Goal: Information Seeking & Learning: Find specific page/section

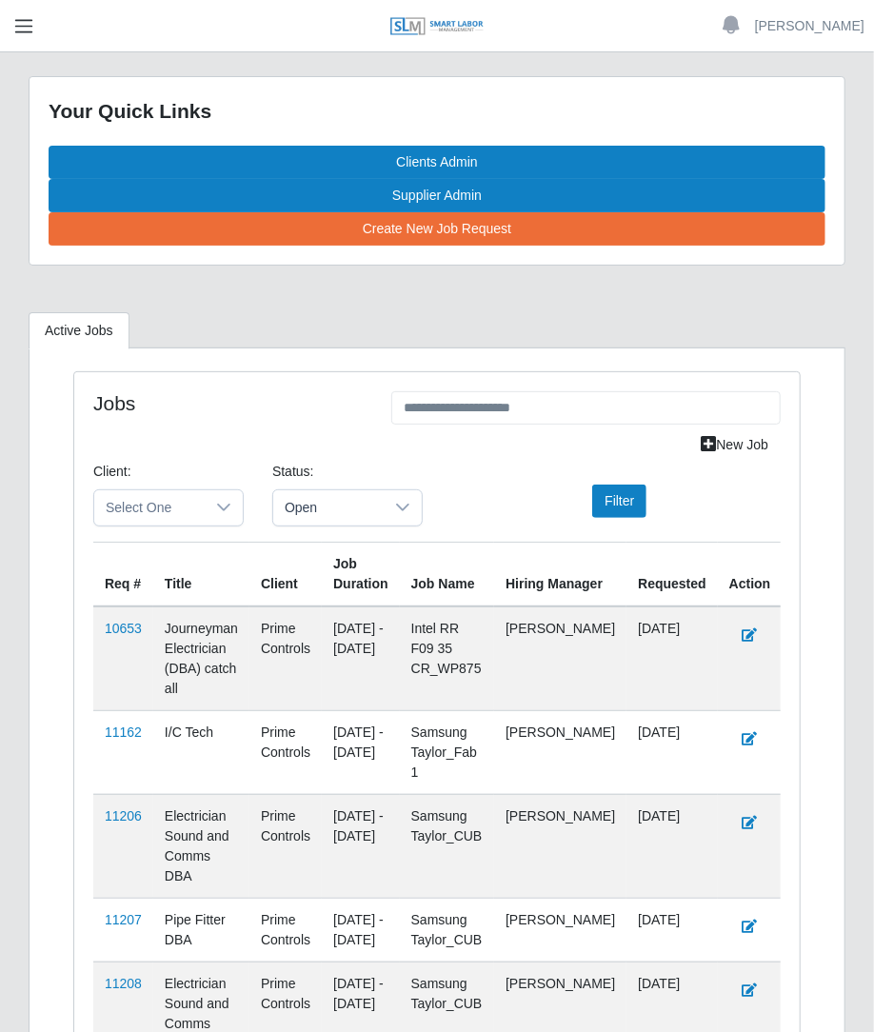
click at [12, 31] on span "button" at bounding box center [23, 26] width 25 height 22
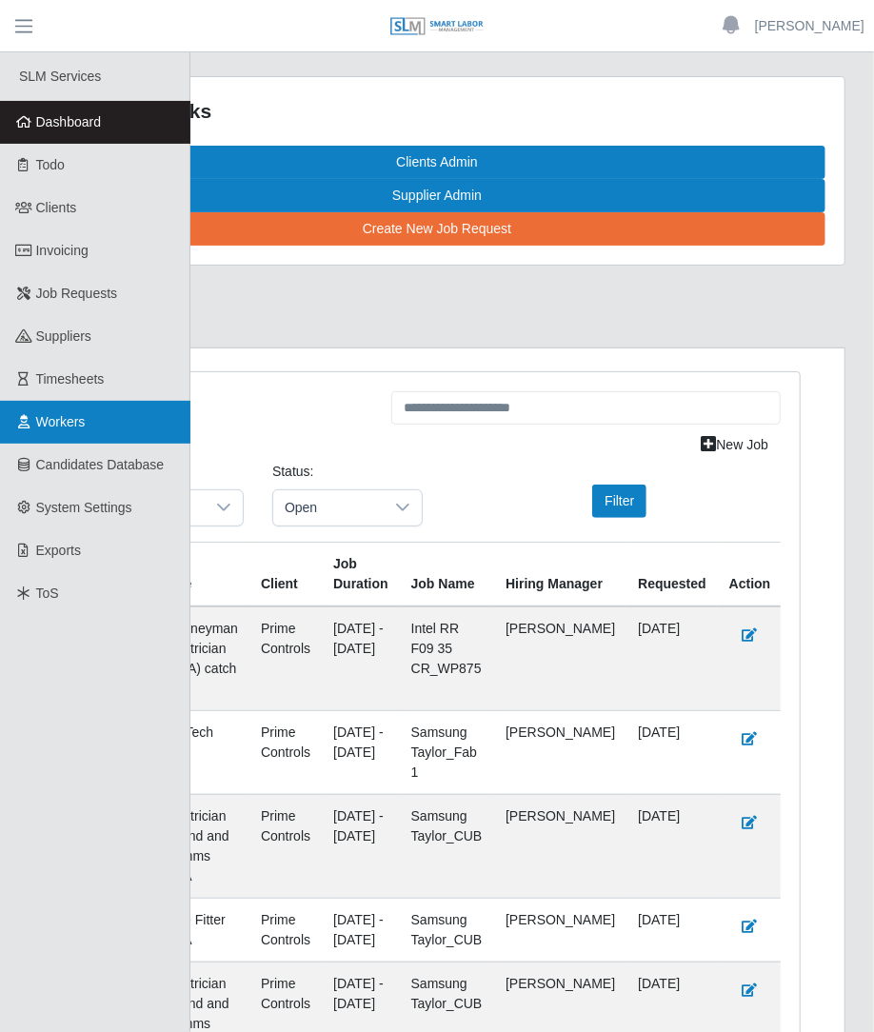
click at [50, 424] on span "Workers" at bounding box center [61, 421] width 50 height 15
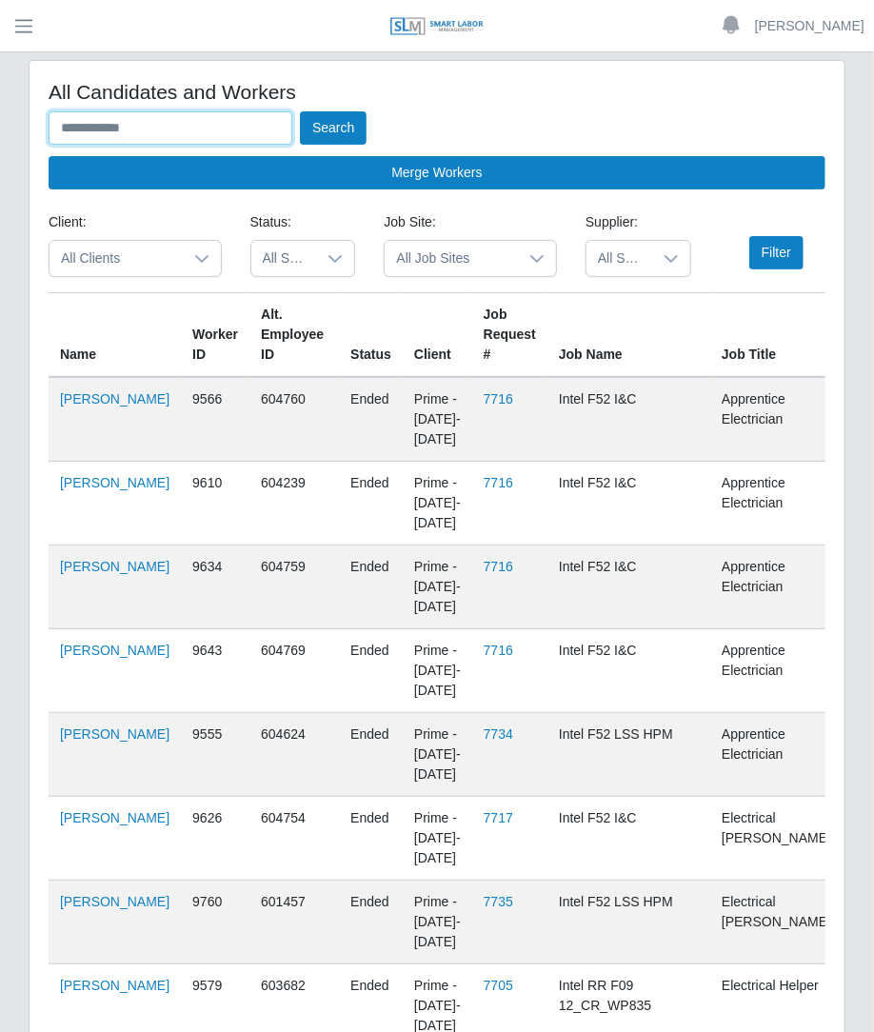
click at [130, 130] on input "text" at bounding box center [171, 127] width 244 height 33
click at [300, 111] on button "Search" at bounding box center [333, 127] width 67 height 33
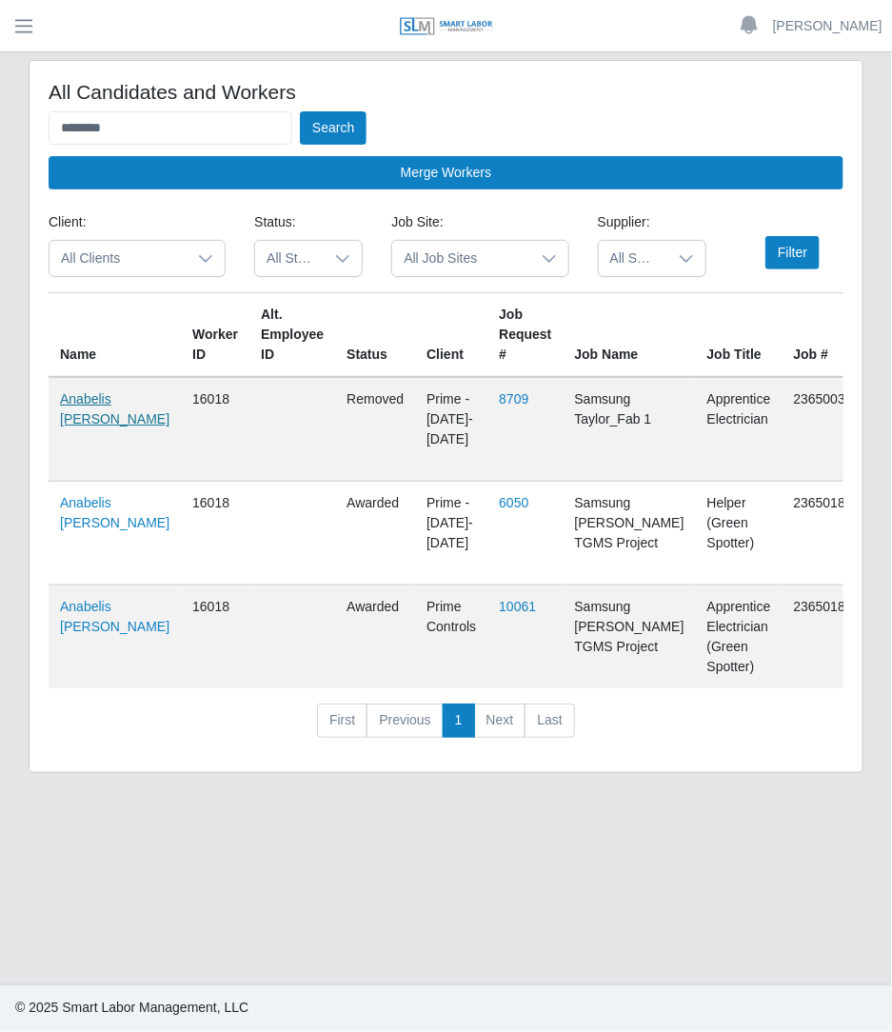
click at [85, 423] on link "Anabelis Alvarez Mora" at bounding box center [114, 408] width 109 height 35
click at [218, 140] on input "********" at bounding box center [171, 127] width 244 height 33
type input "*"
click at [300, 111] on button "Search" at bounding box center [333, 127] width 67 height 33
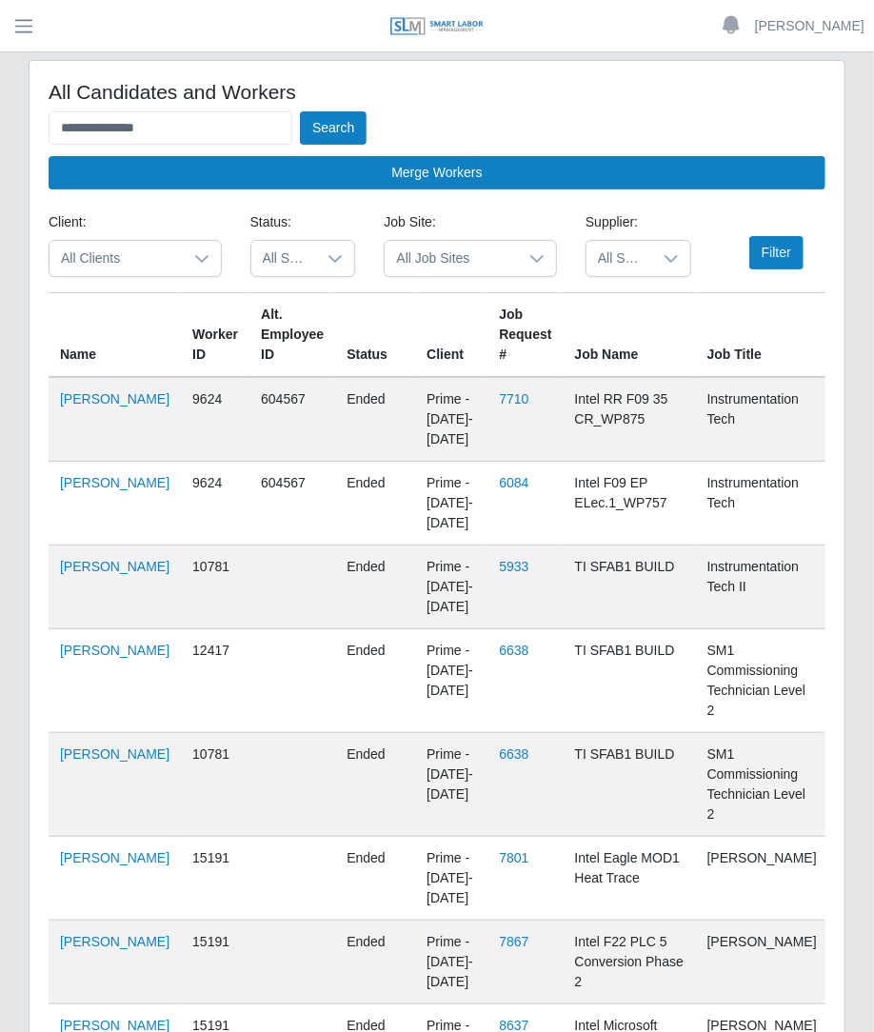
click at [115, 412] on td "Andres Gonzalez" at bounding box center [115, 419] width 132 height 85
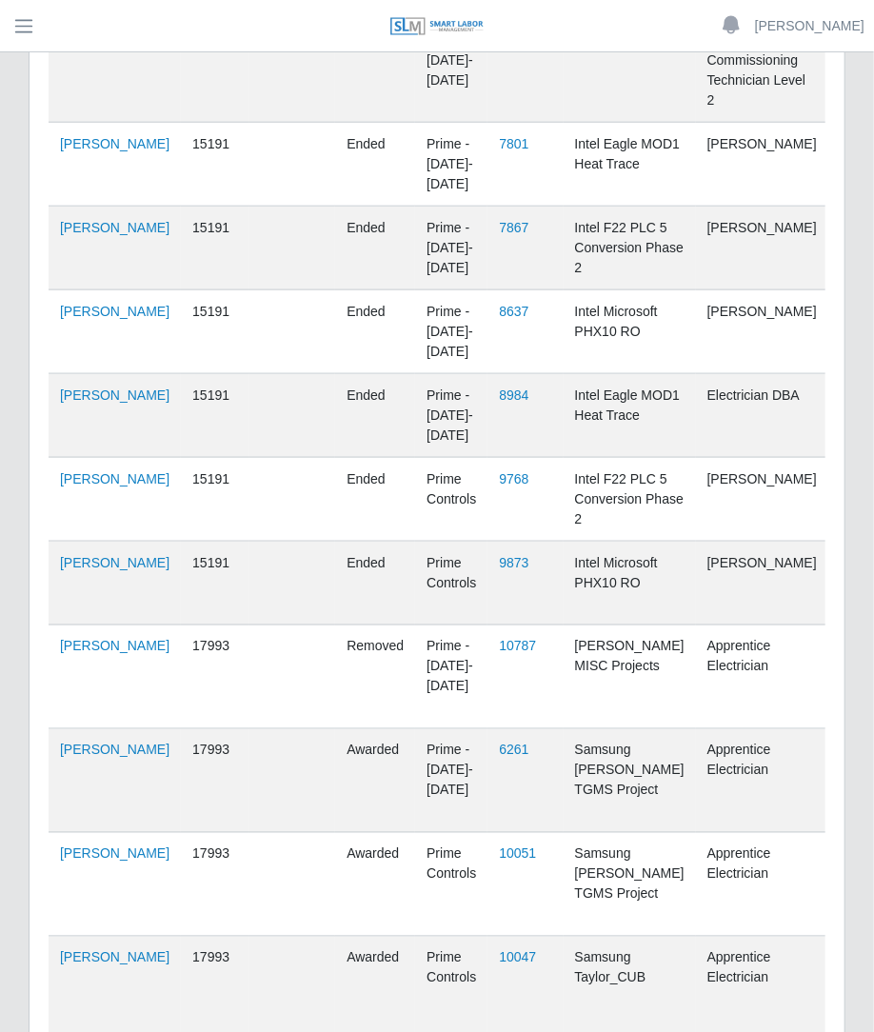
scroll to position [889, 0]
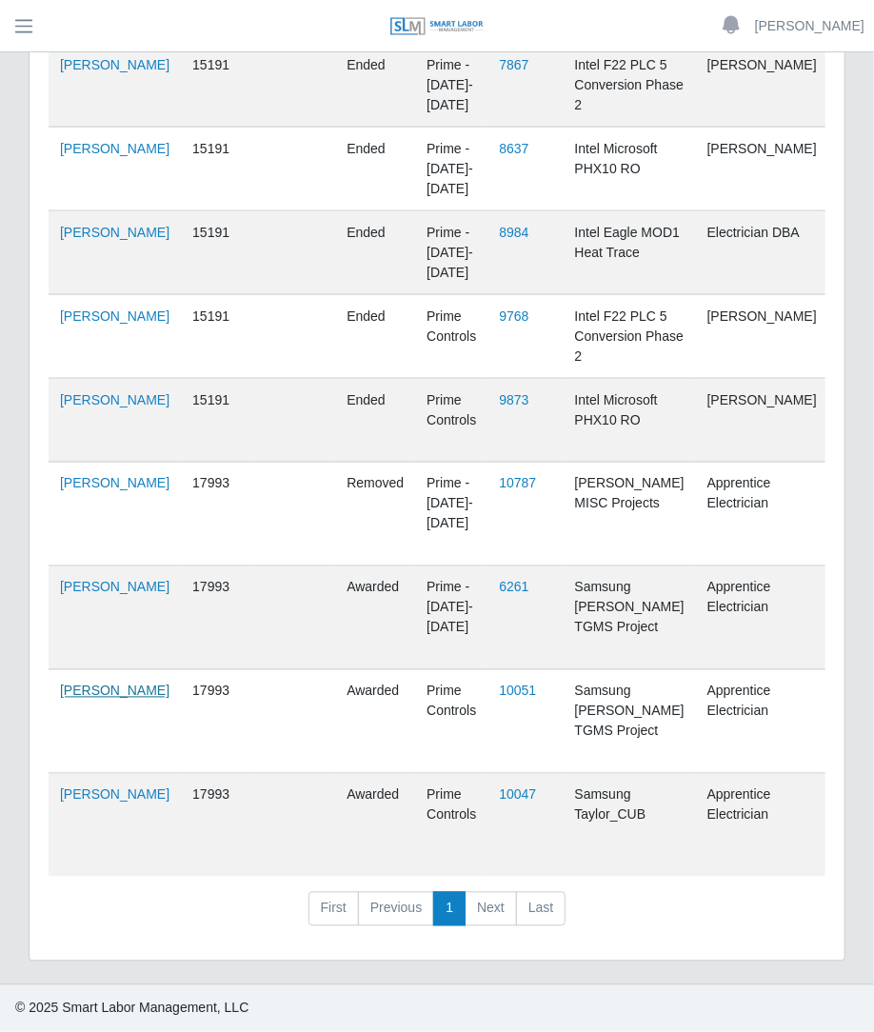
click at [95, 684] on link "Andres Gonzalez Labarca" at bounding box center [114, 691] width 109 height 15
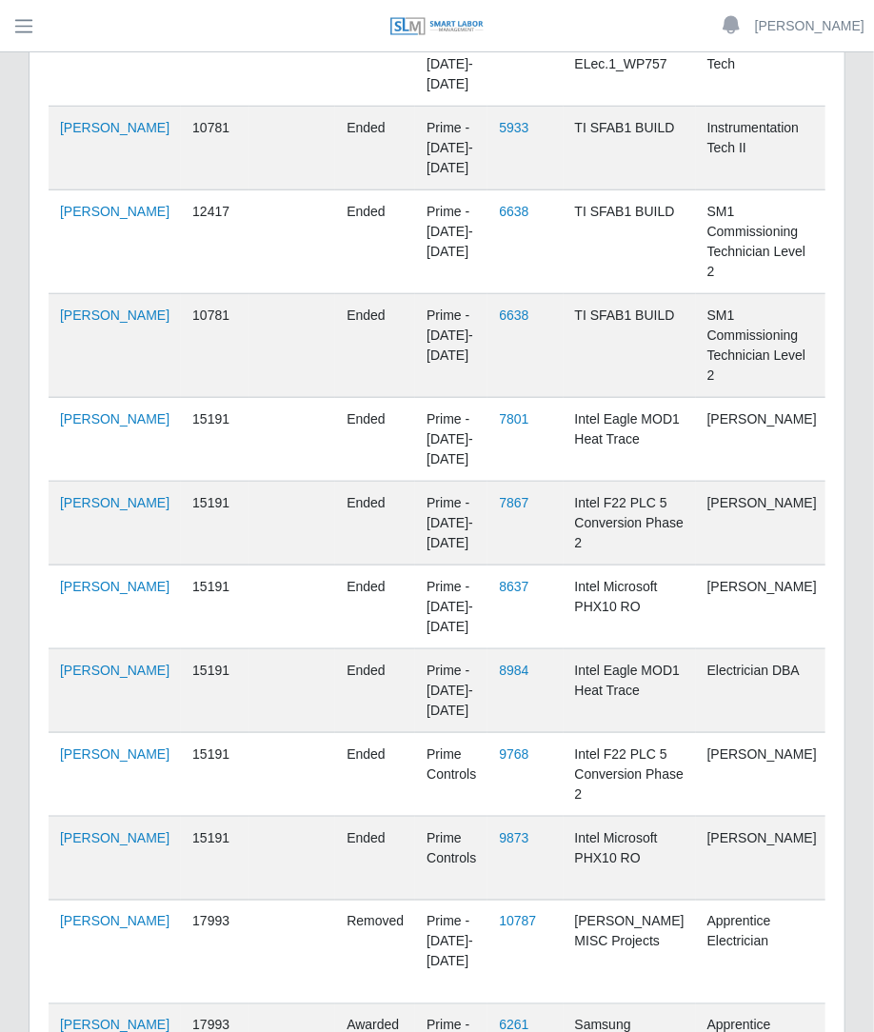
scroll to position [0, 0]
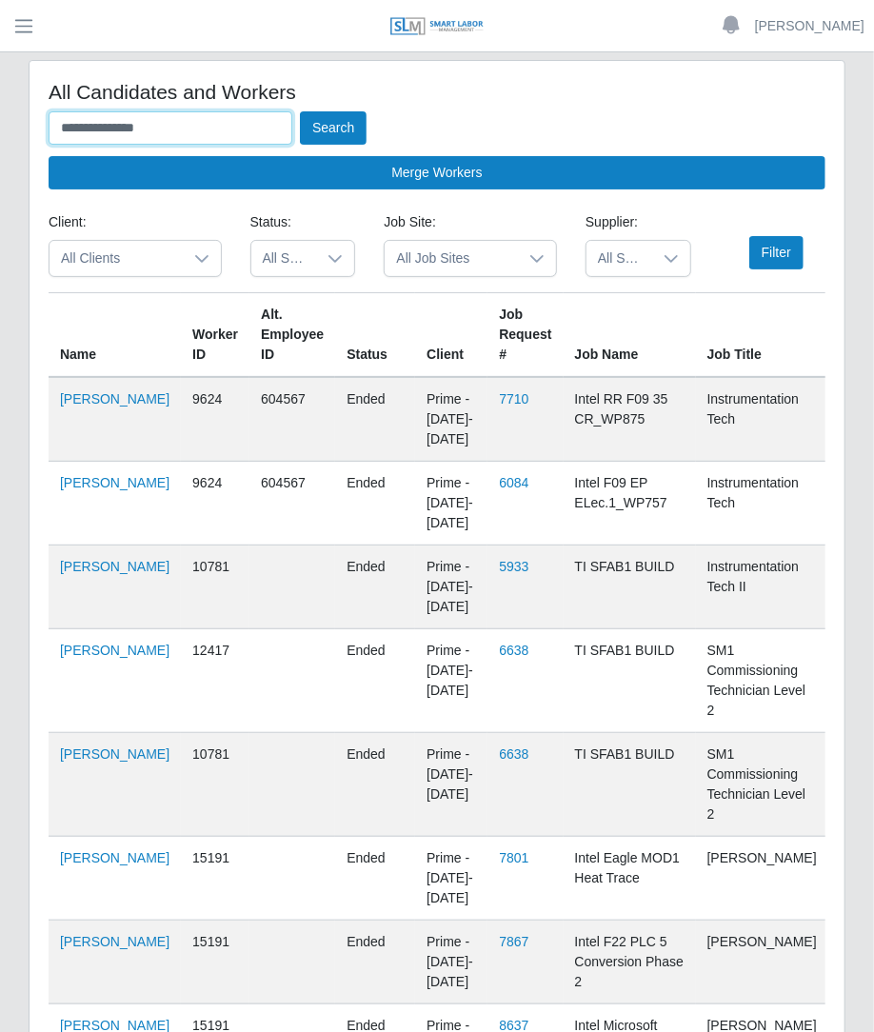
click at [235, 136] on input "**********" at bounding box center [171, 127] width 244 height 33
type input "*"
click at [300, 111] on button "Search" at bounding box center [333, 127] width 67 height 33
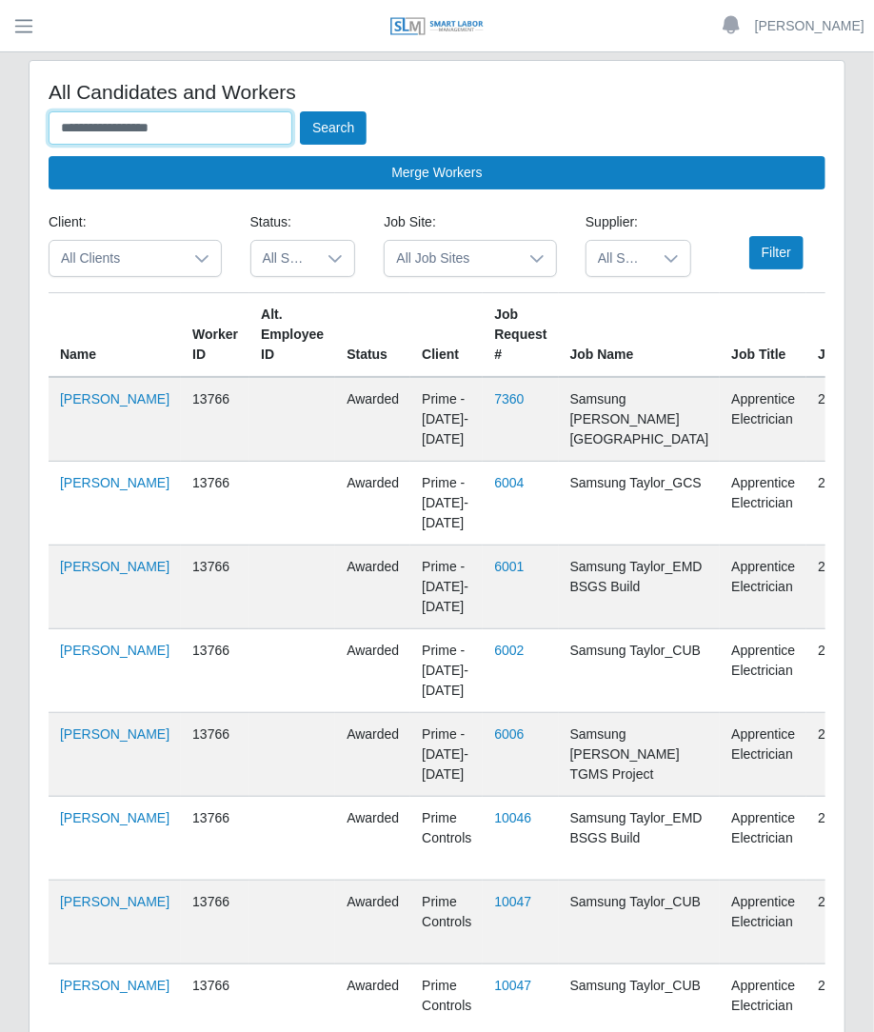
click at [300, 111] on button "Search" at bounding box center [333, 127] width 67 height 33
click at [75, 406] on link "Cristian Hernandez" at bounding box center [113, 398] width 109 height 15
click at [248, 111] on input "**********" at bounding box center [171, 127] width 244 height 33
type input "*"
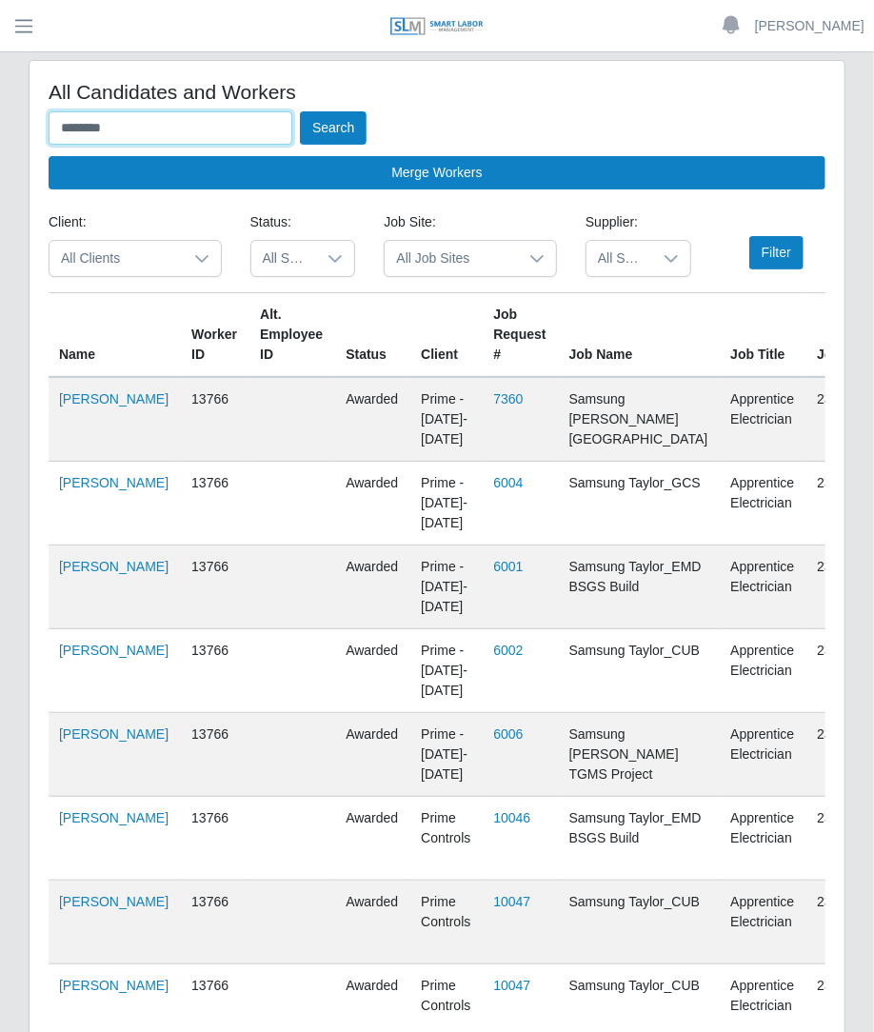
click at [300, 111] on button "Search" at bounding box center [333, 127] width 67 height 33
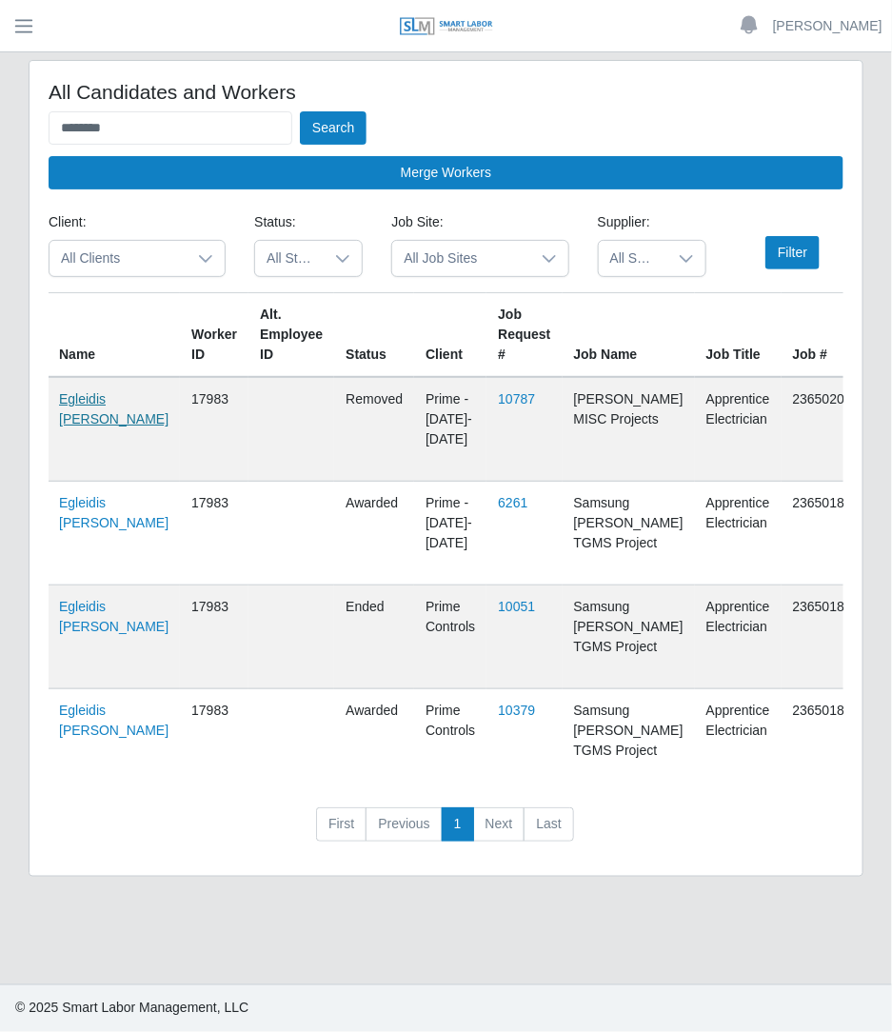
click at [88, 421] on link "Egleidis Carrasco Infante" at bounding box center [113, 408] width 109 height 35
drag, startPoint x: 165, startPoint y: 132, endPoint x: -212, endPoint y: 111, distance: 377.6
click at [0, 111] on html "Betzaida Palacio Account Settings Logout SLM Services Dashboard Todo Clients In…" at bounding box center [446, 516] width 892 height 1032
click at [300, 111] on button "Search" at bounding box center [333, 127] width 67 height 33
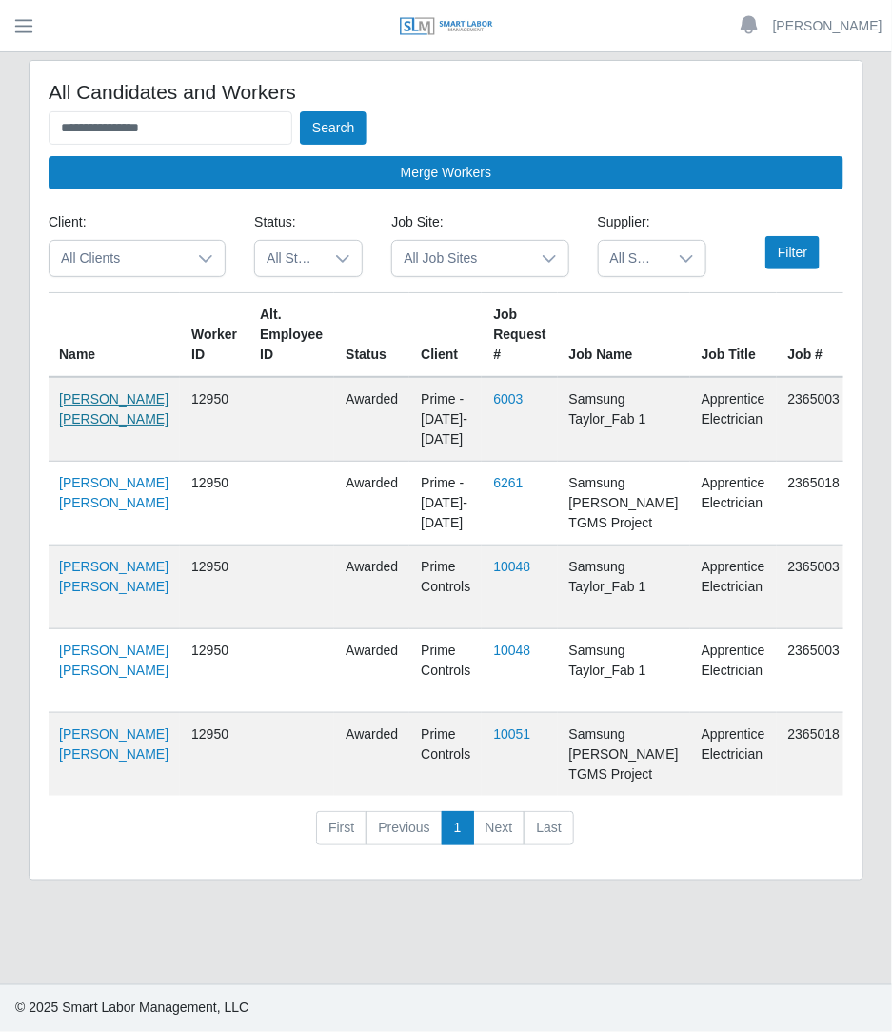
click at [91, 426] on link "Huaman Rodriguez Bernardo" at bounding box center [113, 408] width 109 height 35
drag, startPoint x: 207, startPoint y: 122, endPoint x: -256, endPoint y: 21, distance: 473.5
click at [0, 21] on html "**********" at bounding box center [446, 516] width 892 height 1032
click at [300, 111] on button "Search" at bounding box center [333, 127] width 67 height 33
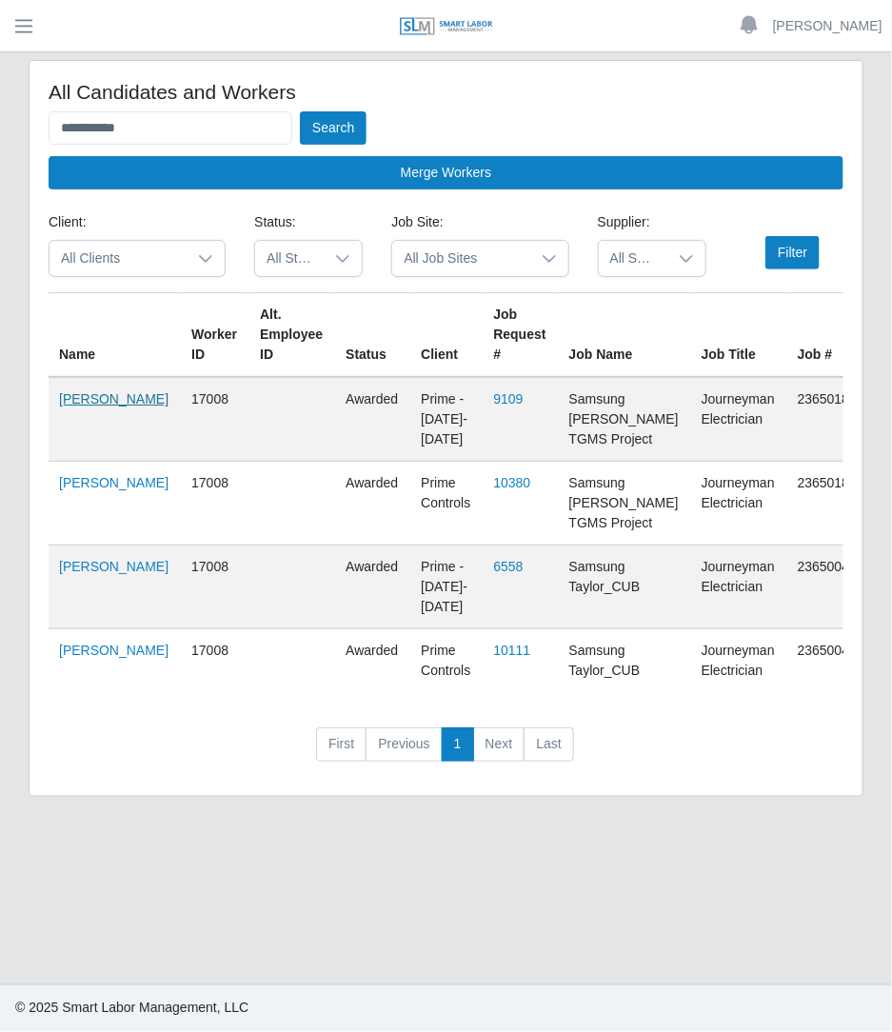
click at [74, 406] on link "Hugo Flores" at bounding box center [113, 398] width 109 height 15
click at [185, 114] on input "**********" at bounding box center [171, 127] width 244 height 33
type input "*"
click at [300, 111] on button "Search" at bounding box center [333, 127] width 67 height 33
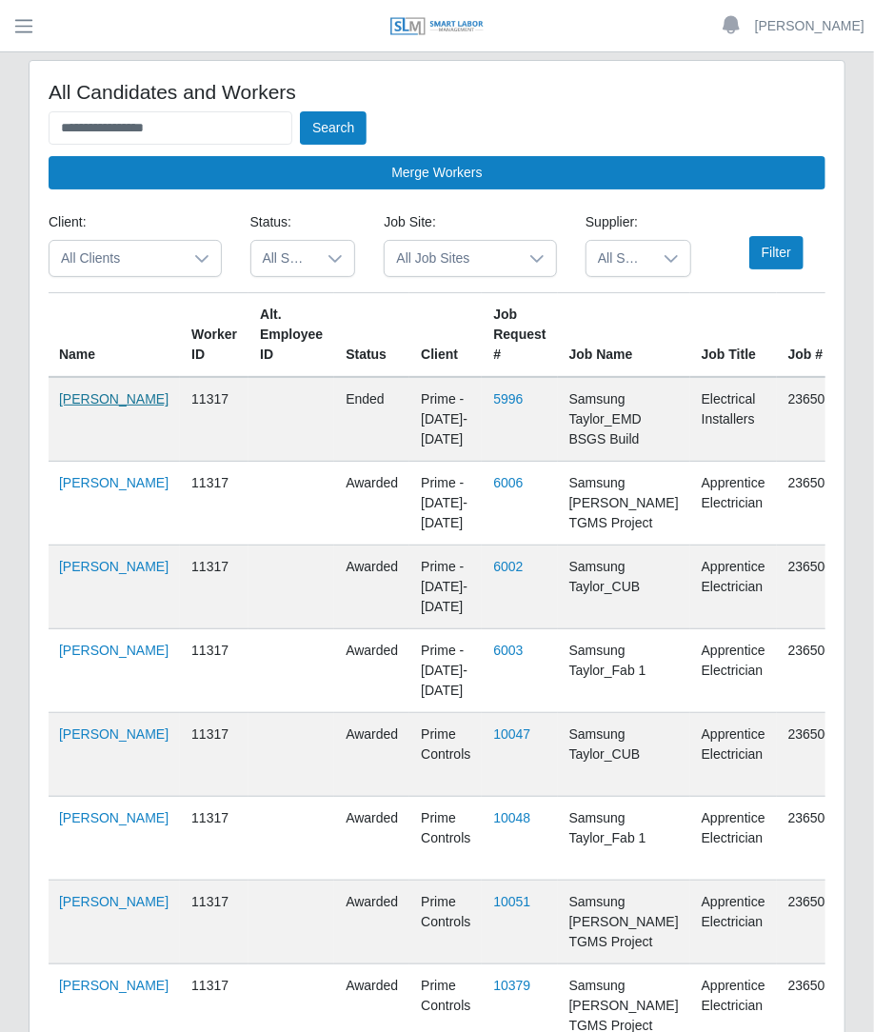
click at [75, 406] on link "Jennifer Lawrence" at bounding box center [113, 398] width 109 height 15
drag, startPoint x: 236, startPoint y: 136, endPoint x: -347, endPoint y: 137, distance: 583.6
click at [0, 137] on html "**********" at bounding box center [437, 516] width 874 height 1032
type input "*"
click at [300, 111] on button "Search" at bounding box center [333, 127] width 67 height 33
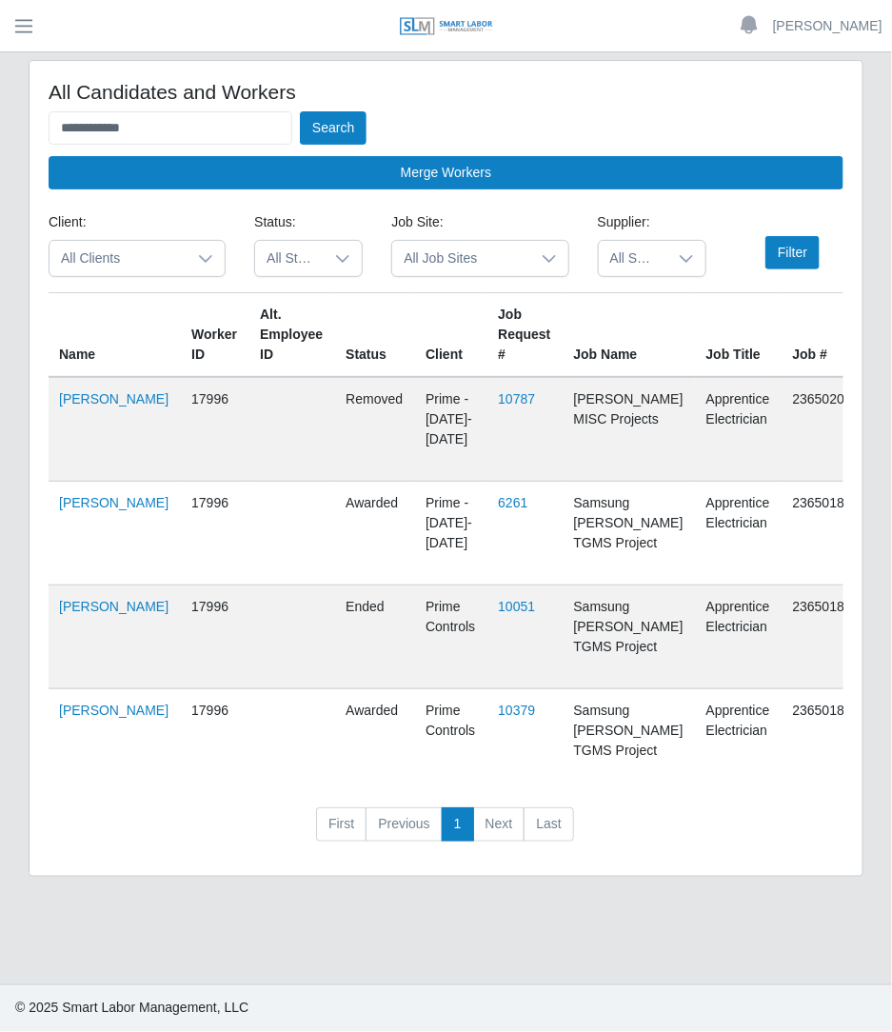
click at [105, 411] on td "Luis Larreal Palmar" at bounding box center [114, 429] width 132 height 105
click at [62, 495] on link "Luis Larreal Palmar" at bounding box center [113, 502] width 109 height 15
click at [202, 136] on input "**********" at bounding box center [171, 127] width 244 height 33
type input "*"
click at [300, 111] on button "Search" at bounding box center [333, 127] width 67 height 33
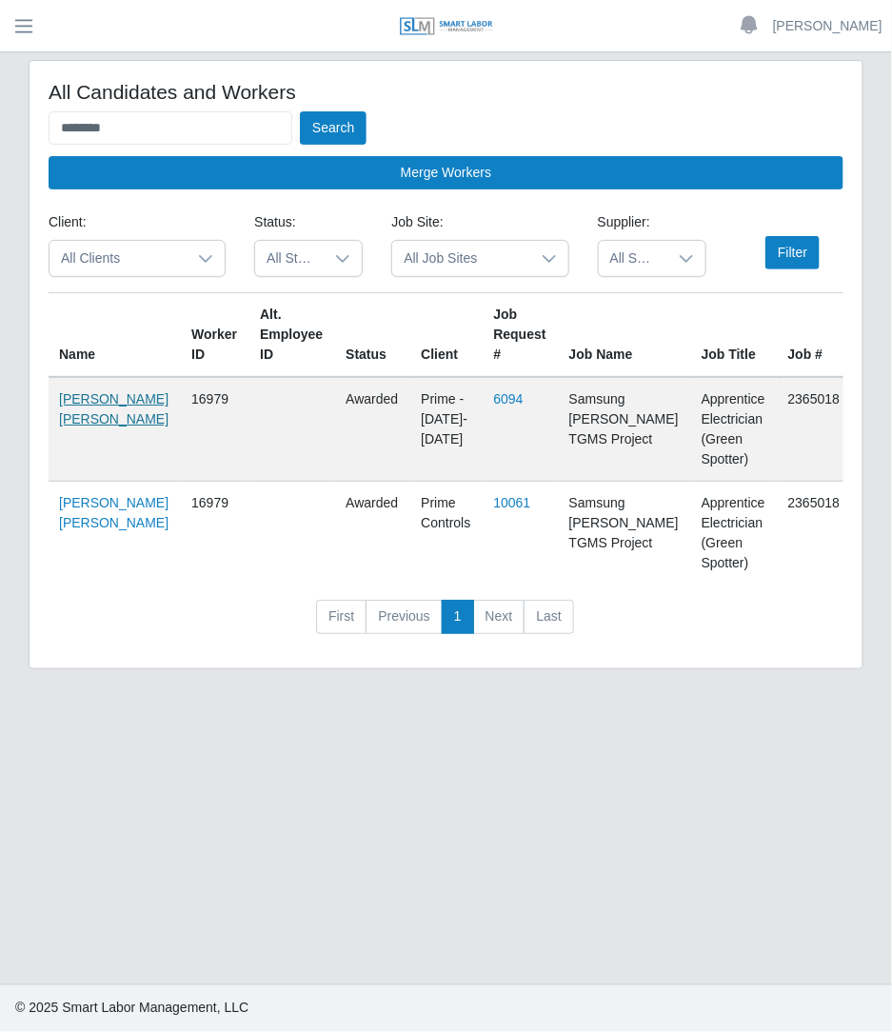
click at [74, 426] on link "Maryelis Chacin Castillo" at bounding box center [113, 408] width 109 height 35
click at [145, 113] on input "********" at bounding box center [171, 127] width 244 height 33
type input "*"
click at [300, 111] on button "Search" at bounding box center [333, 127] width 67 height 33
click at [77, 406] on link "Niurka Portieles Benitez" at bounding box center [113, 398] width 109 height 15
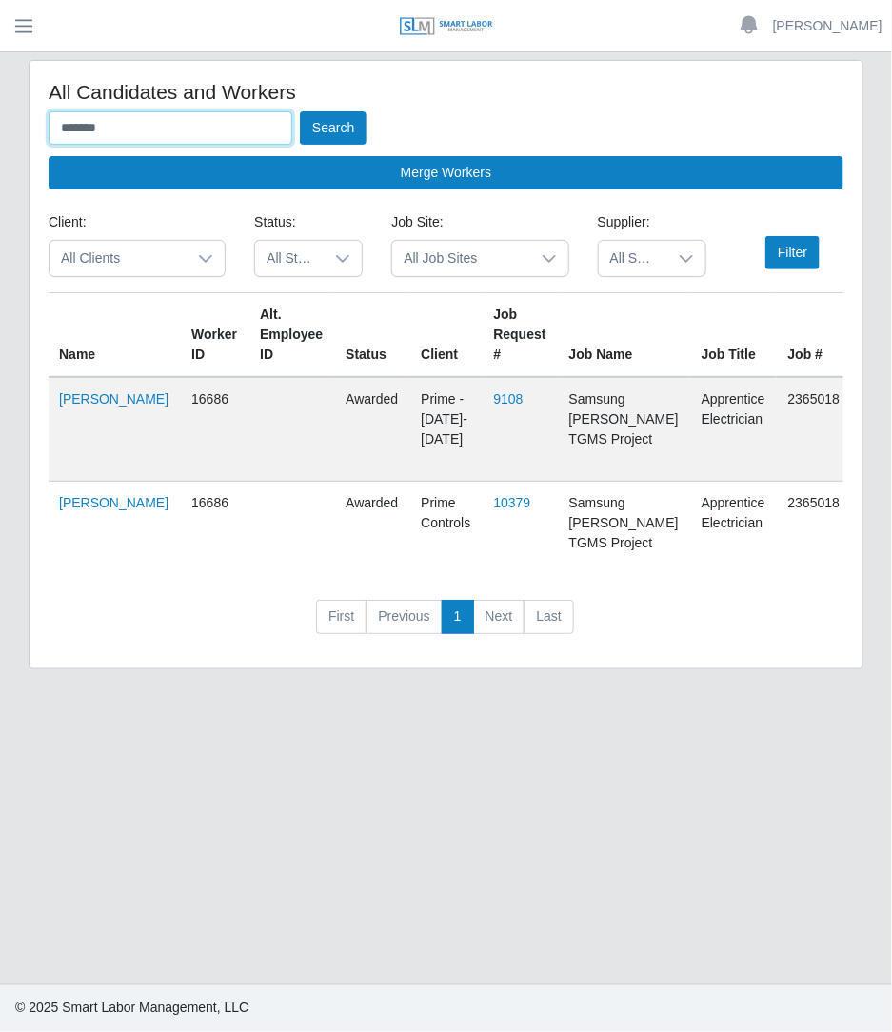
drag, startPoint x: 140, startPoint y: 132, endPoint x: -173, endPoint y: -19, distance: 347.9
click at [0, 0] on html "Betzaida Palacio Account Settings Logout SLM Services Dashboard Todo Clients In…" at bounding box center [446, 516] width 892 height 1032
click at [300, 111] on button "Search" at bounding box center [333, 127] width 67 height 33
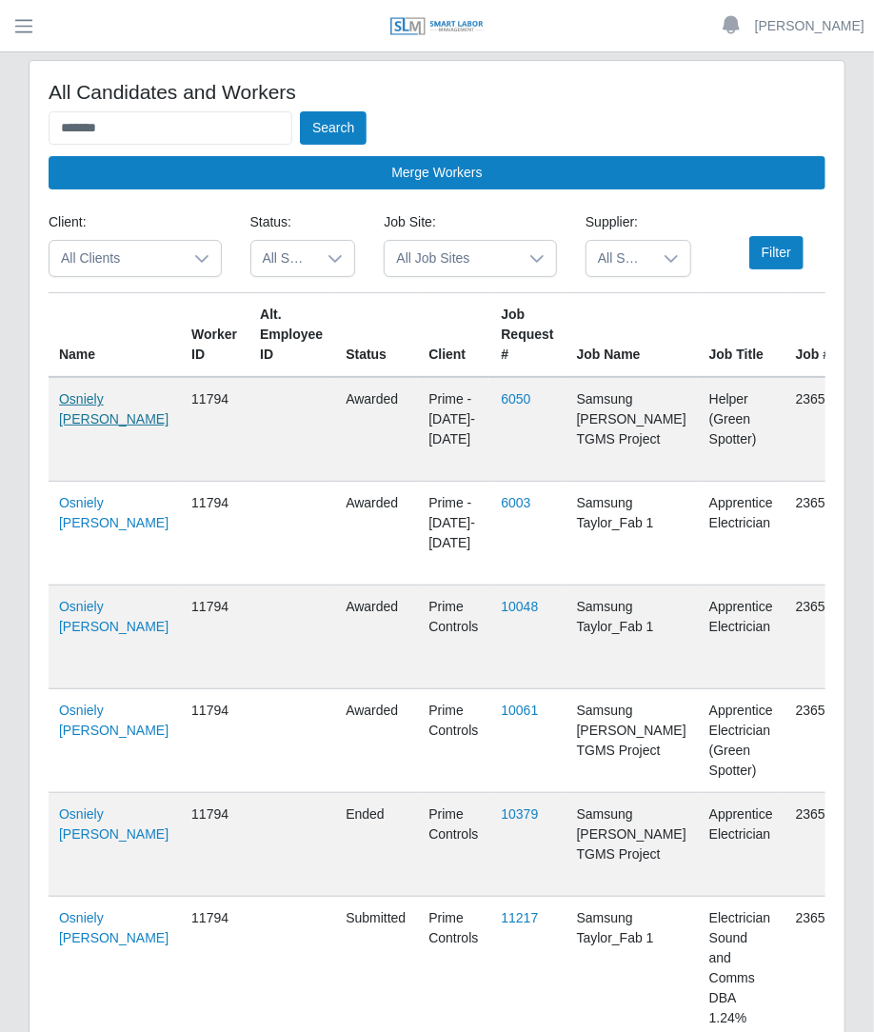
click at [93, 426] on link "Osniely Urgelles Cardenas" at bounding box center [113, 408] width 109 height 35
drag, startPoint x: 157, startPoint y: 121, endPoint x: -198, endPoint y: 157, distance: 356.9
click at [0, 157] on html "Betzaida Palacio Account Settings Logout SLM Services Dashboard Todo Clients In…" at bounding box center [437, 516] width 874 height 1032
click at [300, 111] on button "Search" at bounding box center [333, 127] width 67 height 33
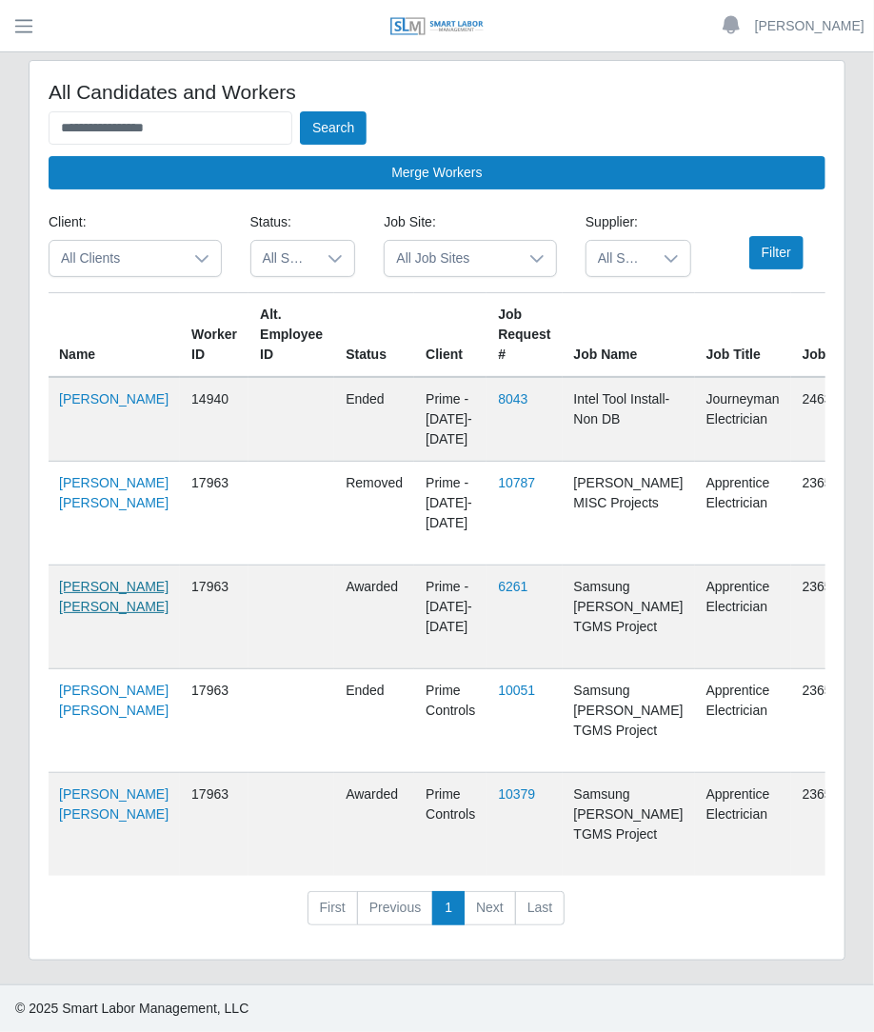
click at [106, 614] on link "Richard Hernandez Carrillo" at bounding box center [113, 596] width 109 height 35
drag, startPoint x: 233, startPoint y: 137, endPoint x: -167, endPoint y: 226, distance: 409.5
click at [0, 226] on html "**********" at bounding box center [437, 516] width 874 height 1032
click at [300, 111] on button "Search" at bounding box center [333, 127] width 67 height 33
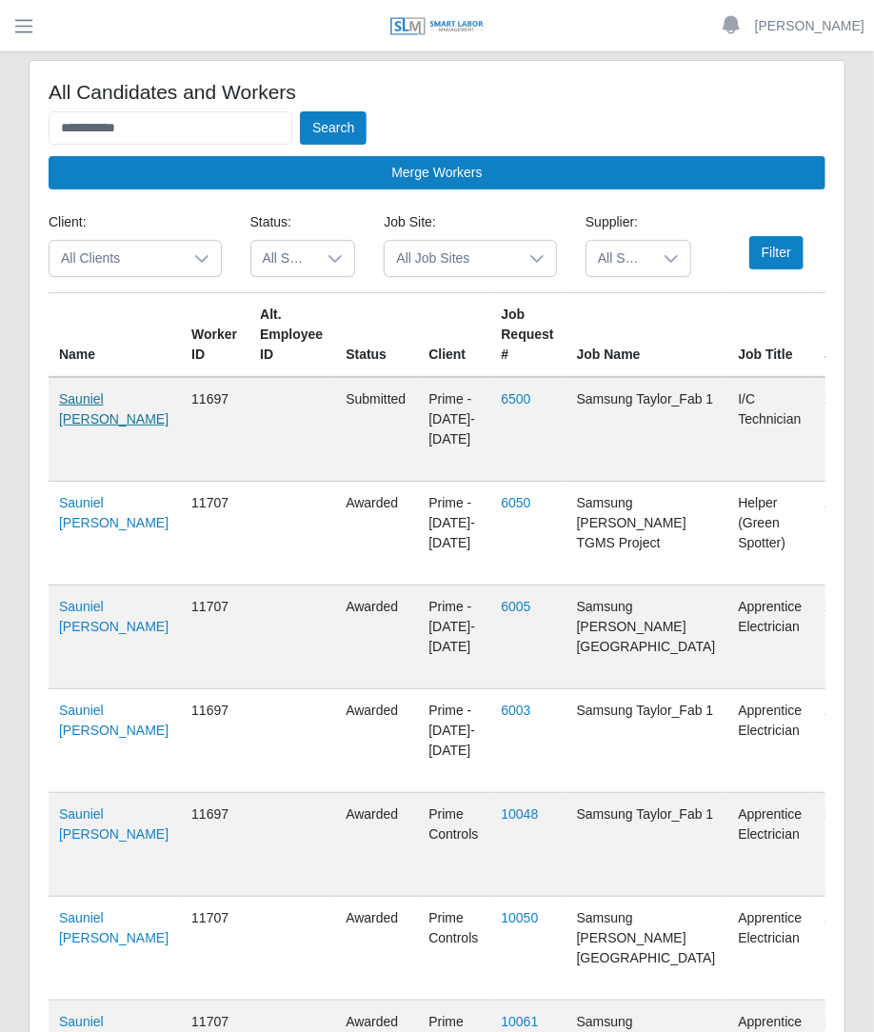
click at [59, 426] on link "Sauniel De Varona" at bounding box center [113, 408] width 109 height 35
click at [71, 710] on link "Sauniel De Varona" at bounding box center [113, 720] width 109 height 35
click at [80, 426] on link "Sauniel De Varona" at bounding box center [113, 408] width 109 height 35
click at [180, 111] on input "**********" at bounding box center [171, 127] width 244 height 33
type input "*"
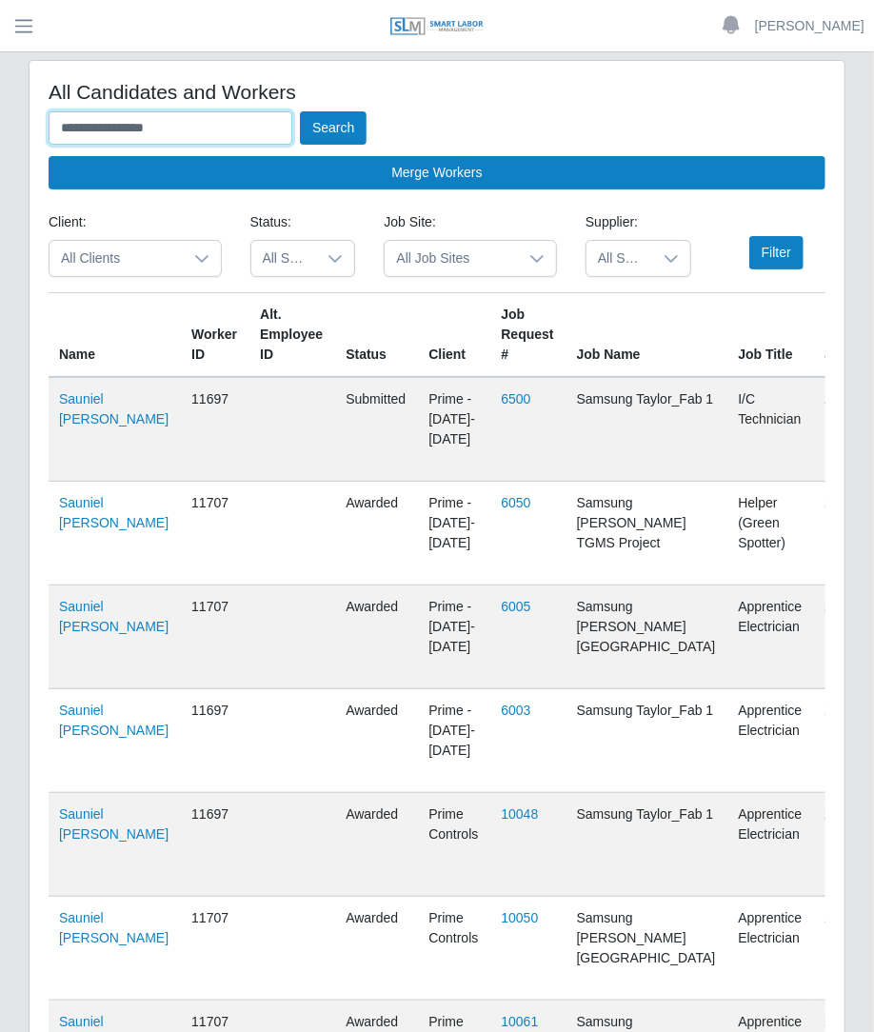
click at [300, 111] on button "Search" at bounding box center [333, 127] width 67 height 33
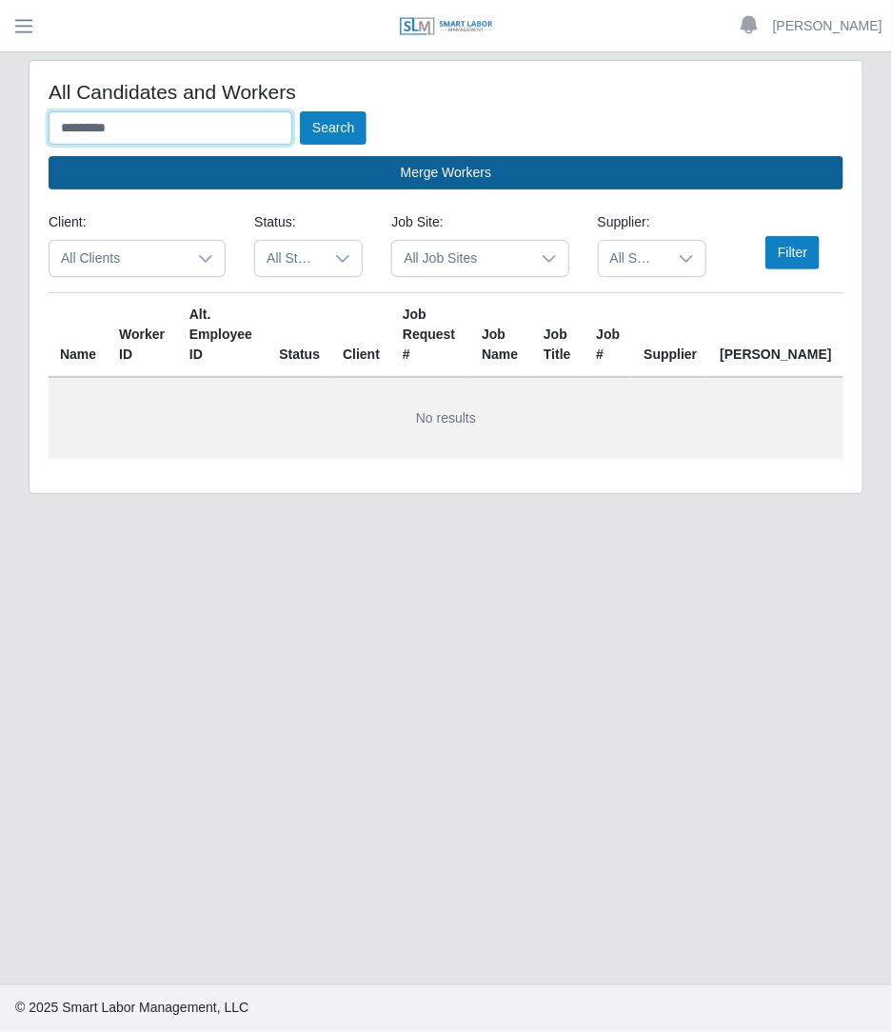
click at [300, 111] on button "Search" at bounding box center [333, 127] width 67 height 33
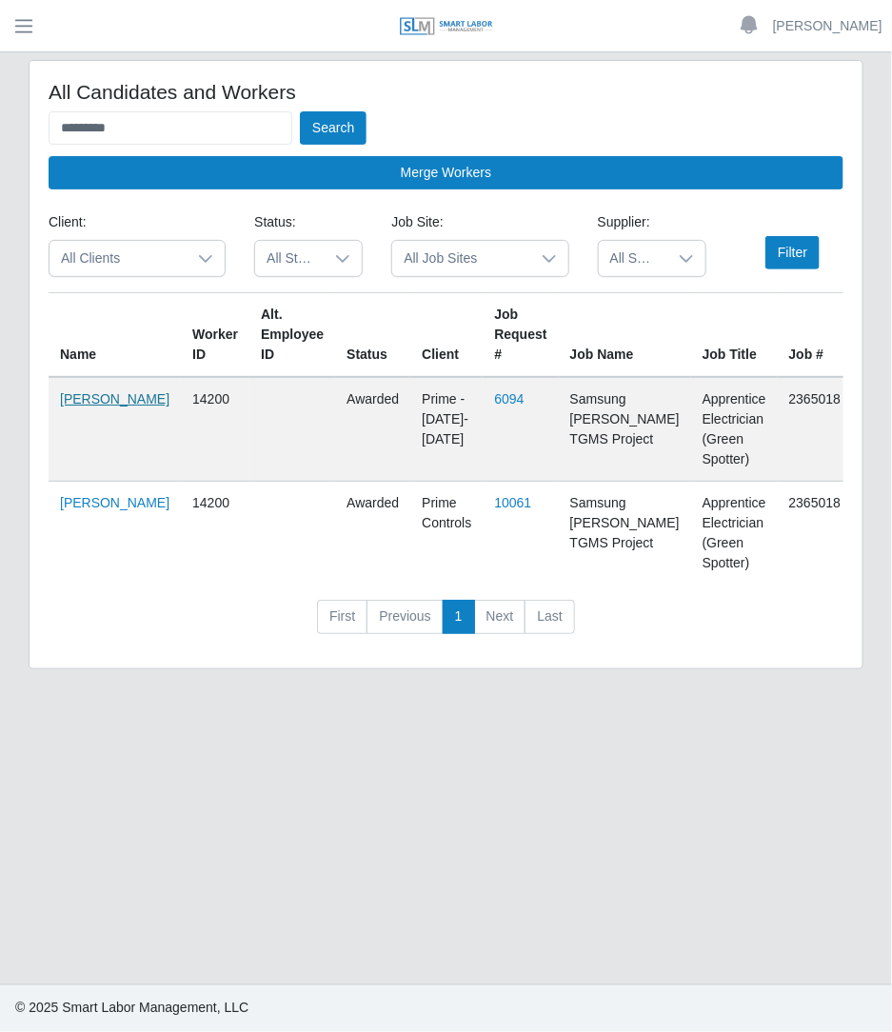
click at [73, 406] on link "Valentina Morillo Rendon" at bounding box center [114, 398] width 109 height 15
click at [180, 119] on input "*********" at bounding box center [171, 127] width 244 height 33
type input "*"
click at [300, 111] on button "Search" at bounding box center [333, 127] width 67 height 33
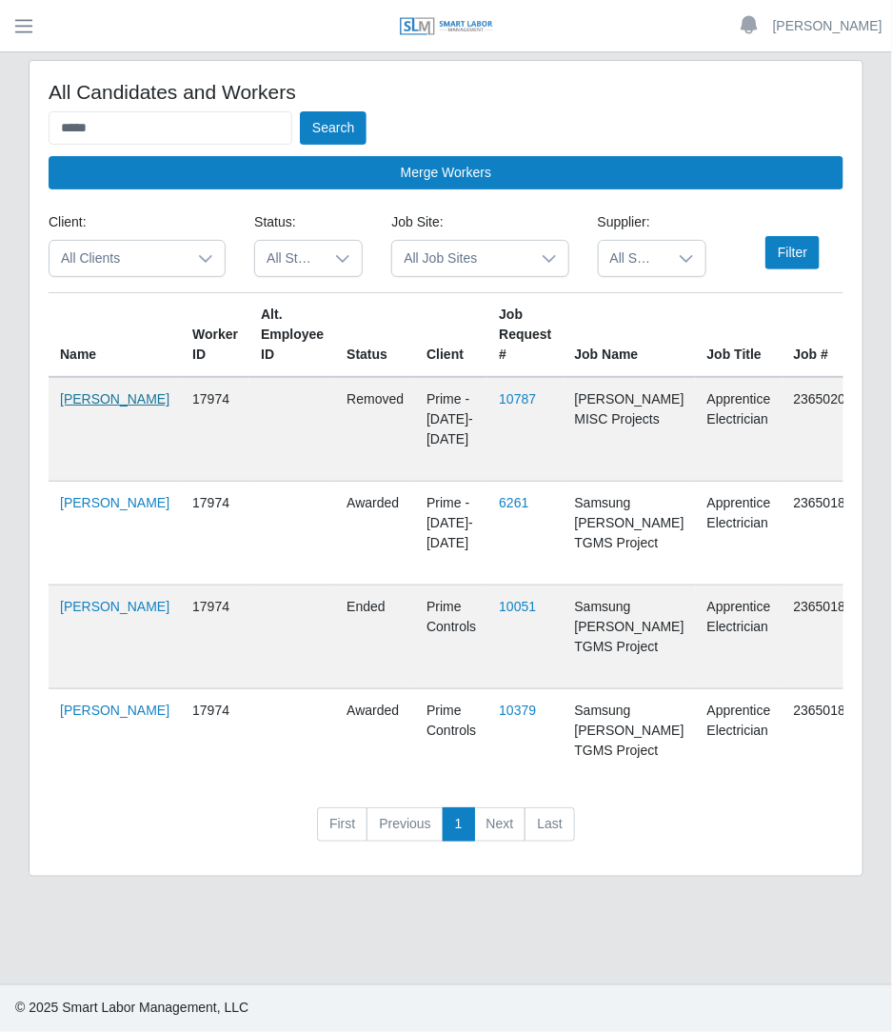
click at [67, 406] on link "Zenon Colina Medina" at bounding box center [114, 398] width 109 height 15
click at [176, 126] on input "*****" at bounding box center [171, 127] width 244 height 33
type input "*"
click at [300, 111] on button "Search" at bounding box center [333, 127] width 67 height 33
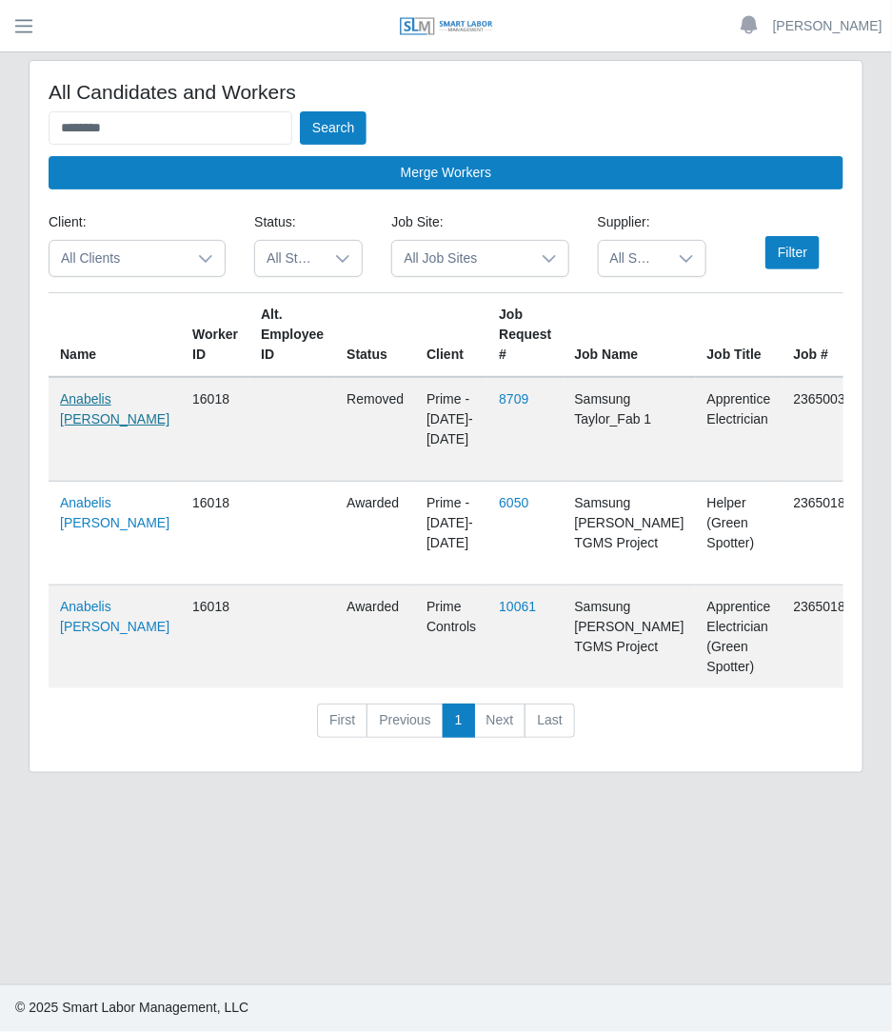
click at [89, 411] on link "Anabelis Alvarez Mora" at bounding box center [114, 408] width 109 height 35
click at [162, 128] on input "********" at bounding box center [171, 127] width 244 height 33
type input "*"
click at [300, 111] on button "Search" at bounding box center [333, 127] width 67 height 33
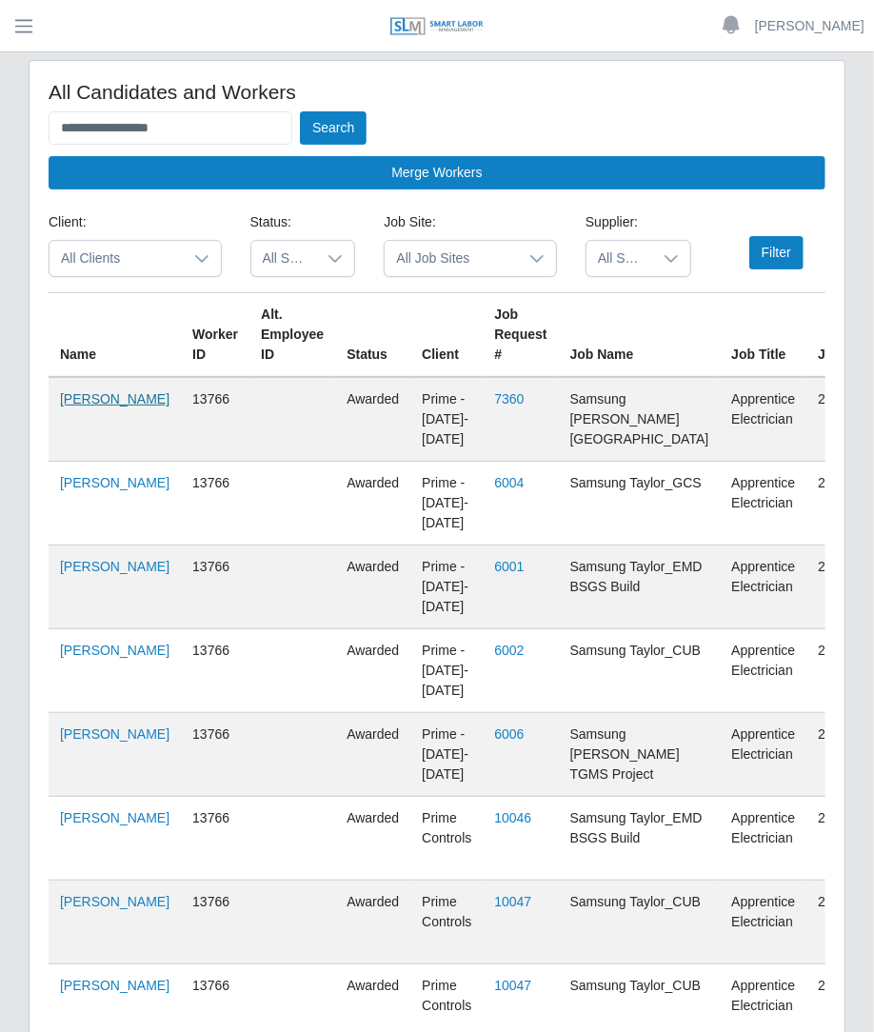
click at [93, 406] on link "Cristian Hernandez" at bounding box center [114, 398] width 109 height 15
click at [212, 135] on input "**********" at bounding box center [171, 127] width 244 height 33
type input "*"
click at [300, 111] on button "Search" at bounding box center [333, 127] width 67 height 33
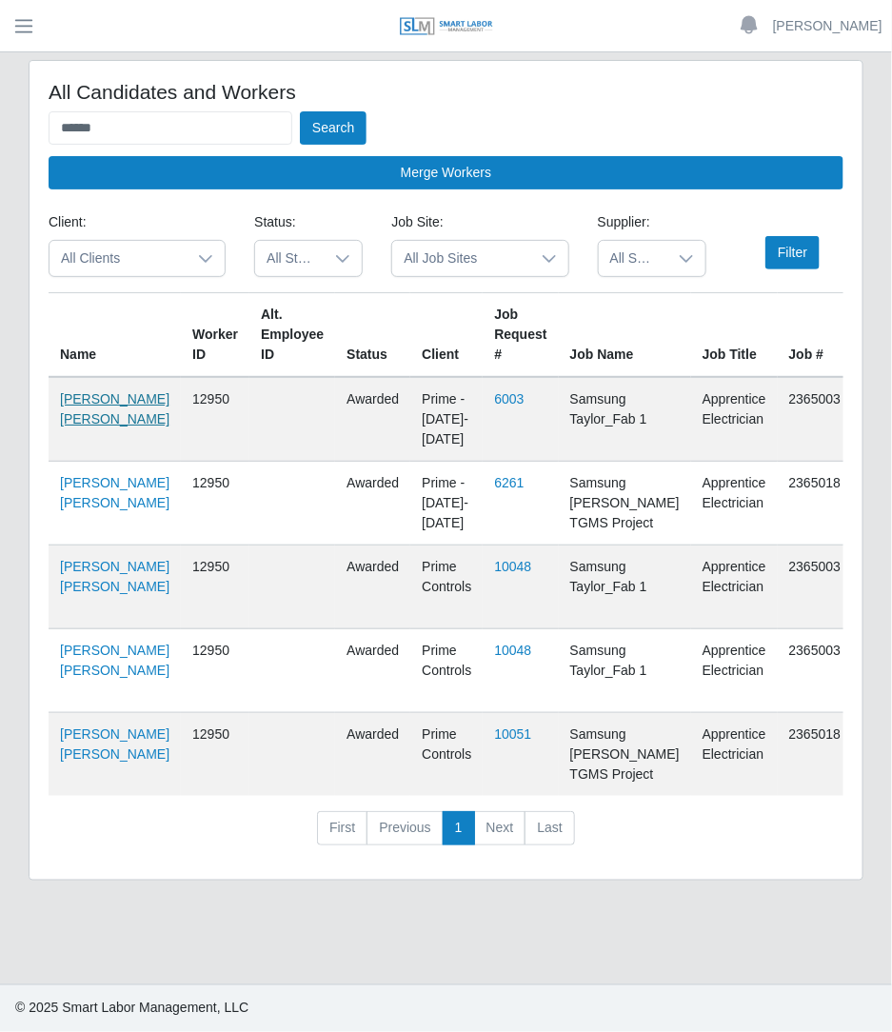
click at [80, 406] on link "Huaman Rodriguez Bernardo" at bounding box center [114, 408] width 109 height 35
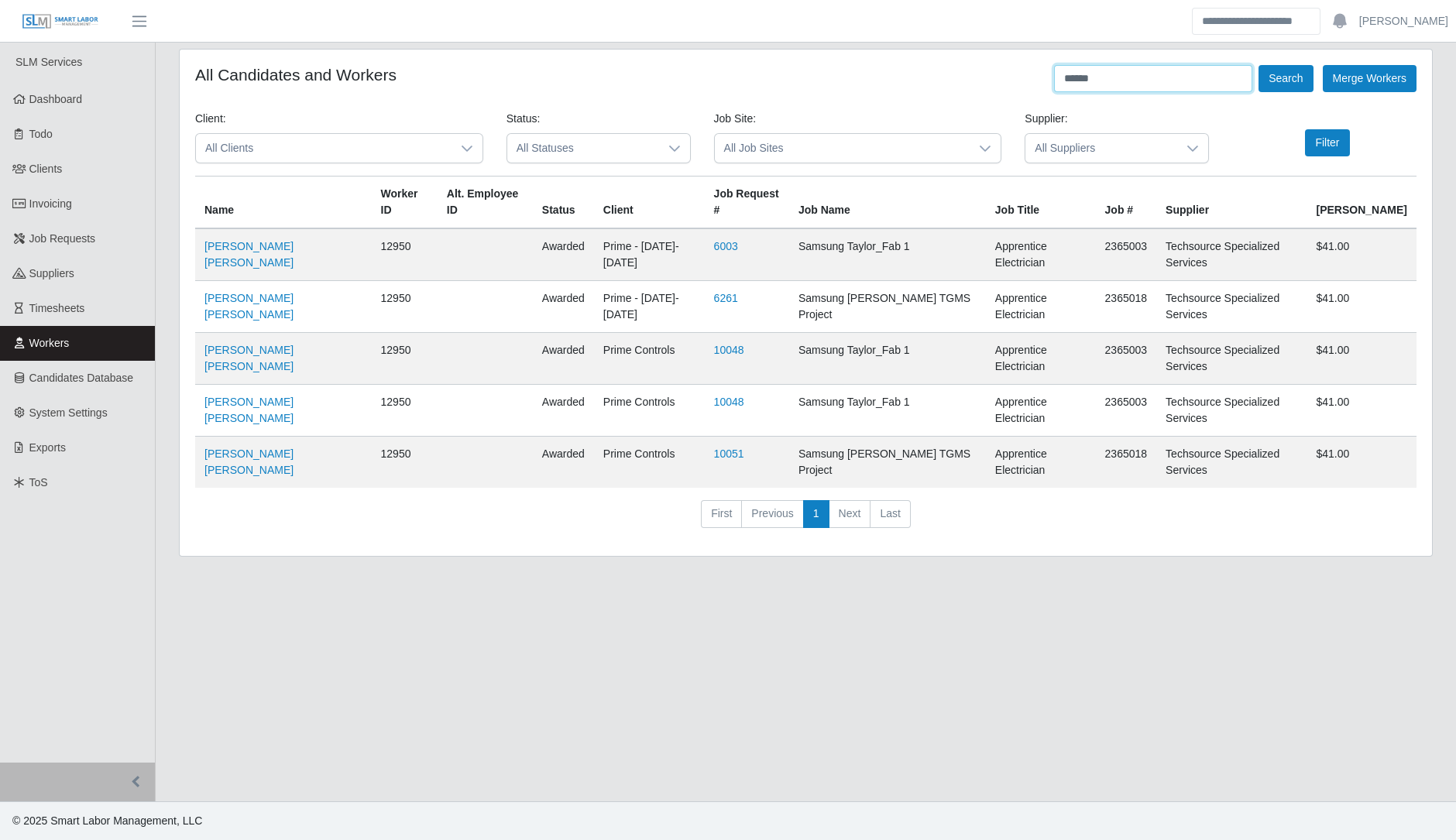
drag, startPoint x: 1129, startPoint y: 90, endPoint x: 899, endPoint y: 41, distance: 235.2
click at [725, 41] on div "Betzaida Palacio Account Settings Logout SLM Services Dashboard Todo Clients In…" at bounding box center [728, 420] width 1456 height 840
click at [725, 65] on button "Search" at bounding box center [1285, 78] width 54 height 27
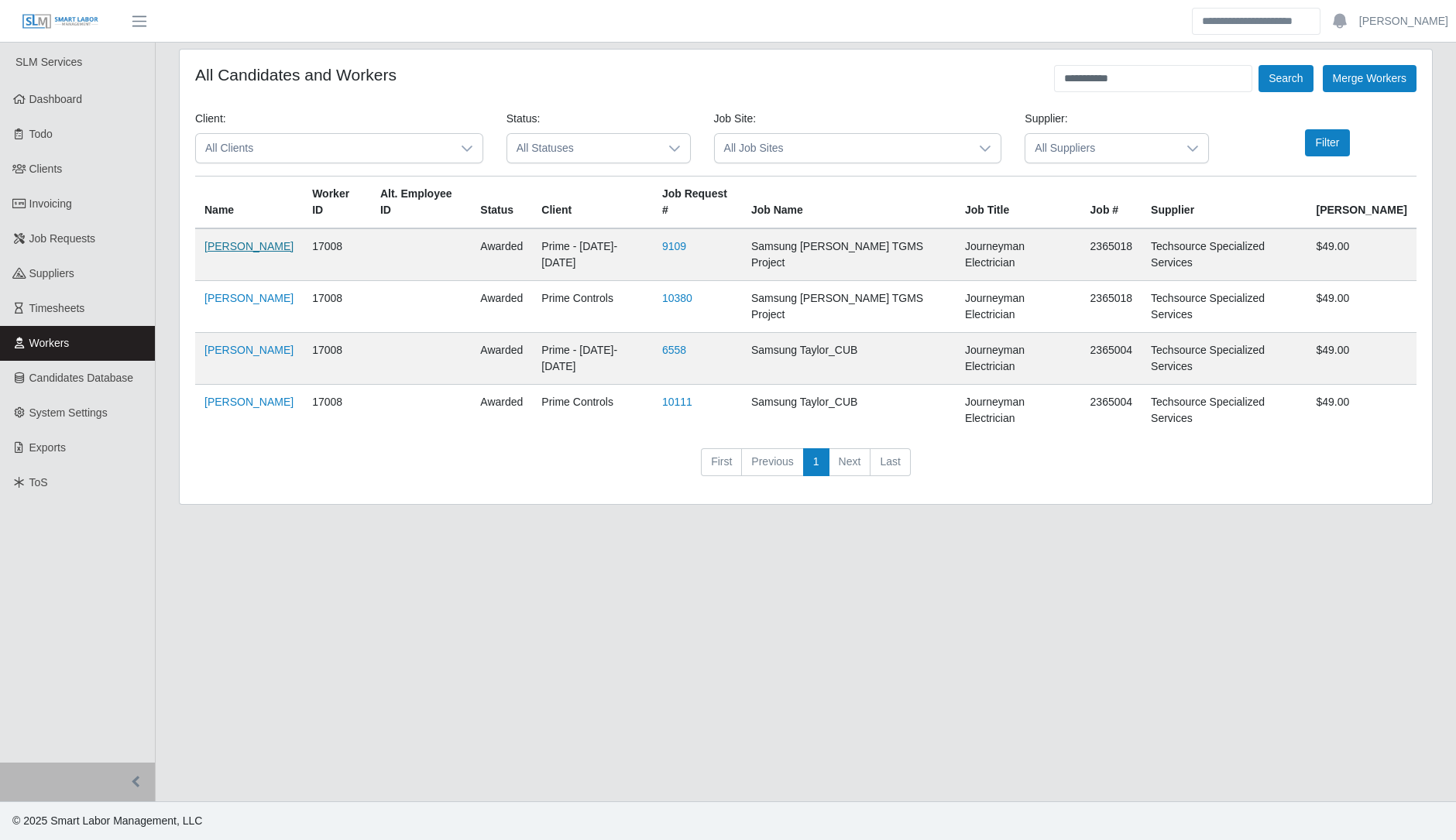
click at [223, 240] on link "Hugo Flores" at bounding box center [248, 246] width 89 height 12
drag, startPoint x: 1132, startPoint y: 83, endPoint x: 800, endPoint y: -85, distance: 372.1
click at [725, 0] on html "**********" at bounding box center [728, 420] width 1456 height 840
type input "********"
click at [725, 65] on button "Search" at bounding box center [1285, 78] width 54 height 27
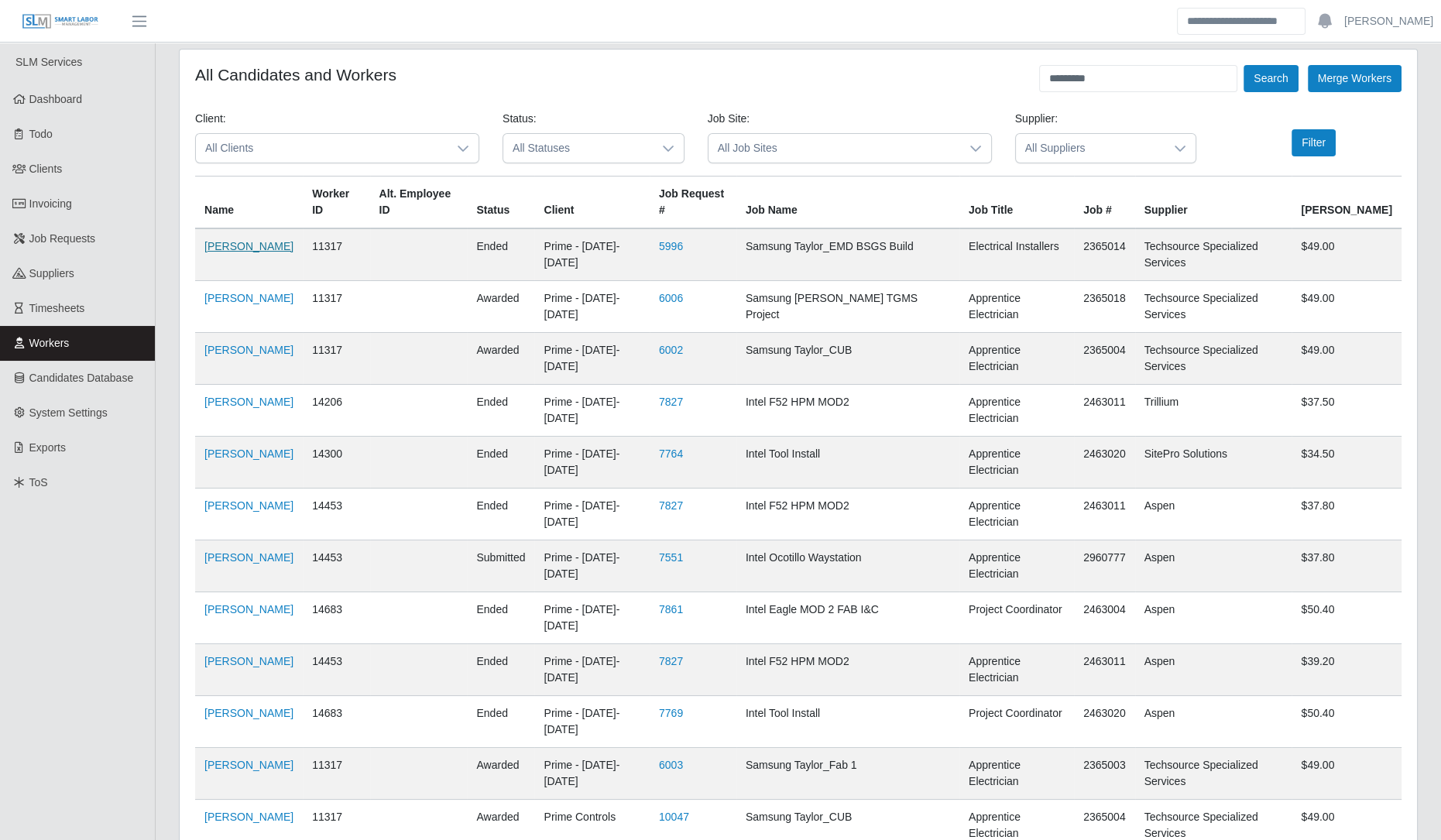
click at [259, 240] on link "Jennifer Lawrence" at bounding box center [248, 246] width 89 height 12
drag, startPoint x: 1084, startPoint y: 74, endPoint x: 821, endPoint y: 116, distance: 266.3
click at [725, 116] on form "All Candidates and Workers ******** Search Merge Workers Client: All Clients St…" at bounding box center [798, 588] width 1206 height 1046
click at [725, 116] on div "Job Site: All Job Sites" at bounding box center [850, 137] width 307 height 53
click at [725, 79] on input "text" at bounding box center [1138, 78] width 198 height 27
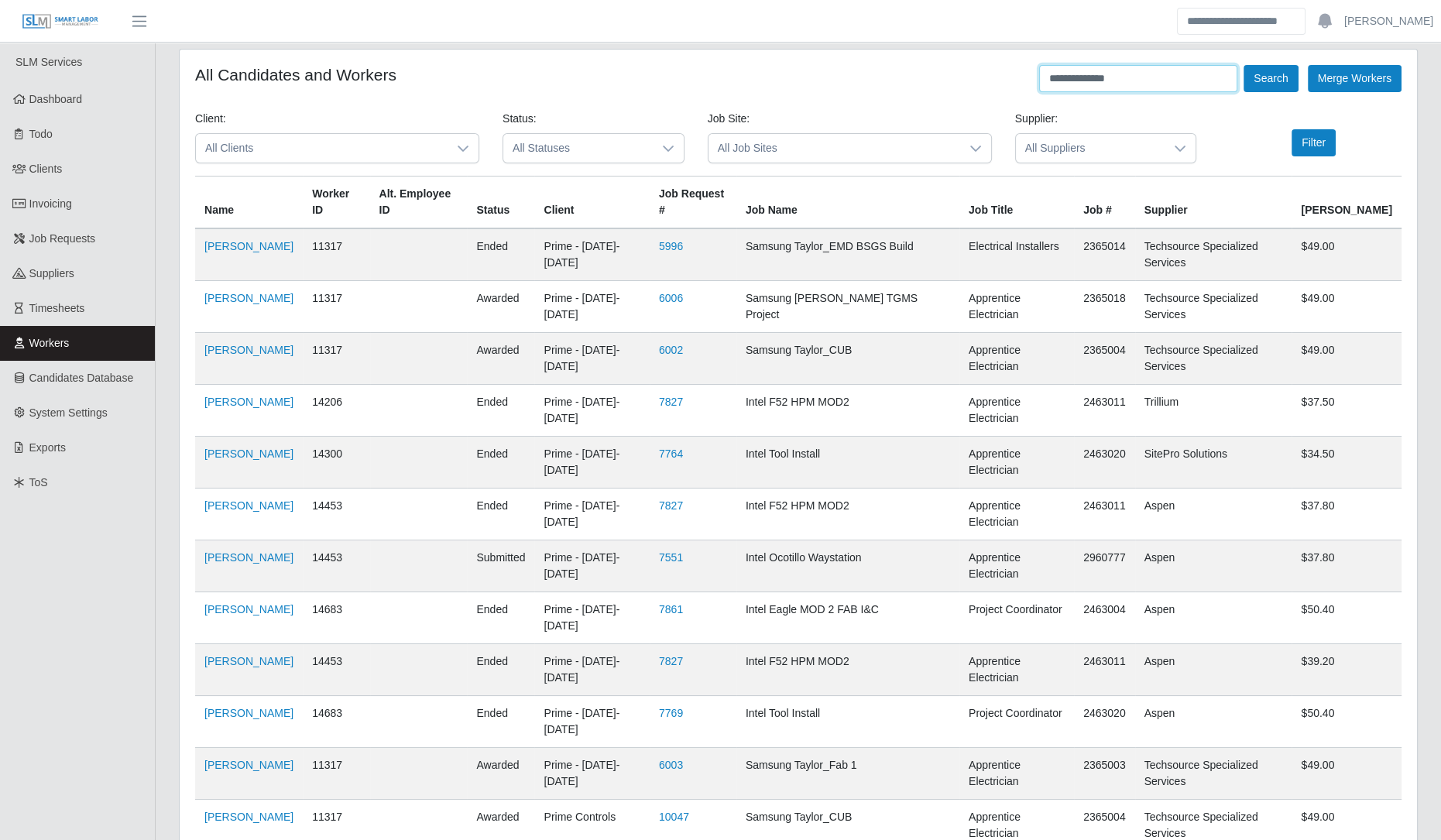
click at [725, 65] on button "Search" at bounding box center [1270, 78] width 54 height 27
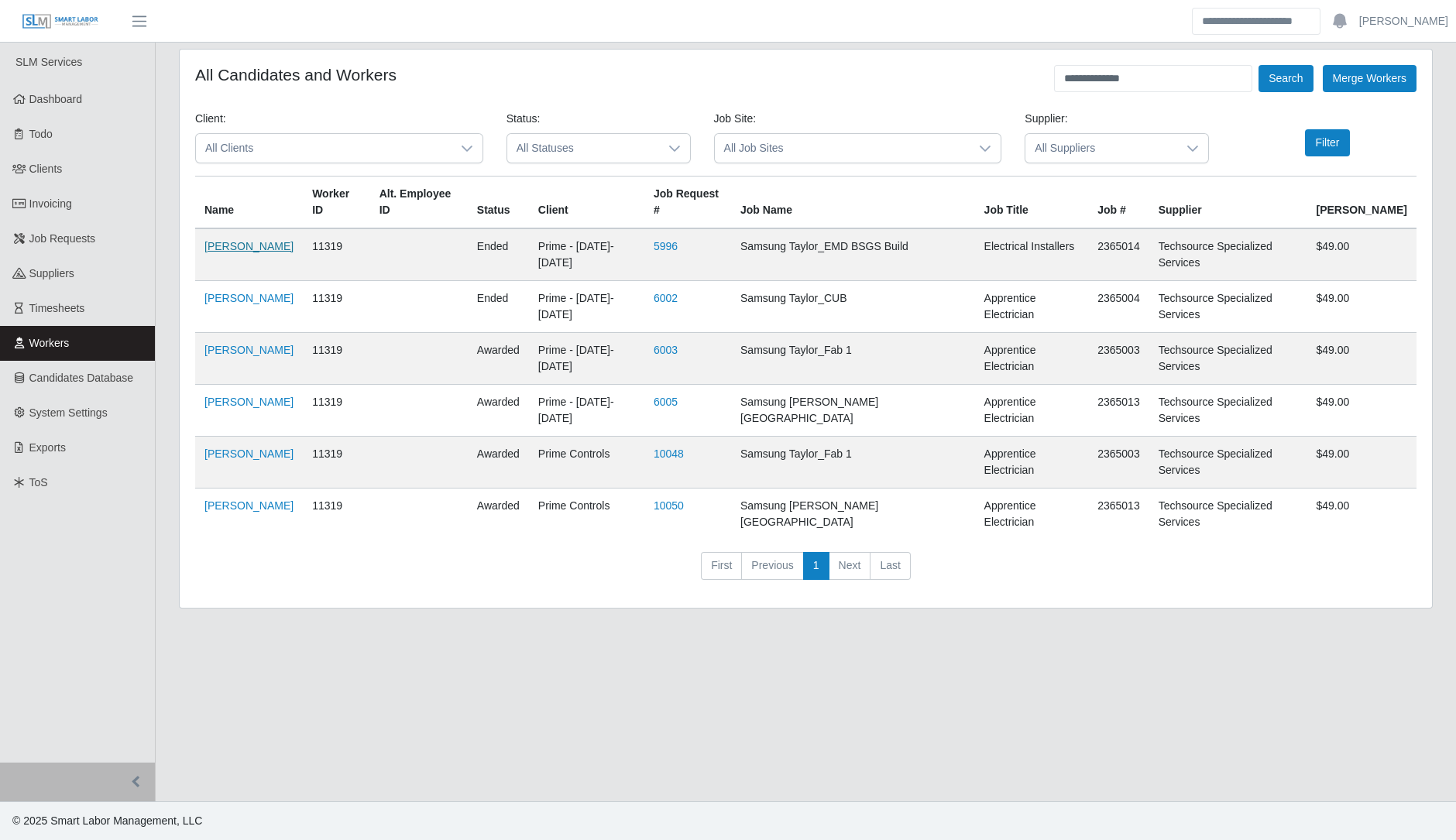
click at [251, 240] on link "Jose Gallegos" at bounding box center [248, 246] width 89 height 12
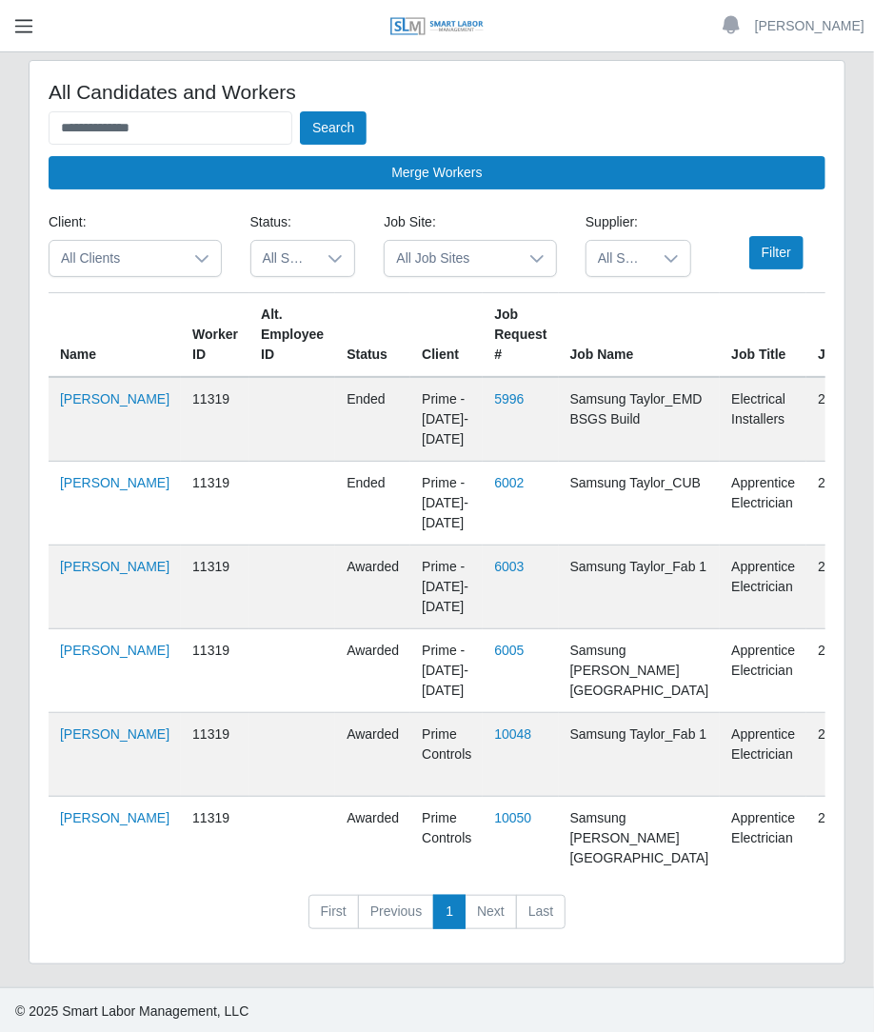
click at [37, 28] on button "button" at bounding box center [24, 25] width 48 height 31
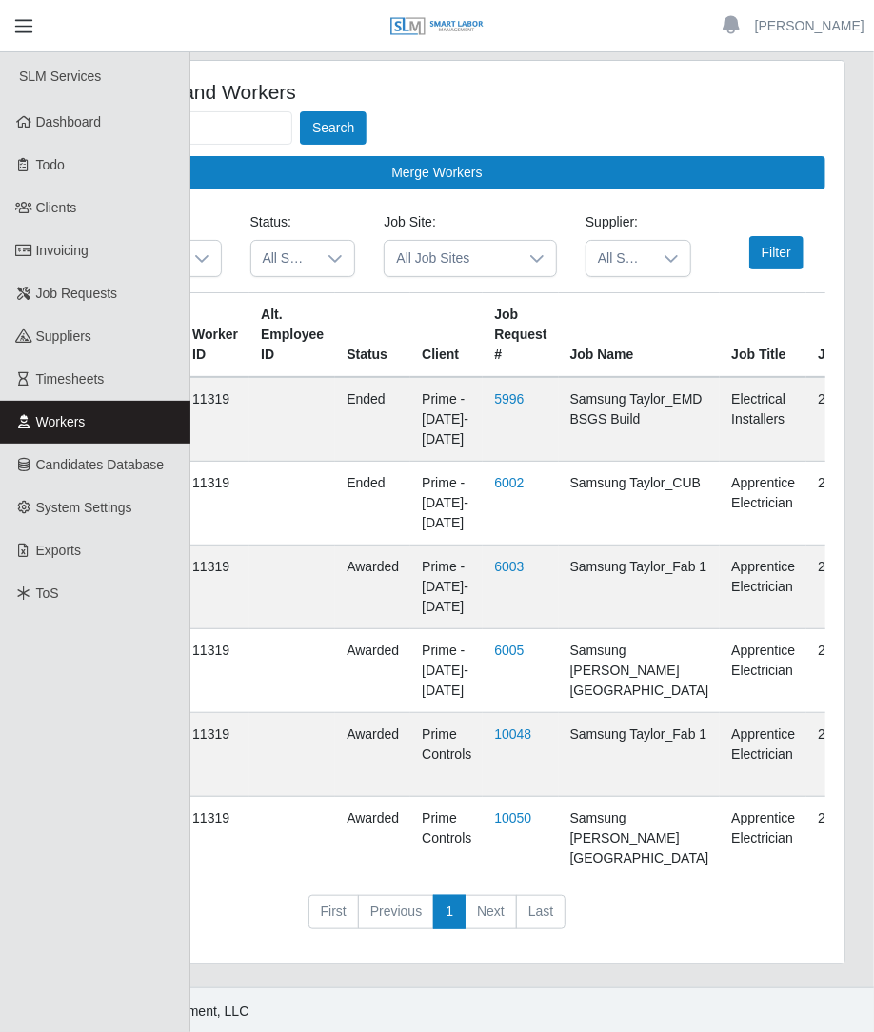
click at [16, 33] on span "button" at bounding box center [23, 26] width 25 height 22
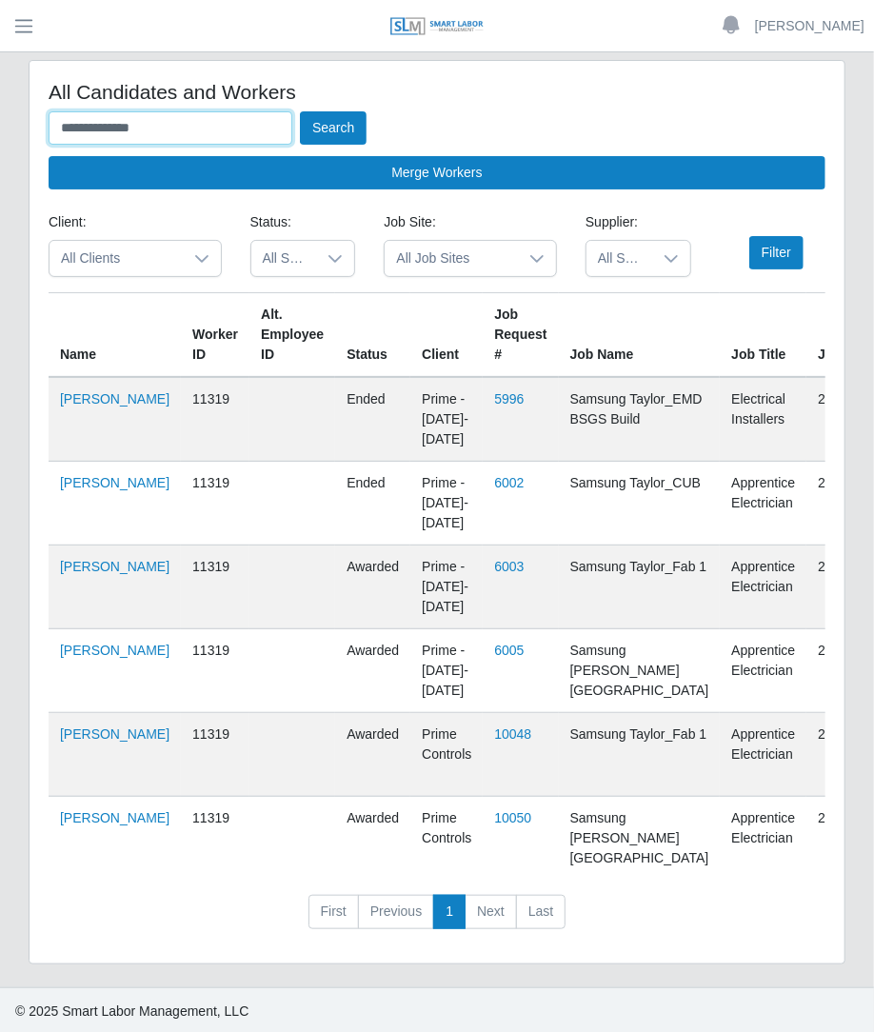
drag, startPoint x: 167, startPoint y: 133, endPoint x: -2, endPoint y: 153, distance: 169.7
click at [0, 153] on html "**********" at bounding box center [437, 516] width 874 height 1032
click at [300, 111] on button "Search" at bounding box center [333, 127] width 67 height 33
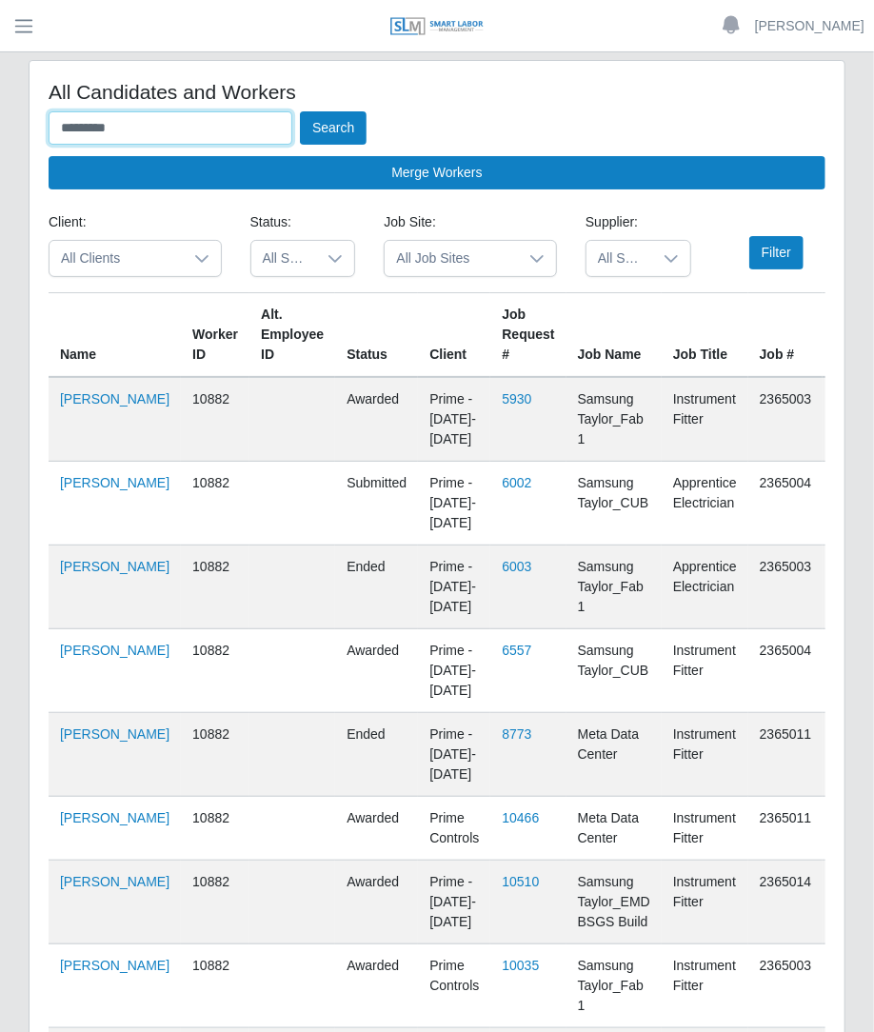
drag, startPoint x: 224, startPoint y: 137, endPoint x: 36, endPoint y: 76, distance: 197.2
click at [36, 76] on div "All Candidates and Workers ********* Search Merge Workers Client: All Clients S…" at bounding box center [437, 618] width 815 height 1114
click at [300, 111] on button "Search" at bounding box center [333, 127] width 67 height 33
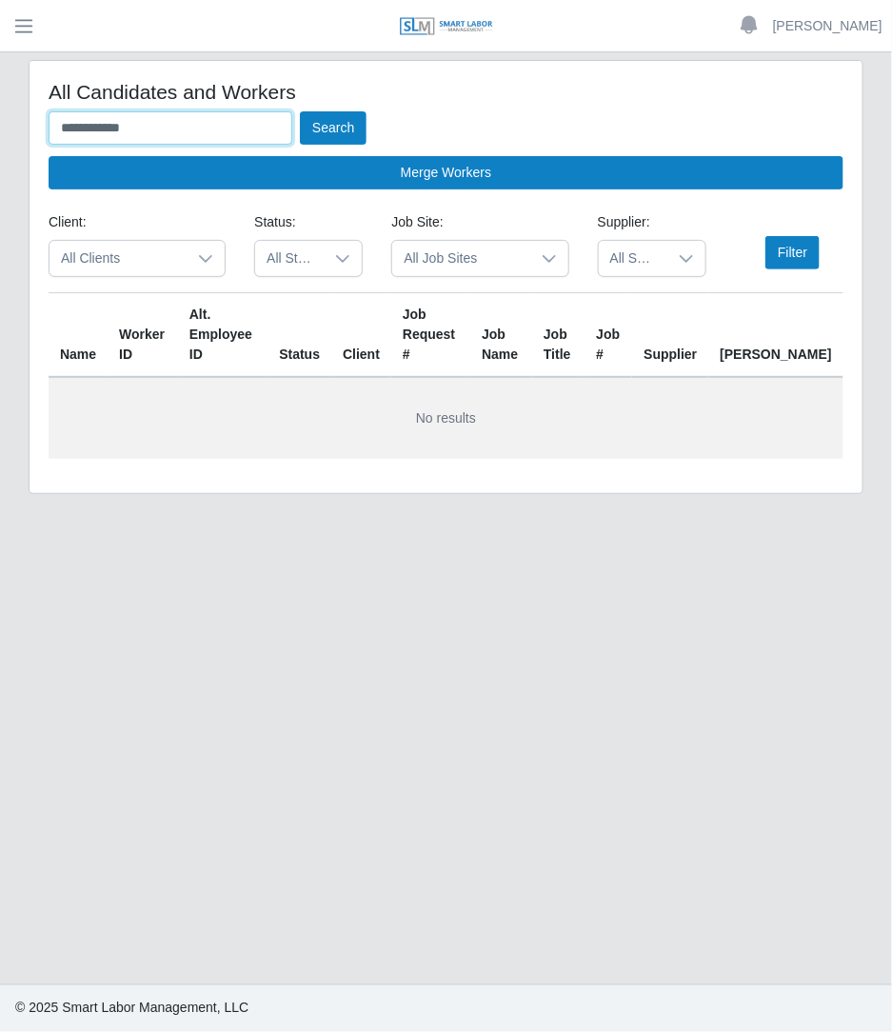
click at [300, 111] on button "Search" at bounding box center [333, 127] width 67 height 33
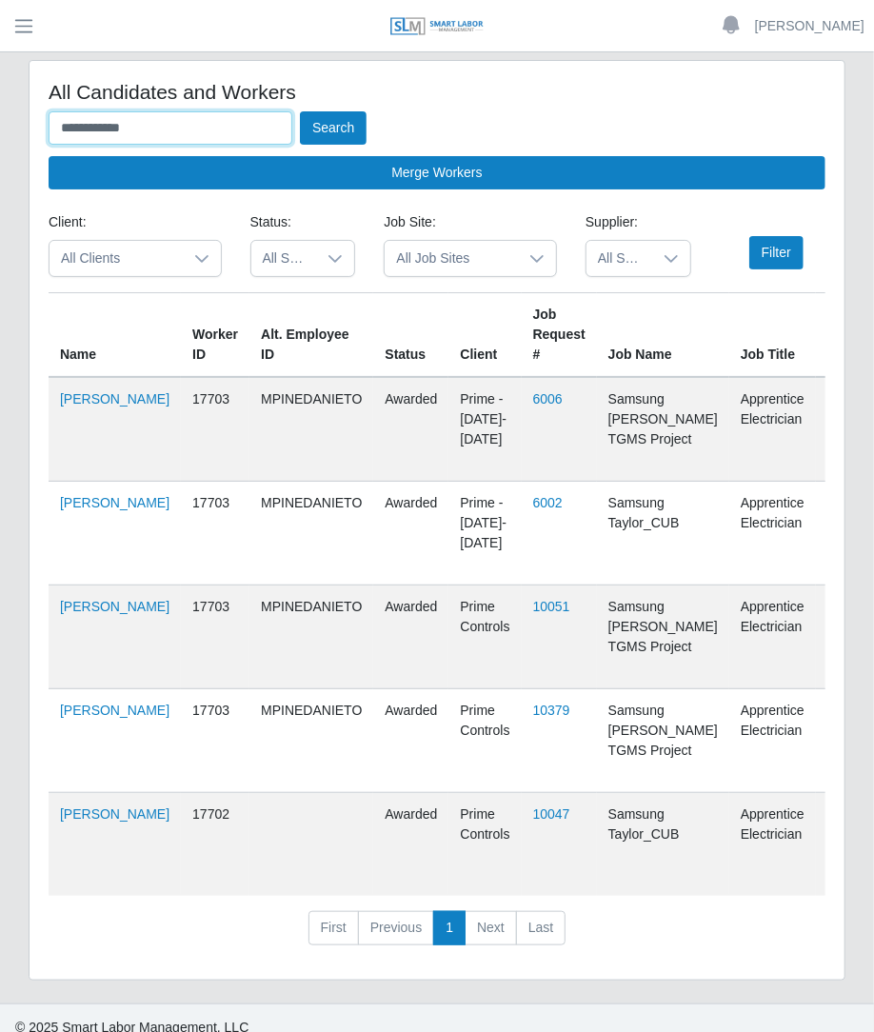
drag, startPoint x: 248, startPoint y: 127, endPoint x: -2, endPoint y: 151, distance: 250.6
click at [0, 151] on html "**********" at bounding box center [437, 516] width 874 height 1032
click at [300, 111] on button "Search" at bounding box center [333, 127] width 67 height 33
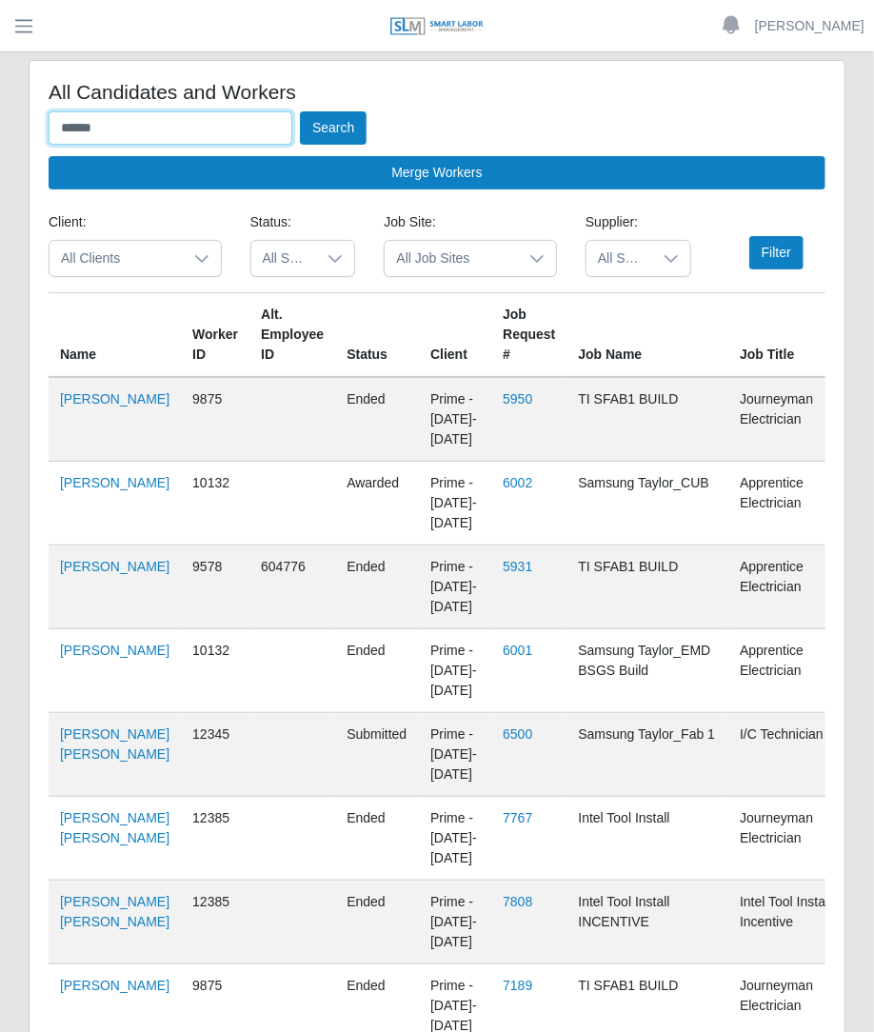
drag, startPoint x: 156, startPoint y: 127, endPoint x: -2, endPoint y: 83, distance: 164.0
click at [0, 83] on html "Betzaida Palacio Account Settings Logout SLM Services Dashboard Todo Clients In…" at bounding box center [437, 516] width 874 height 1032
click at [300, 111] on button "Search" at bounding box center [333, 127] width 67 height 33
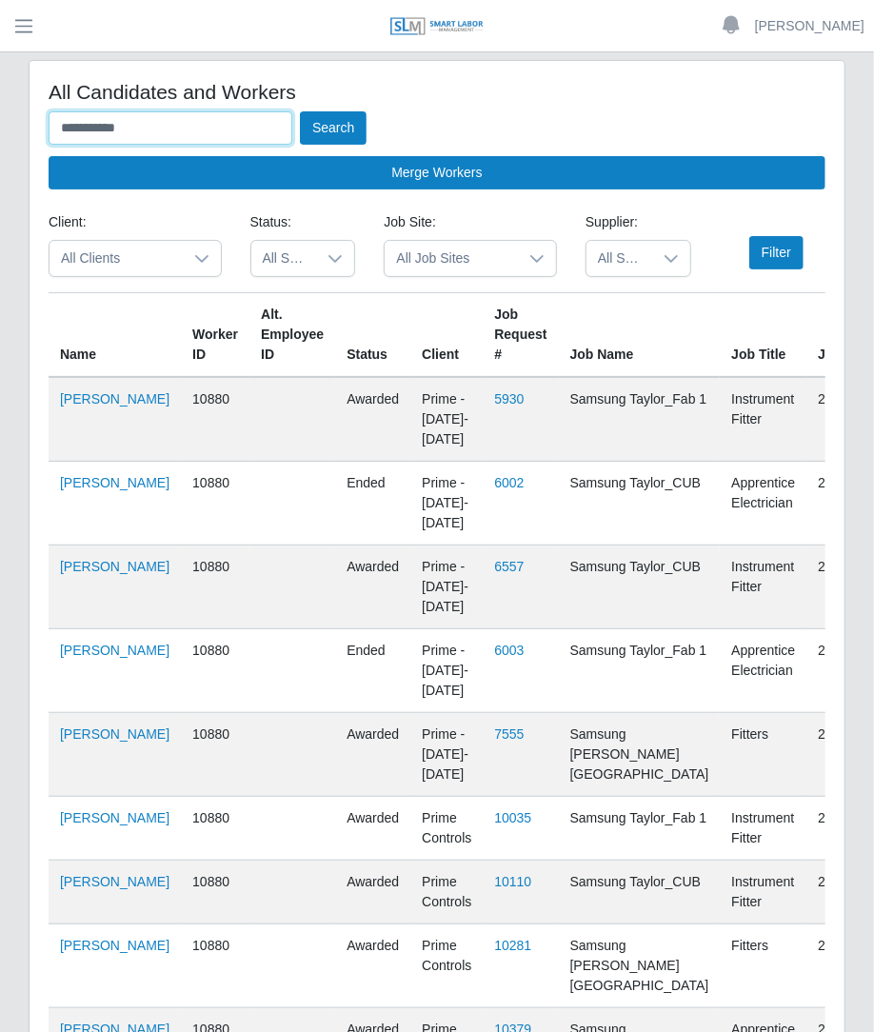
drag, startPoint x: 248, startPoint y: 121, endPoint x: -1, endPoint y: 207, distance: 263.7
click at [0, 207] on html "**********" at bounding box center [437, 516] width 874 height 1032
click at [300, 111] on button "Search" at bounding box center [333, 127] width 67 height 33
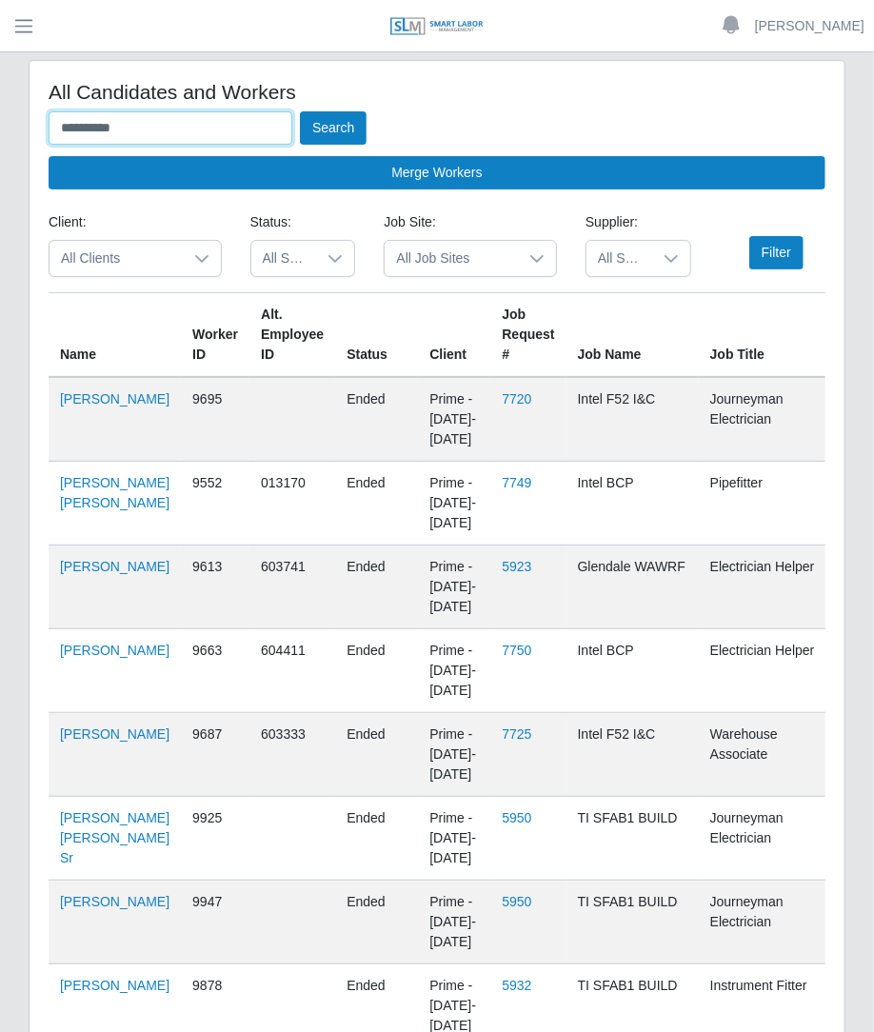
click at [300, 111] on button "Search" at bounding box center [333, 127] width 67 height 33
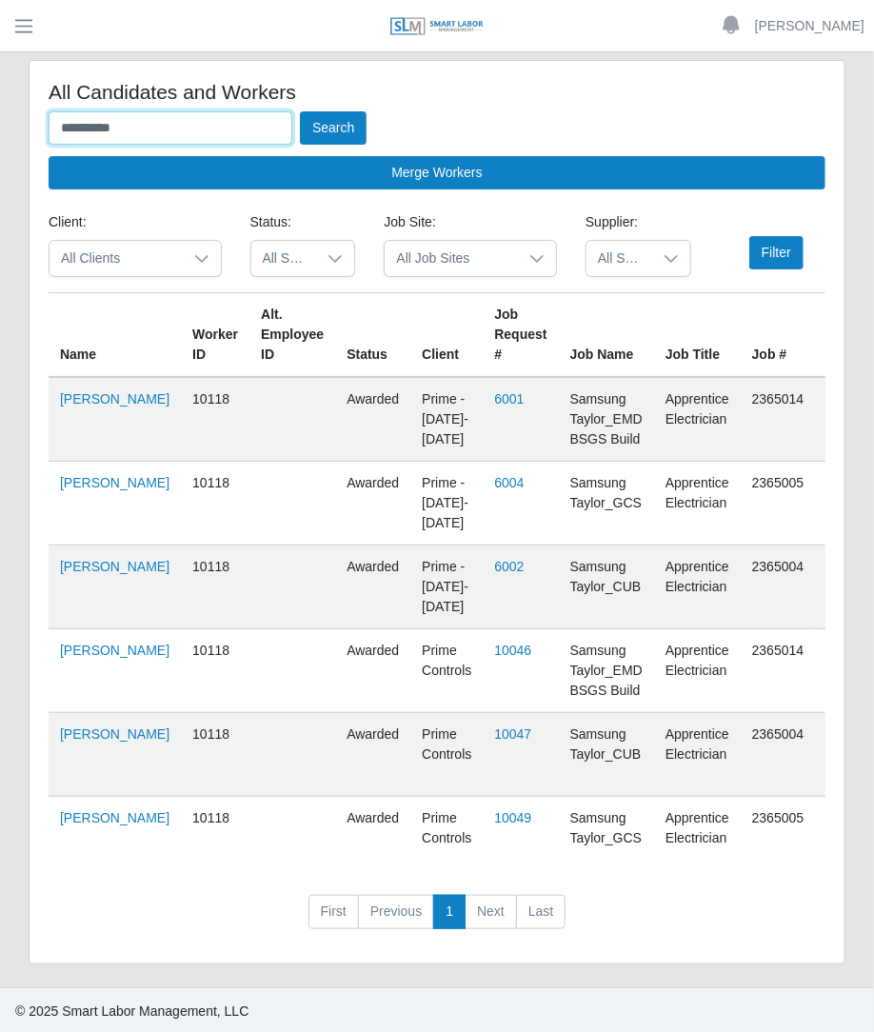
drag, startPoint x: 196, startPoint y: 141, endPoint x: -2, endPoint y: 140, distance: 198.0
click at [0, 140] on html "**********" at bounding box center [437, 516] width 874 height 1032
click at [300, 111] on button "Search" at bounding box center [333, 127] width 67 height 33
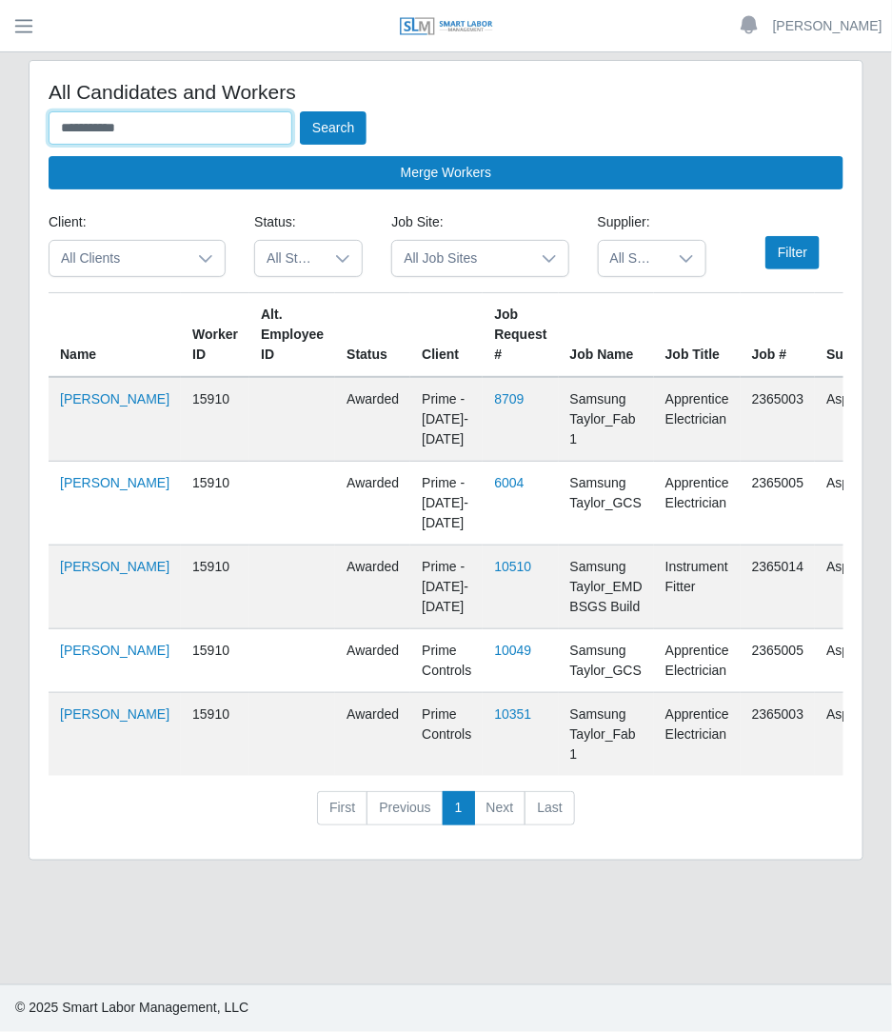
drag, startPoint x: 187, startPoint y: 130, endPoint x: -2, endPoint y: 121, distance: 188.7
click at [0, 121] on html "**********" at bounding box center [446, 516] width 892 height 1032
click at [300, 111] on button "Search" at bounding box center [333, 127] width 67 height 33
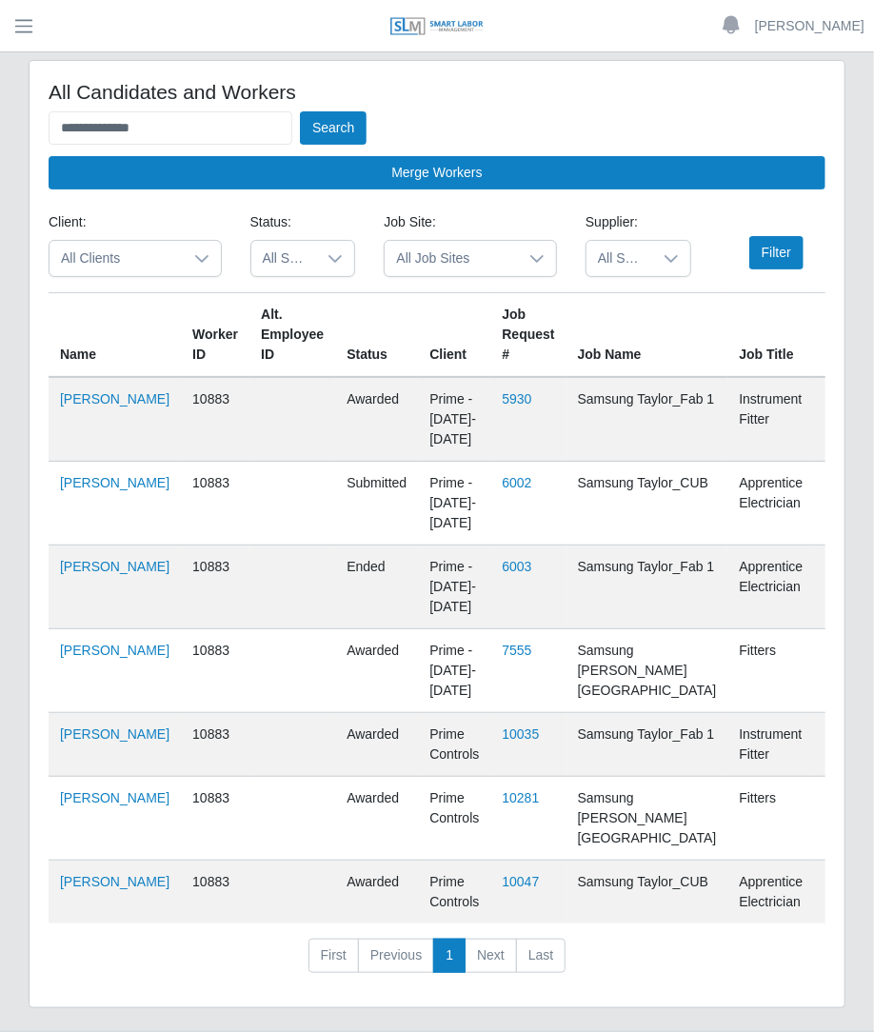
click at [351, 149] on div "**********" at bounding box center [437, 150] width 777 height 78
drag, startPoint x: 262, startPoint y: 119, endPoint x: 10, endPoint y: -12, distance: 283.6
click at [10, 0] on html "**********" at bounding box center [437, 516] width 874 height 1032
click at [333, 119] on button "Search" at bounding box center [333, 127] width 67 height 33
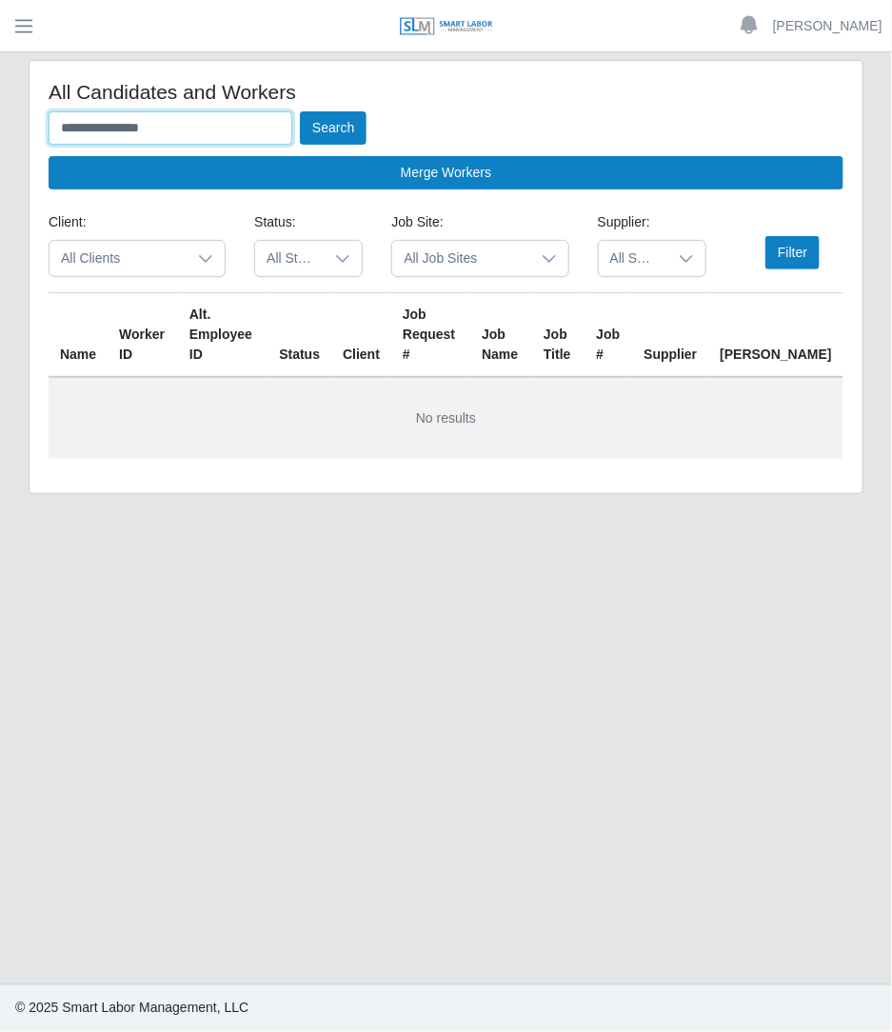
click at [221, 122] on input "**********" at bounding box center [171, 127] width 244 height 33
click at [300, 111] on button "Search" at bounding box center [333, 127] width 67 height 33
click at [307, 129] on button "Search" at bounding box center [333, 127] width 67 height 33
click at [233, 131] on input "**********" at bounding box center [171, 127] width 244 height 33
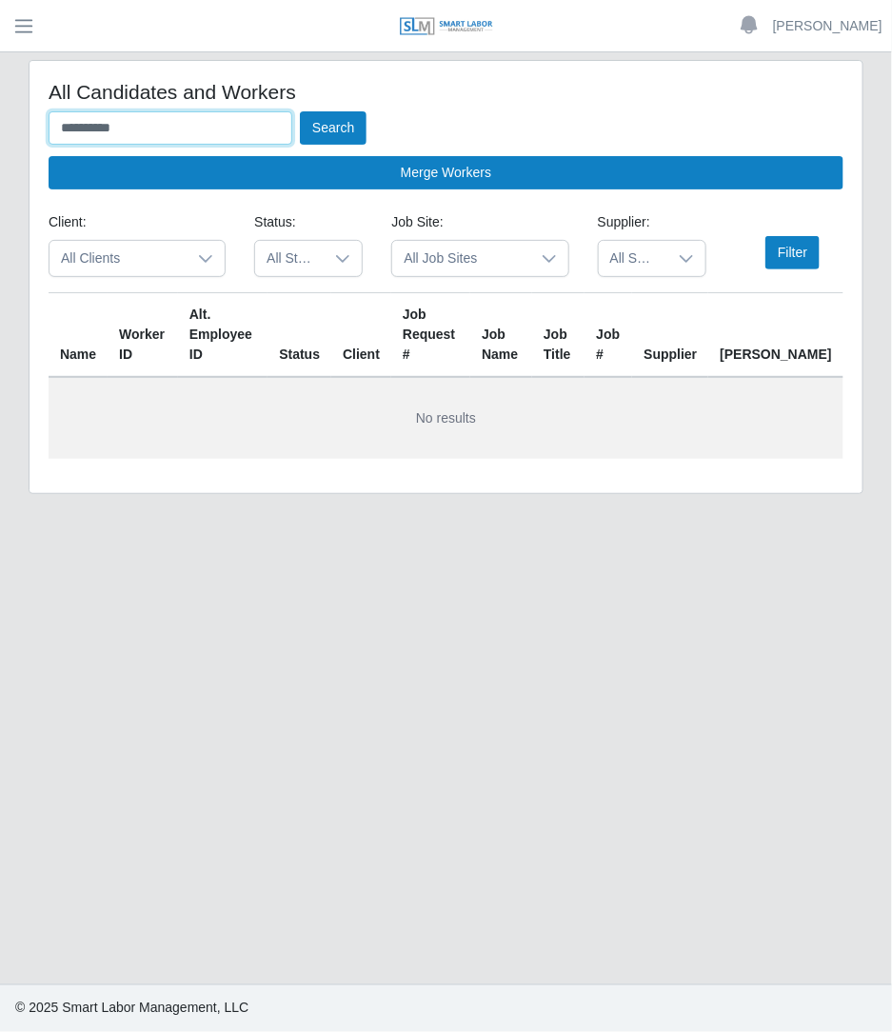
click at [300, 111] on button "Search" at bounding box center [333, 127] width 67 height 33
type input "*"
click at [300, 111] on button "Search" at bounding box center [333, 127] width 67 height 33
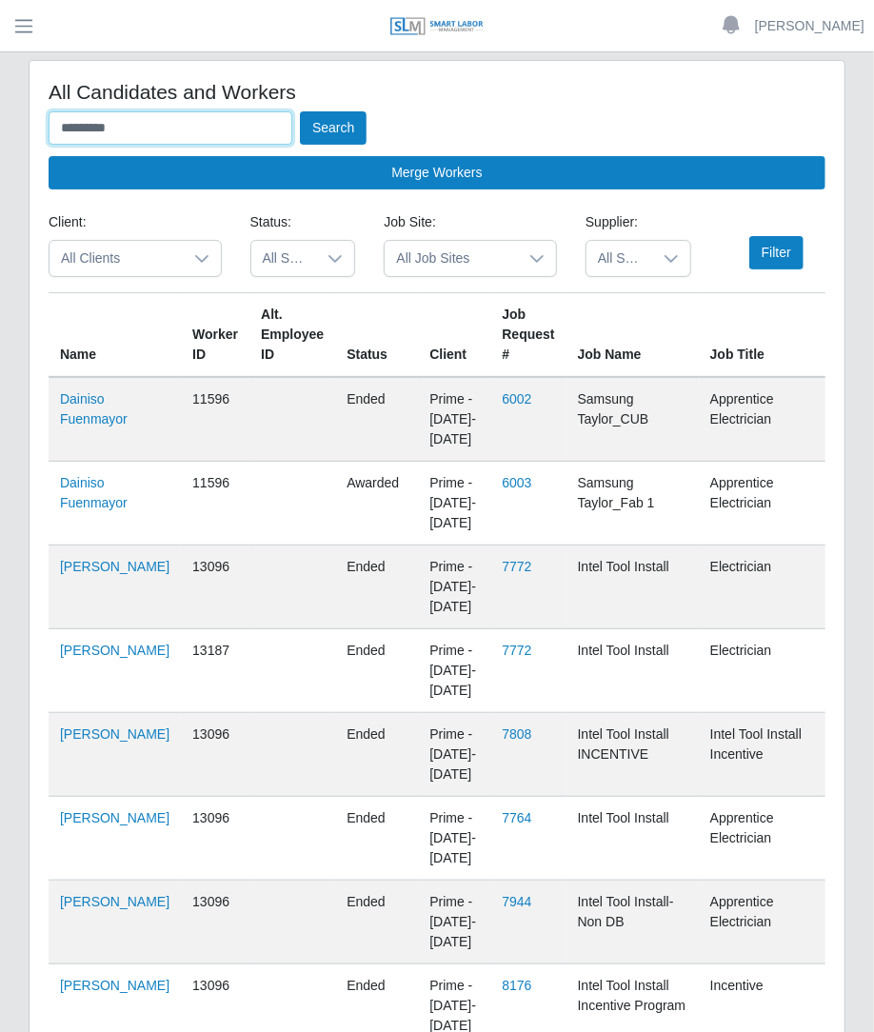
drag, startPoint x: 155, startPoint y: 135, endPoint x: 21, endPoint y: 59, distance: 154.3
click at [21, 60] on div "All Candidates and Workers ********* Search Merge Workers Client: All Clients S…" at bounding box center [436, 765] width 845 height 1410
click at [300, 111] on button "Search" at bounding box center [333, 127] width 67 height 33
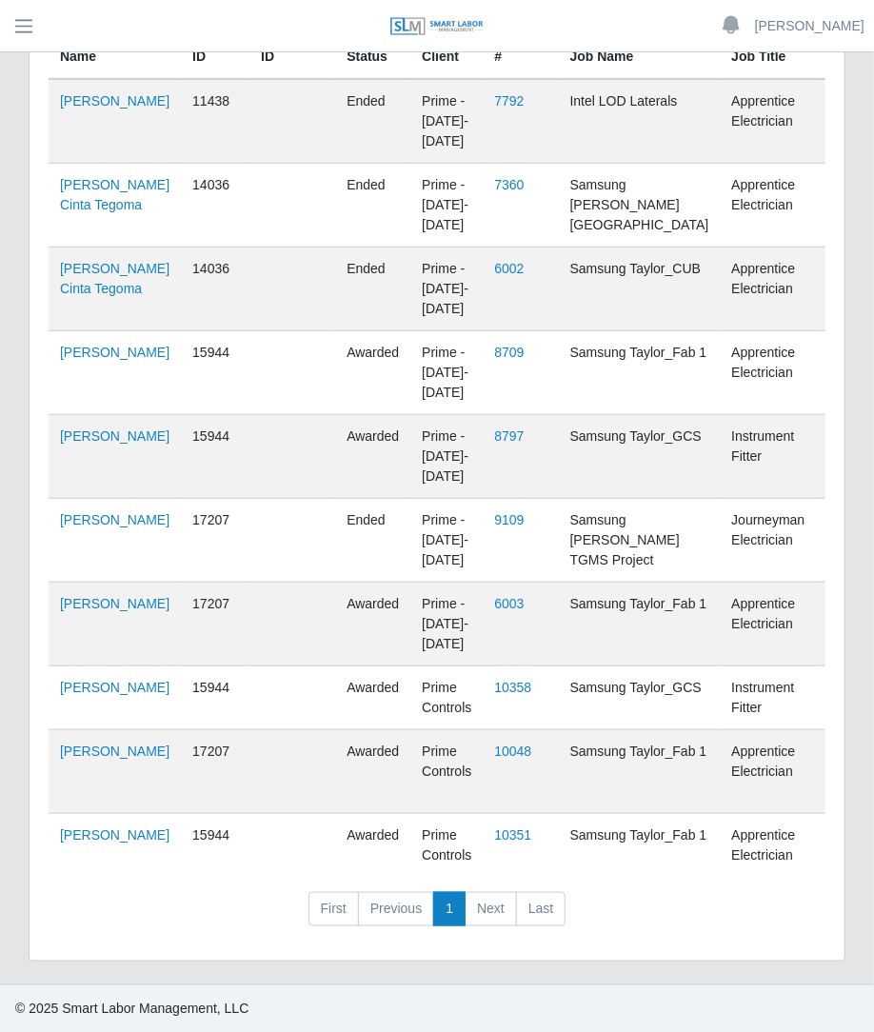
scroll to position [390, 0]
click at [98, 345] on link "Leonel Guerrero" at bounding box center [114, 352] width 109 height 15
click at [69, 680] on link "Leonel Guerrero" at bounding box center [114, 687] width 109 height 15
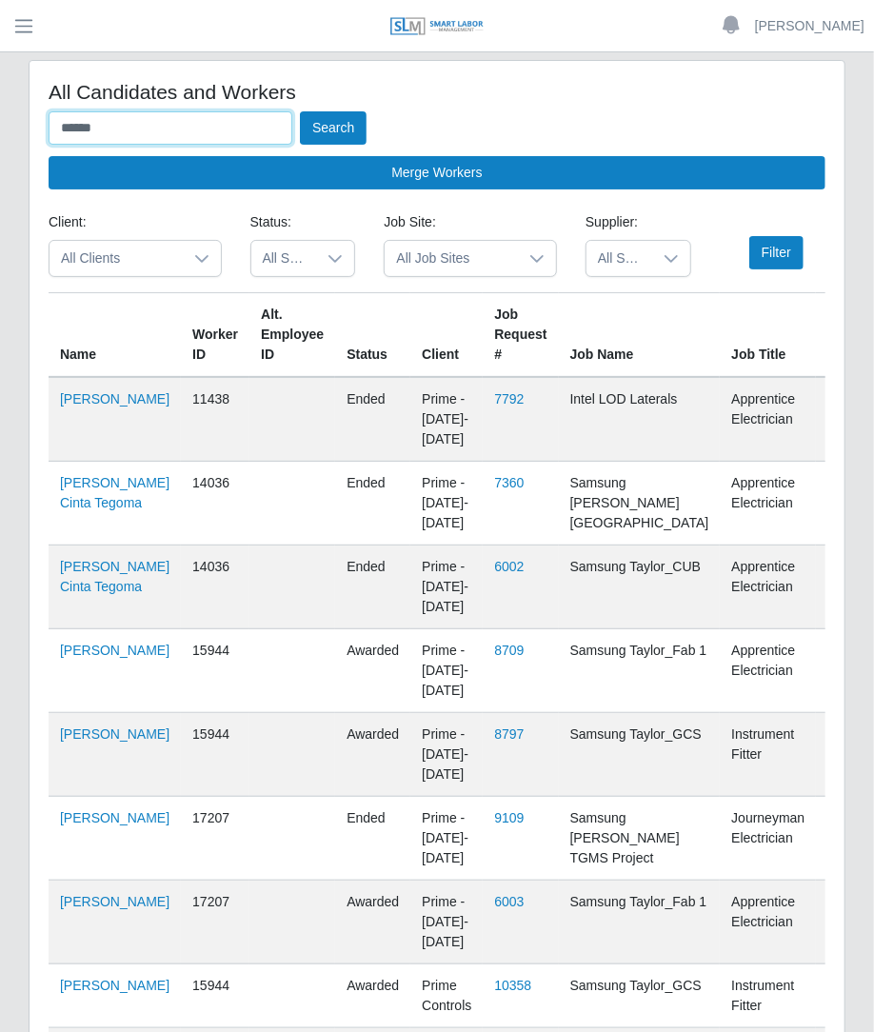
drag, startPoint x: 147, startPoint y: 133, endPoint x: 154, endPoint y: -61, distance: 194.4
click at [154, 0] on html "Betzaida Palacio Account Settings Logout SLM Services Dashboard Todo Clients In…" at bounding box center [437, 516] width 874 height 1032
type input "*"
click at [333, 121] on button "Search" at bounding box center [333, 127] width 67 height 33
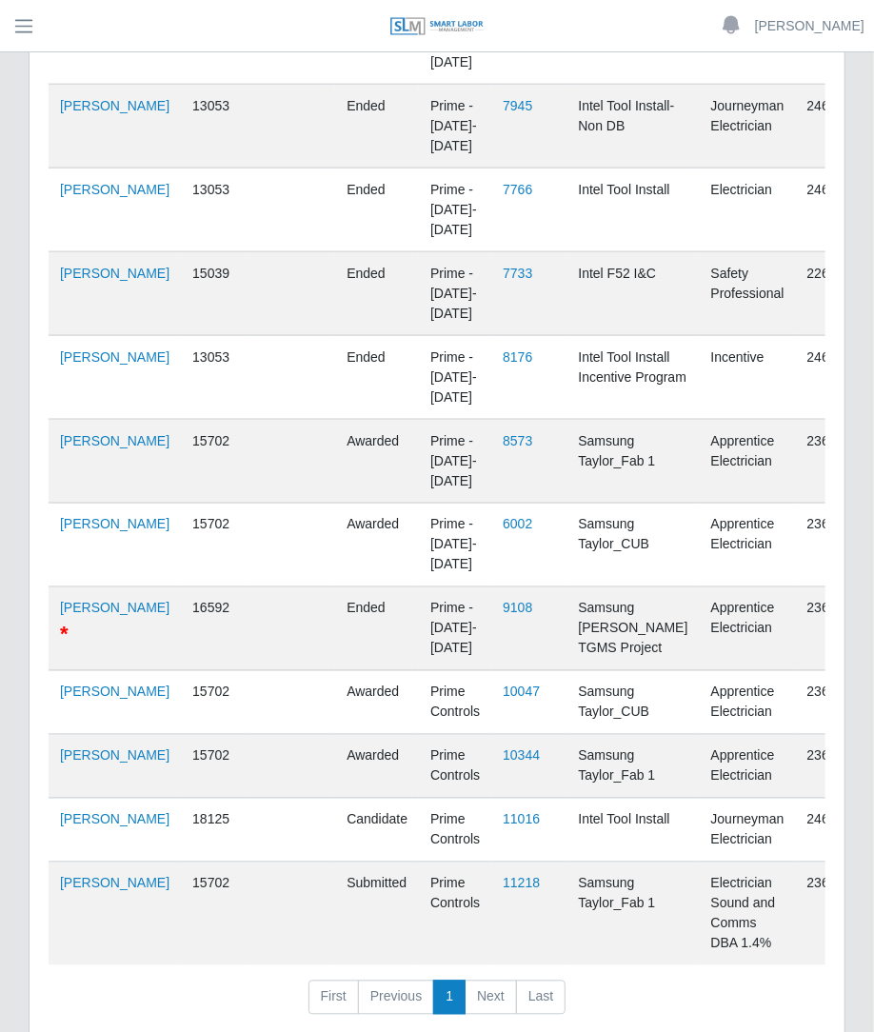
scroll to position [797, 0]
click at [71, 734] on td "Joel Montano" at bounding box center [115, 702] width 132 height 64
click at [71, 699] on link "Joel Montano" at bounding box center [114, 691] width 109 height 15
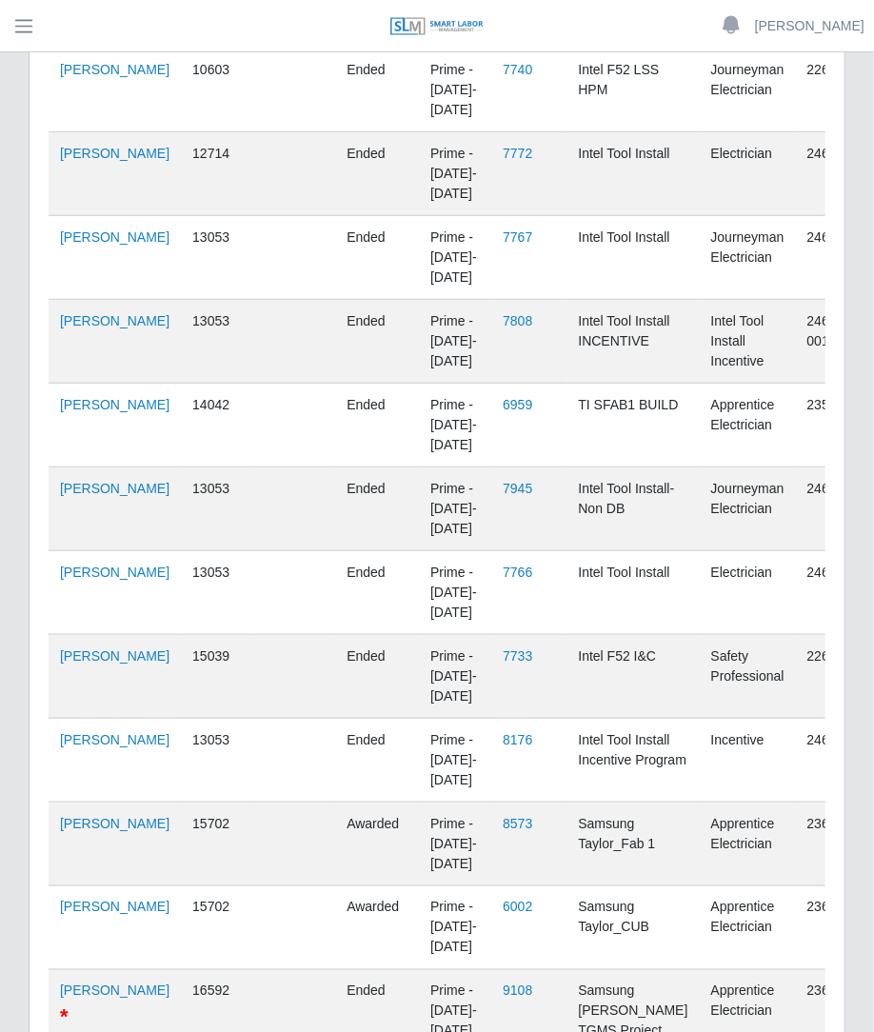
scroll to position [0, 0]
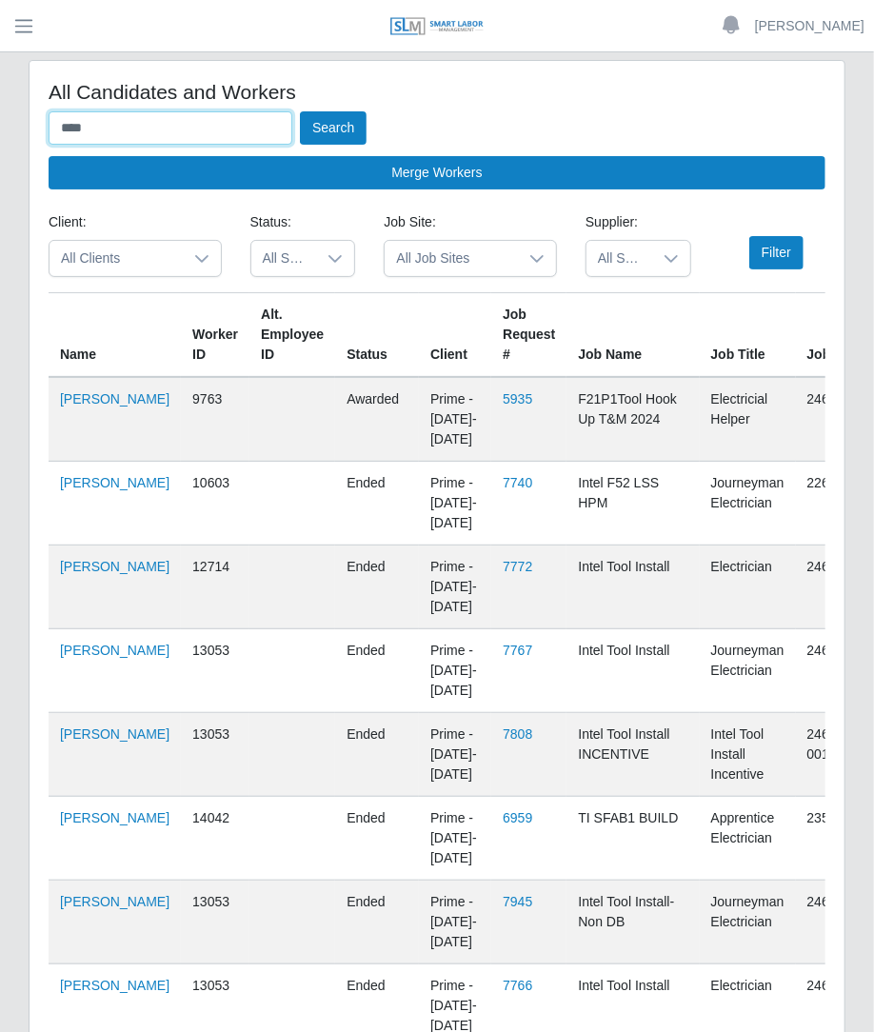
click at [201, 111] on input "****" at bounding box center [171, 127] width 244 height 33
type input "*"
click at [300, 111] on button "Search" at bounding box center [333, 127] width 67 height 33
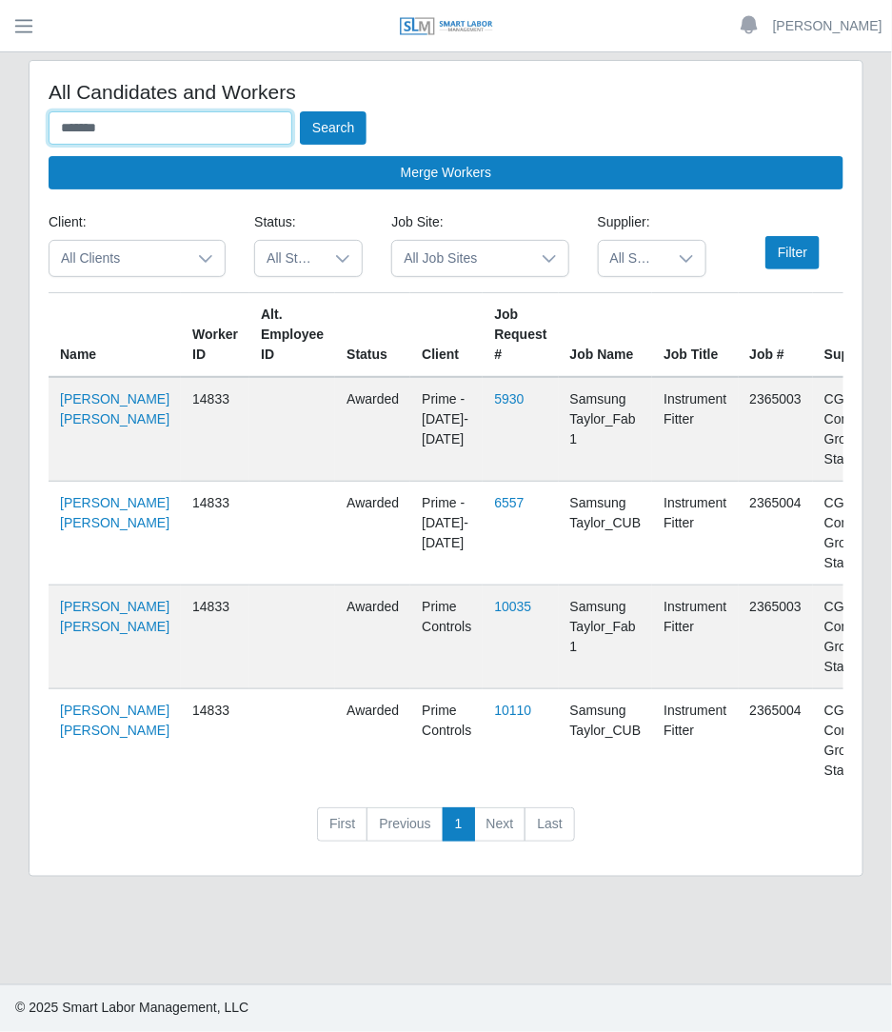
drag, startPoint x: 175, startPoint y: 134, endPoint x: 14, endPoint y: 89, distance: 167.2
click at [14, 89] on div "All Candidates and Workers ******* Search Merge Workers Client: All Clients Sta…" at bounding box center [445, 480] width 863 height 840
click at [300, 111] on button "Search" at bounding box center [333, 127] width 67 height 33
click at [250, 128] on input "*****" at bounding box center [171, 127] width 244 height 33
type input "*"
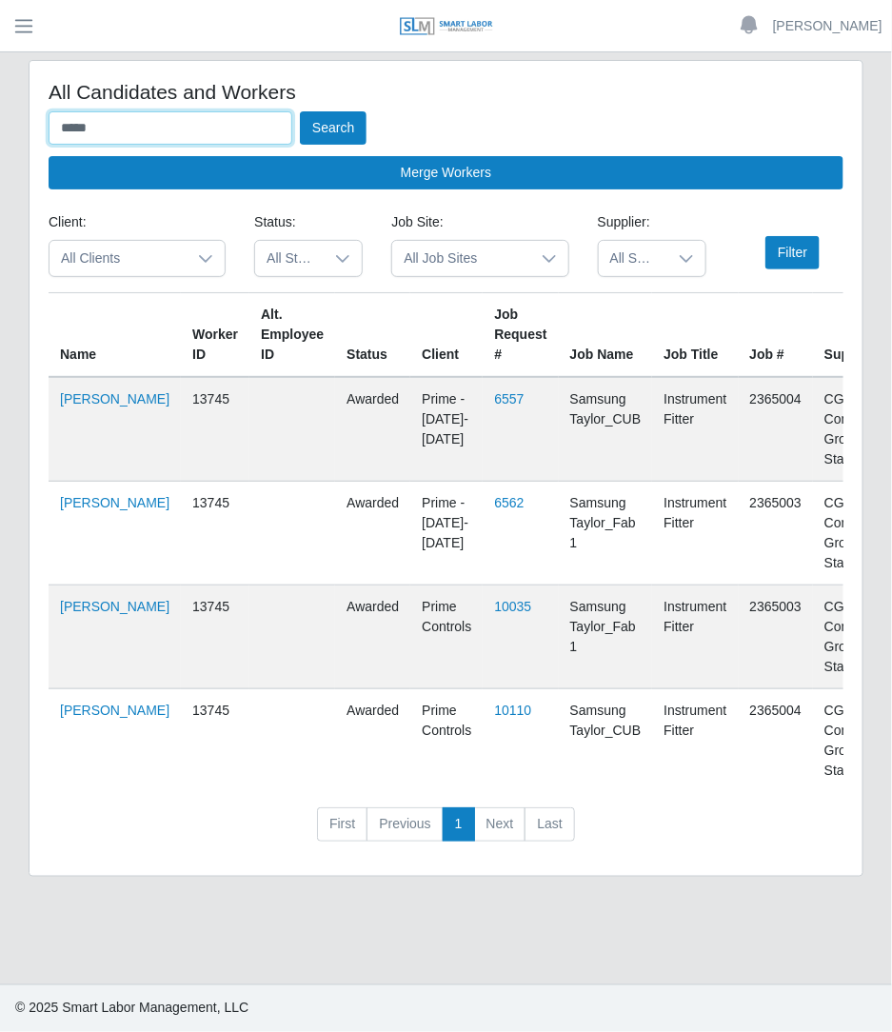
type input "****"
click at [300, 111] on button "Search" at bounding box center [333, 127] width 67 height 33
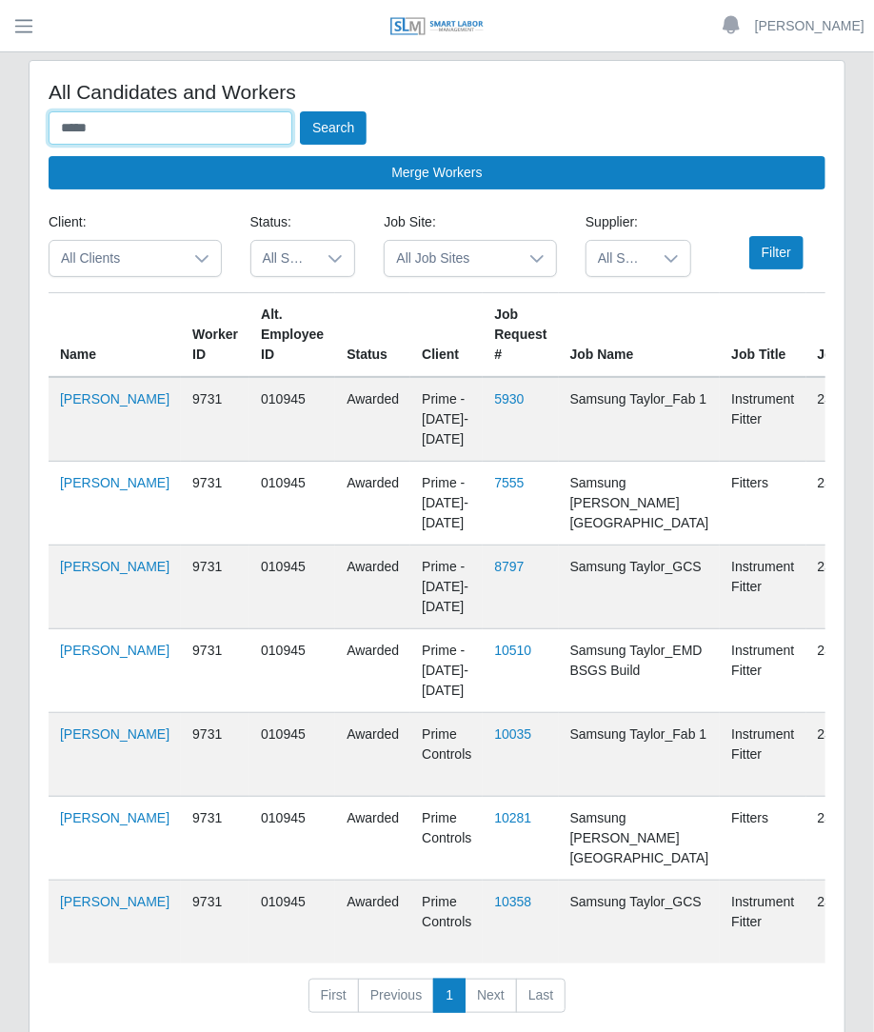
scroll to position [141, 0]
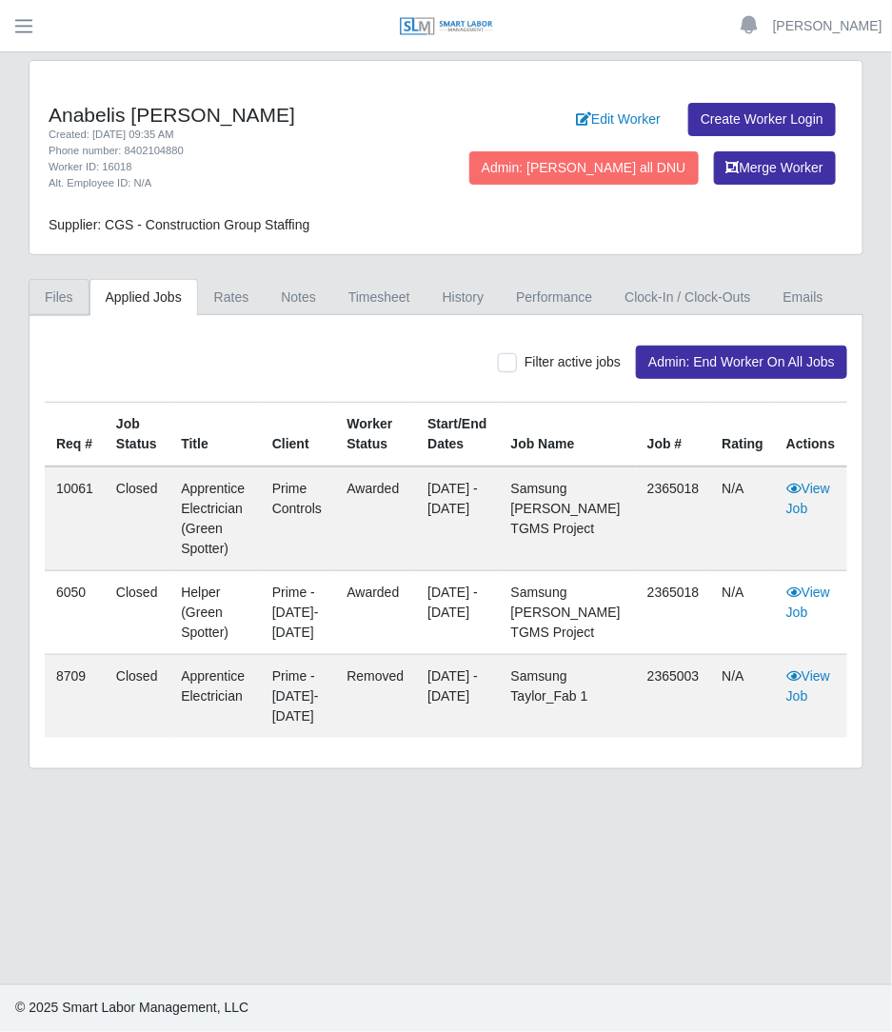
click at [56, 283] on link "Files" at bounding box center [59, 297] width 61 height 37
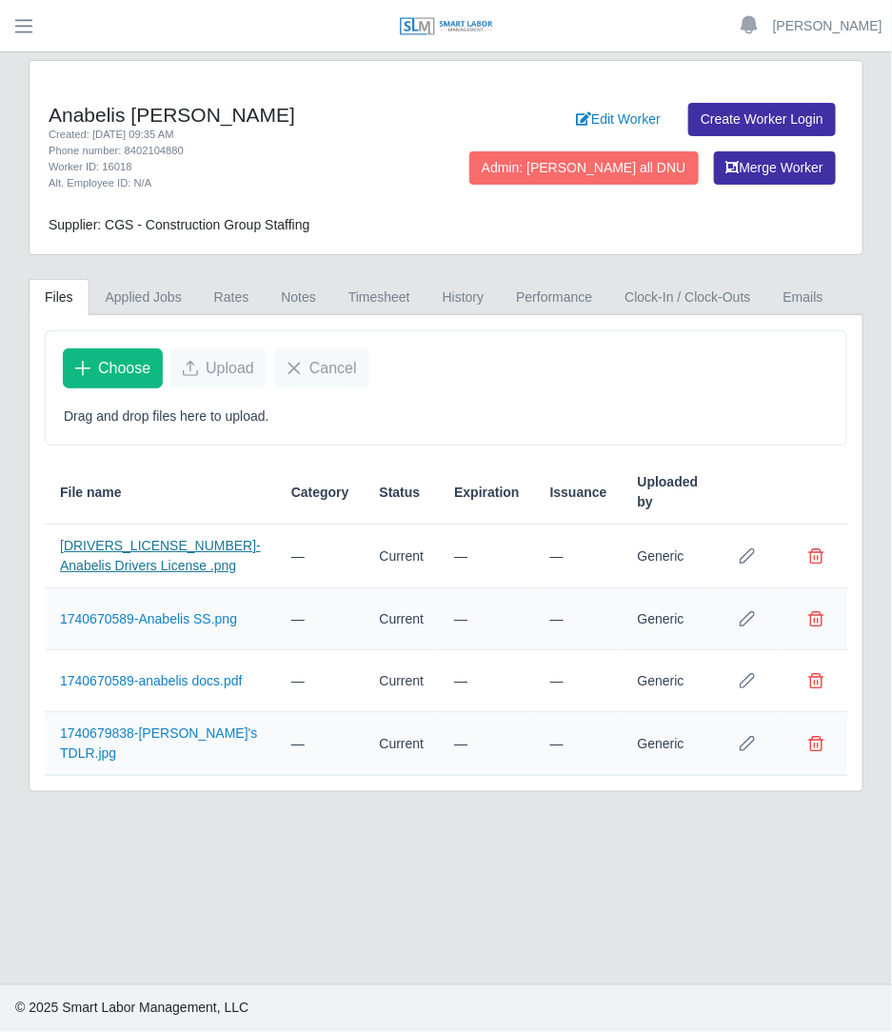
click at [167, 542] on link "[DRIVERS_LICENSE_NUMBER]-Anabelis Drivers License .png" at bounding box center [160, 555] width 201 height 35
click at [171, 683] on link "1740670589-anabelis docs.pdf" at bounding box center [151, 680] width 183 height 15
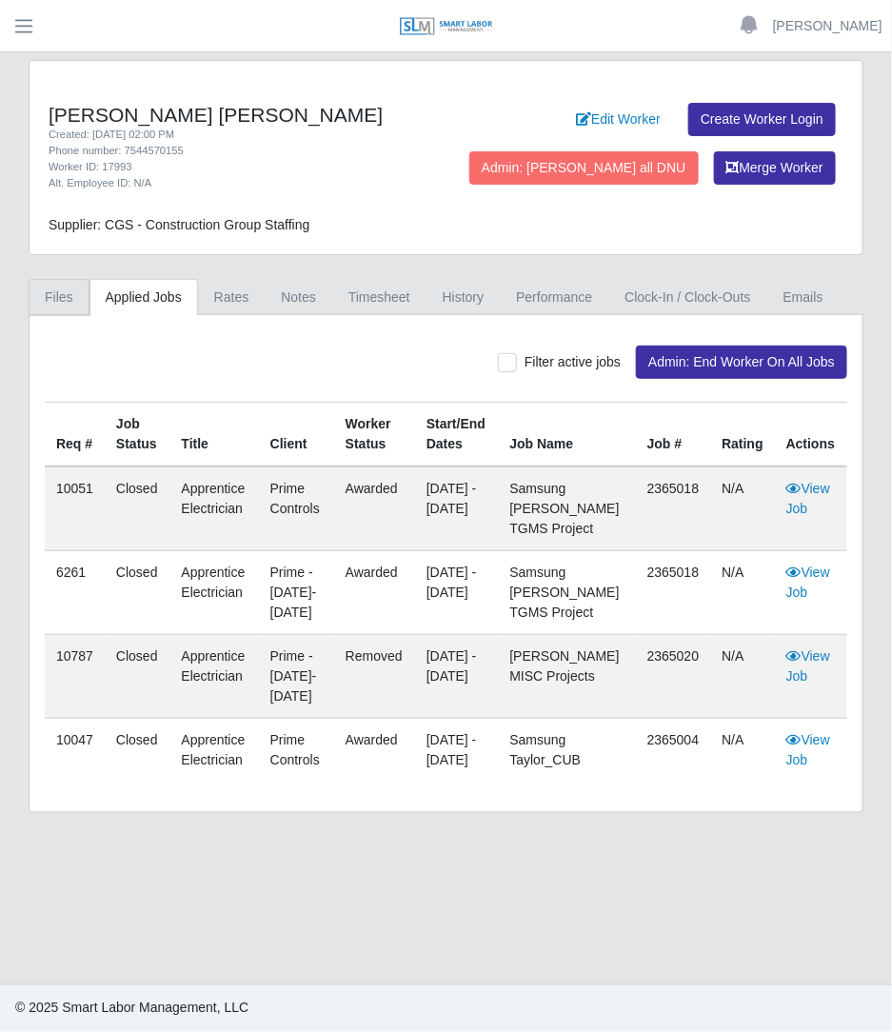
click at [62, 293] on link "Files" at bounding box center [59, 297] width 61 height 37
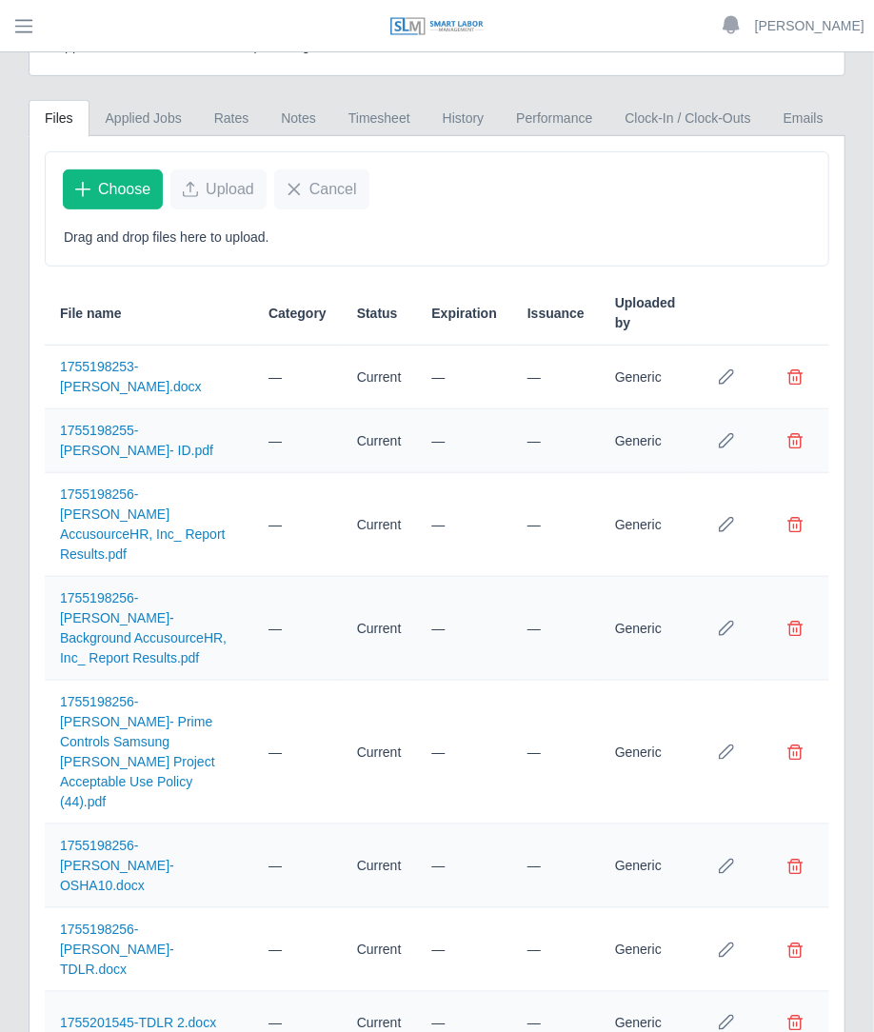
scroll to position [239, 0]
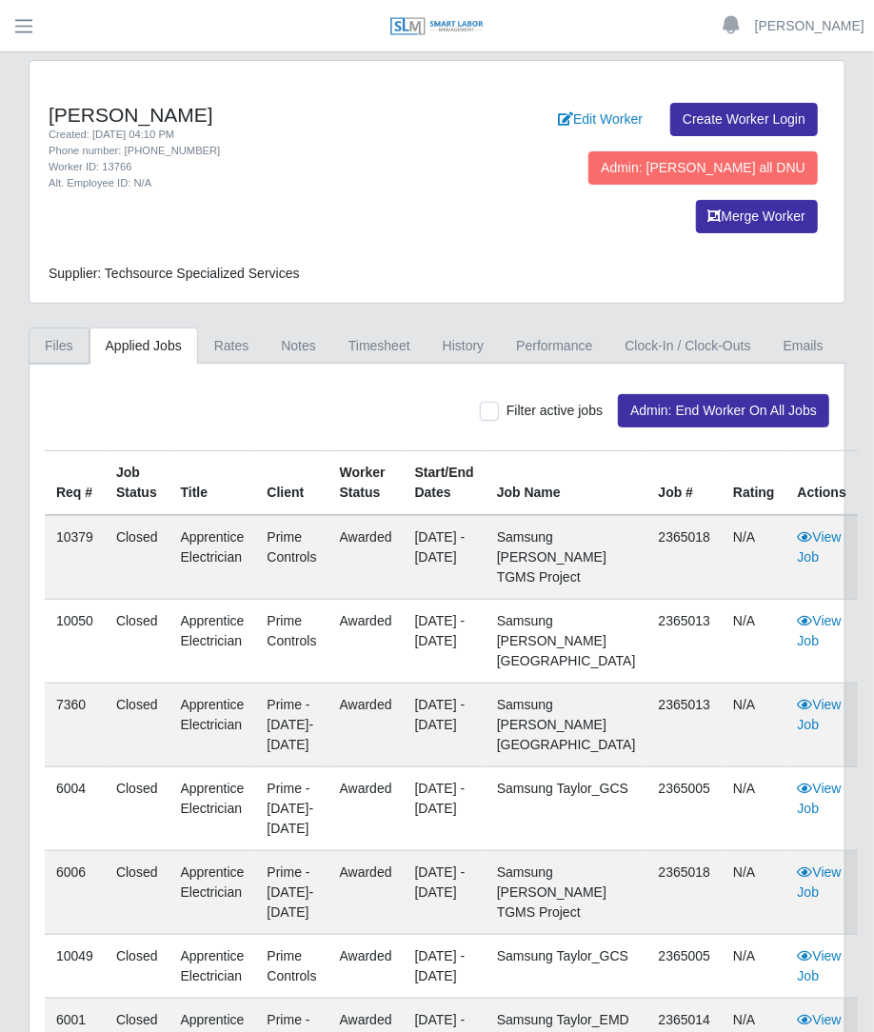
click at [79, 327] on link "Files" at bounding box center [59, 345] width 61 height 37
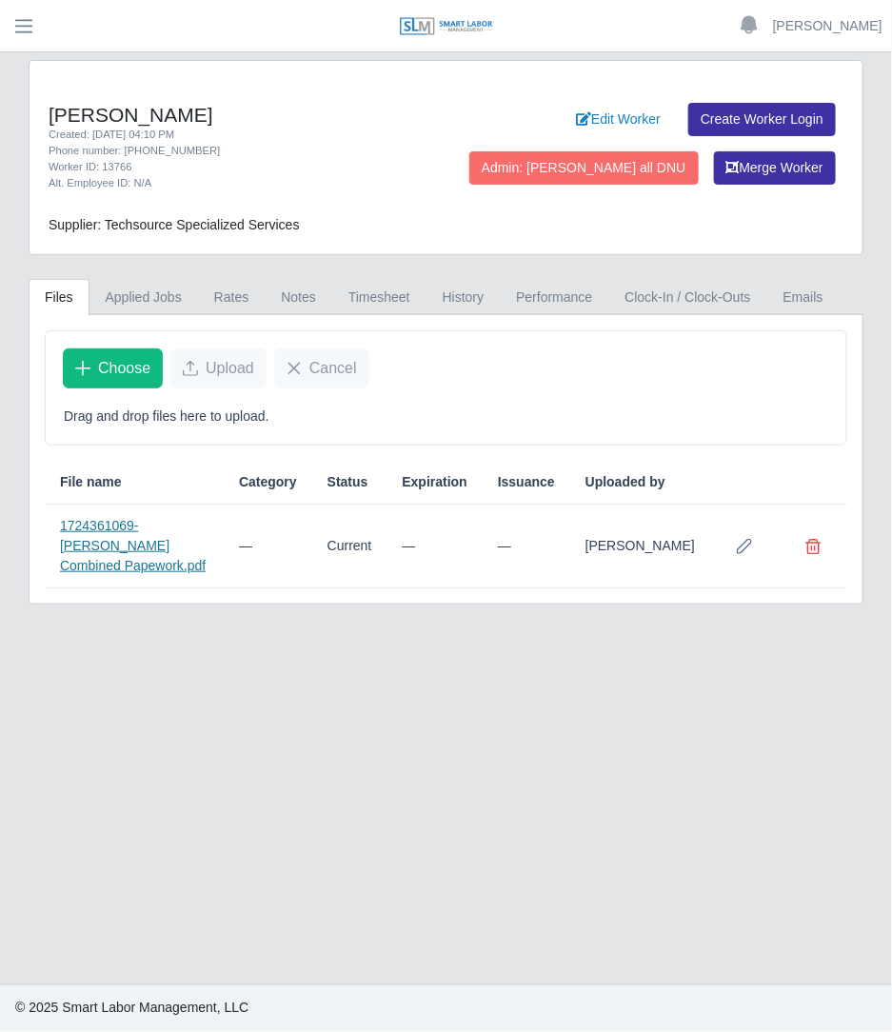
click at [176, 561] on link "1724361069-Cristian Hernandez Combined Papework.pdf" at bounding box center [133, 545] width 146 height 55
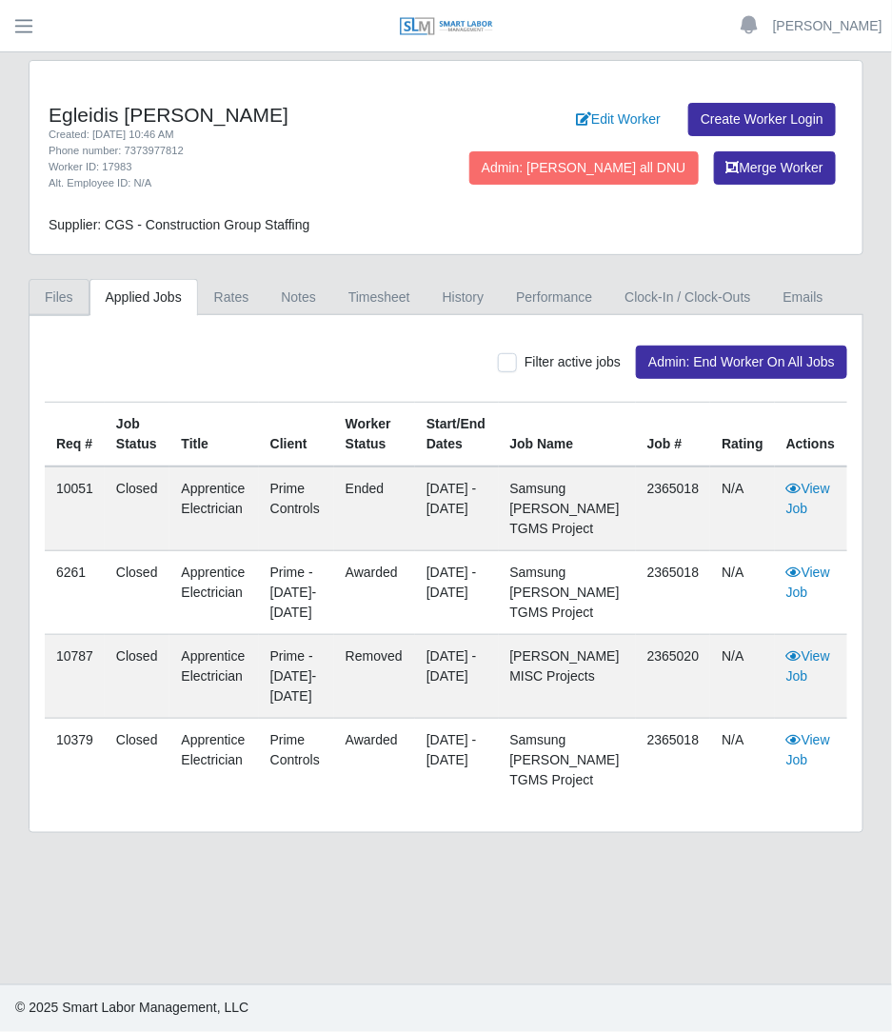
click at [56, 283] on link "Files" at bounding box center [59, 297] width 61 height 37
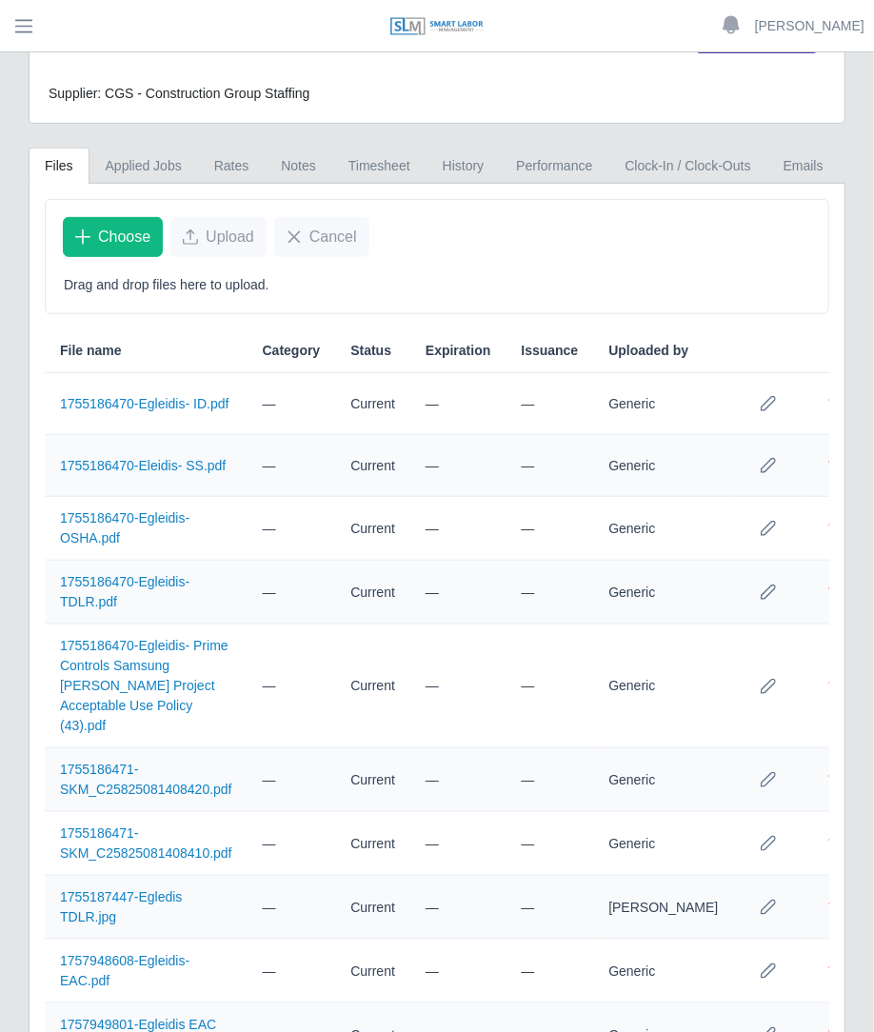
scroll to position [199, 0]
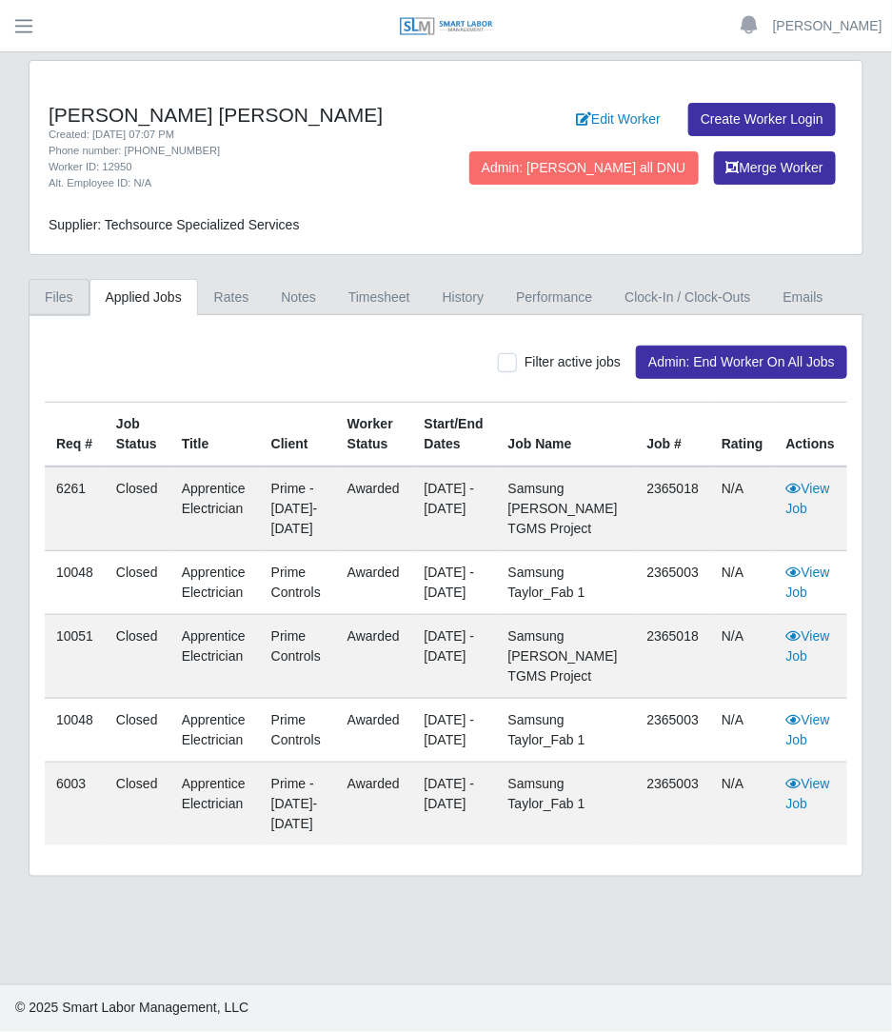
click at [69, 279] on link "Files" at bounding box center [59, 297] width 61 height 37
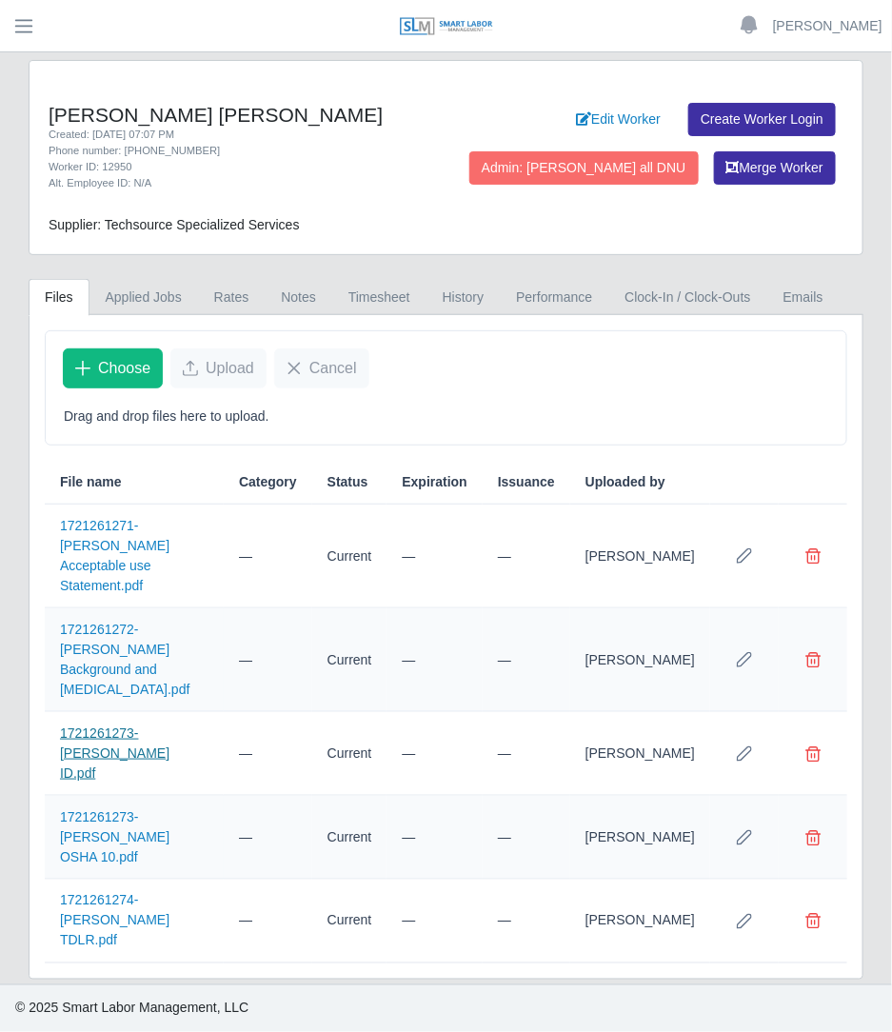
click at [169, 725] on link "1721261273-Huaman Rodriguez ID.pdf" at bounding box center [114, 752] width 109 height 55
click at [114, 568] on link "1721261271-Huaman Rodriguez Acceptable use Statement.pdf" at bounding box center [114, 555] width 109 height 75
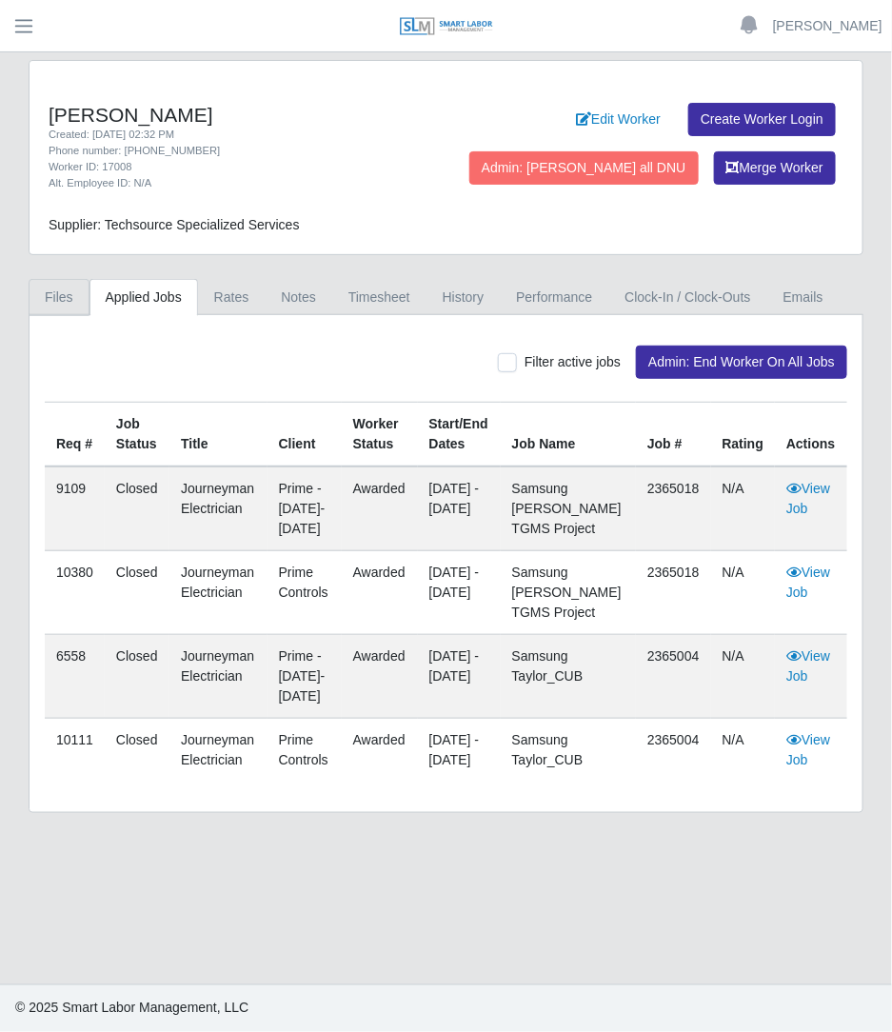
click at [67, 308] on link "Files" at bounding box center [59, 297] width 61 height 37
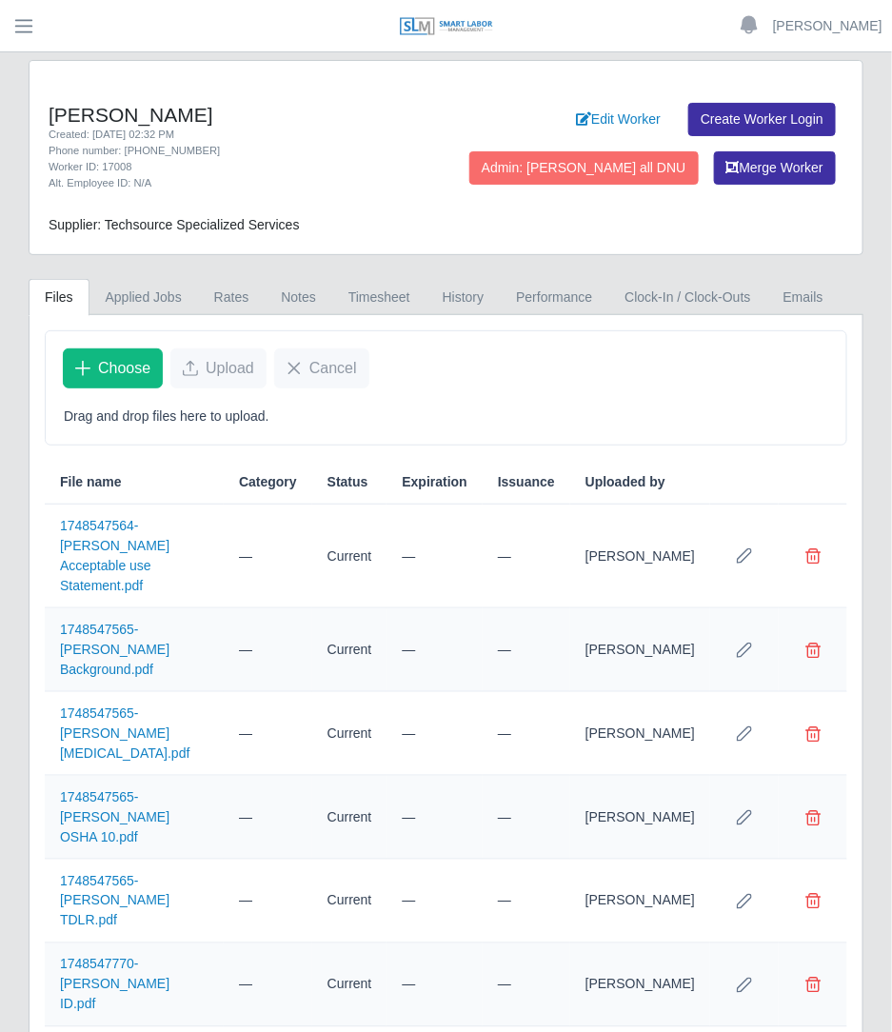
click at [90, 943] on td "1748547770-Hugo Flores ID.pdf" at bounding box center [134, 985] width 179 height 84
click at [92, 957] on link "1748547770-Hugo Flores ID.pdf" at bounding box center [114, 984] width 109 height 55
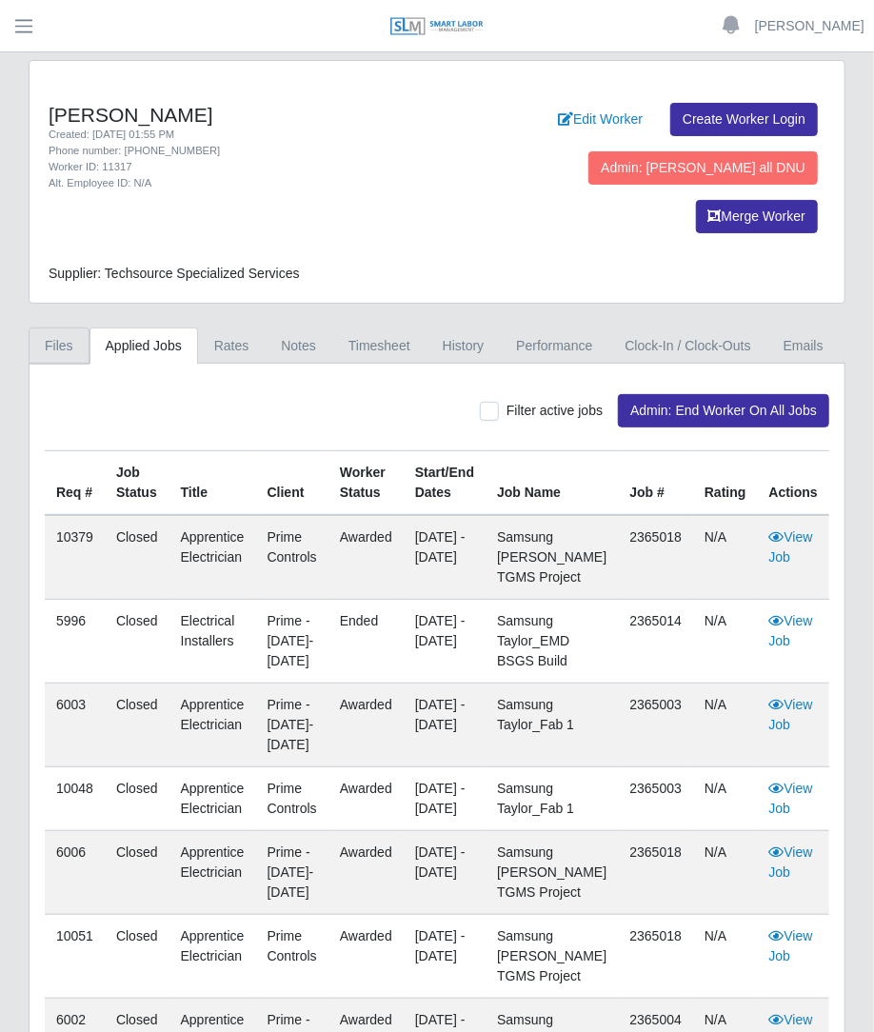
click at [64, 327] on link "Files" at bounding box center [59, 345] width 61 height 37
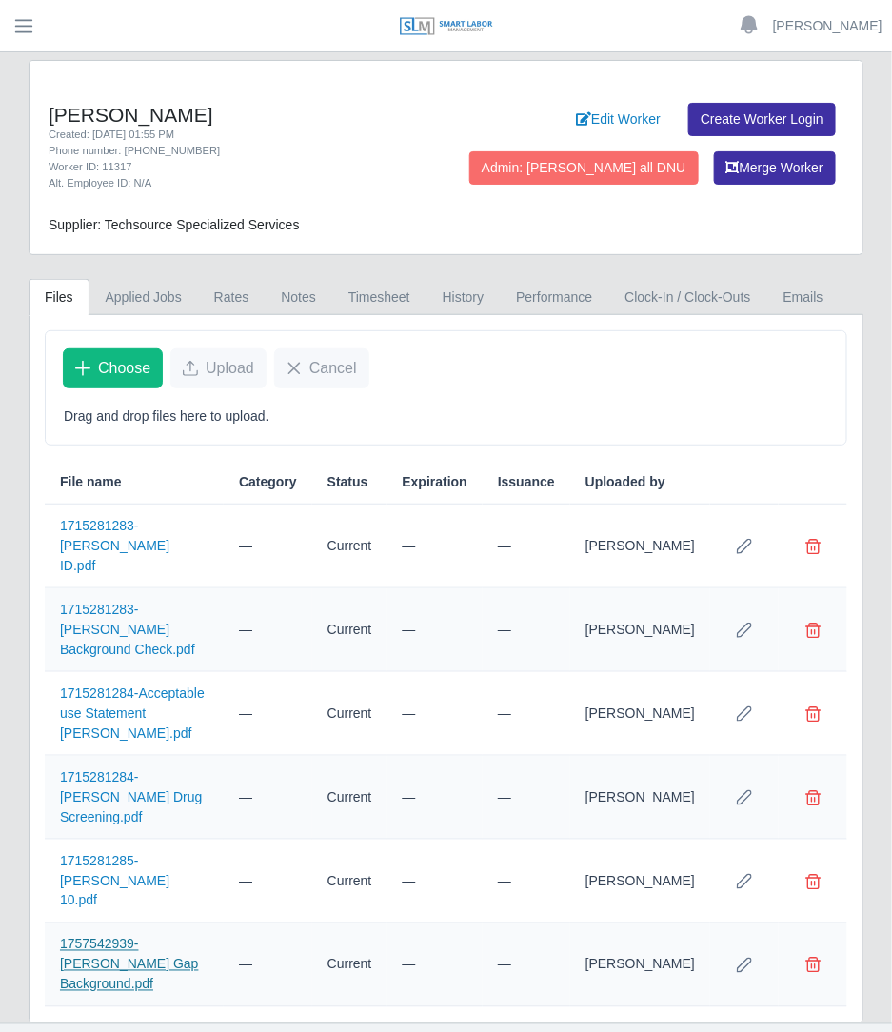
click at [121, 937] on link "1757542939-[PERSON_NAME] Gap Background.pdf" at bounding box center [129, 964] width 139 height 55
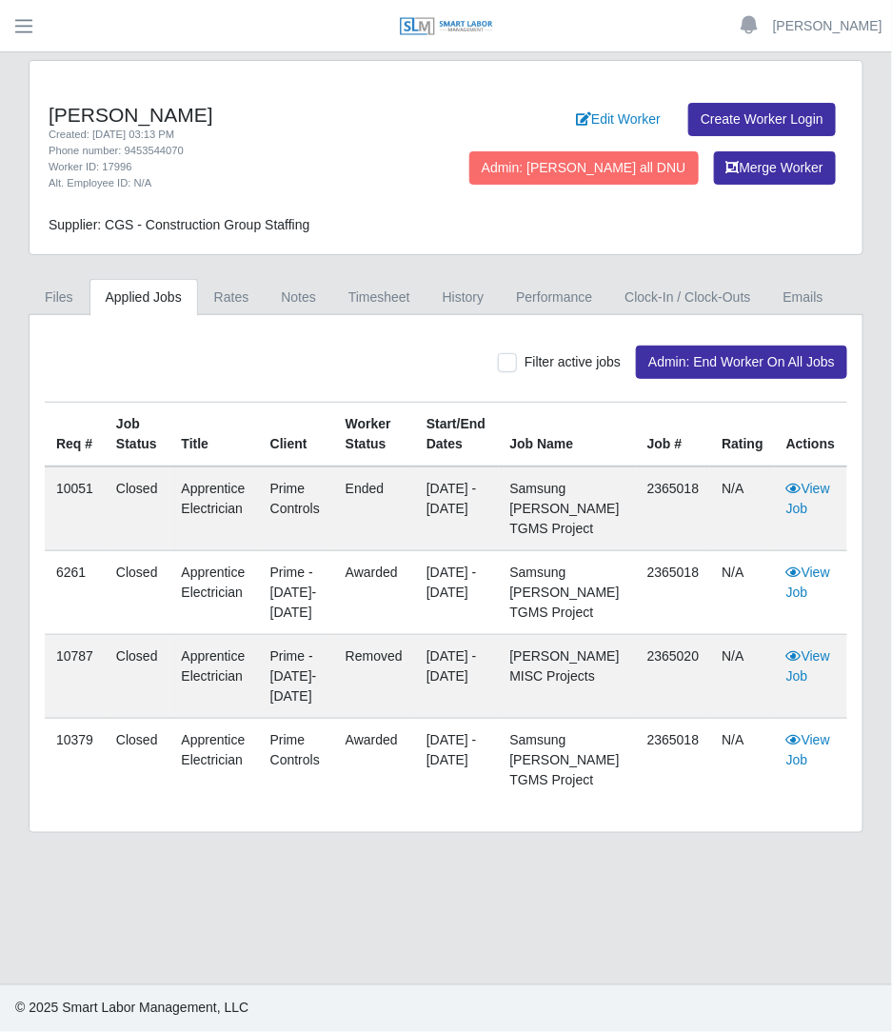
click at [90, 286] on link "Applied Jobs" at bounding box center [143, 297] width 109 height 37
click at [68, 300] on link "Files" at bounding box center [59, 297] width 61 height 37
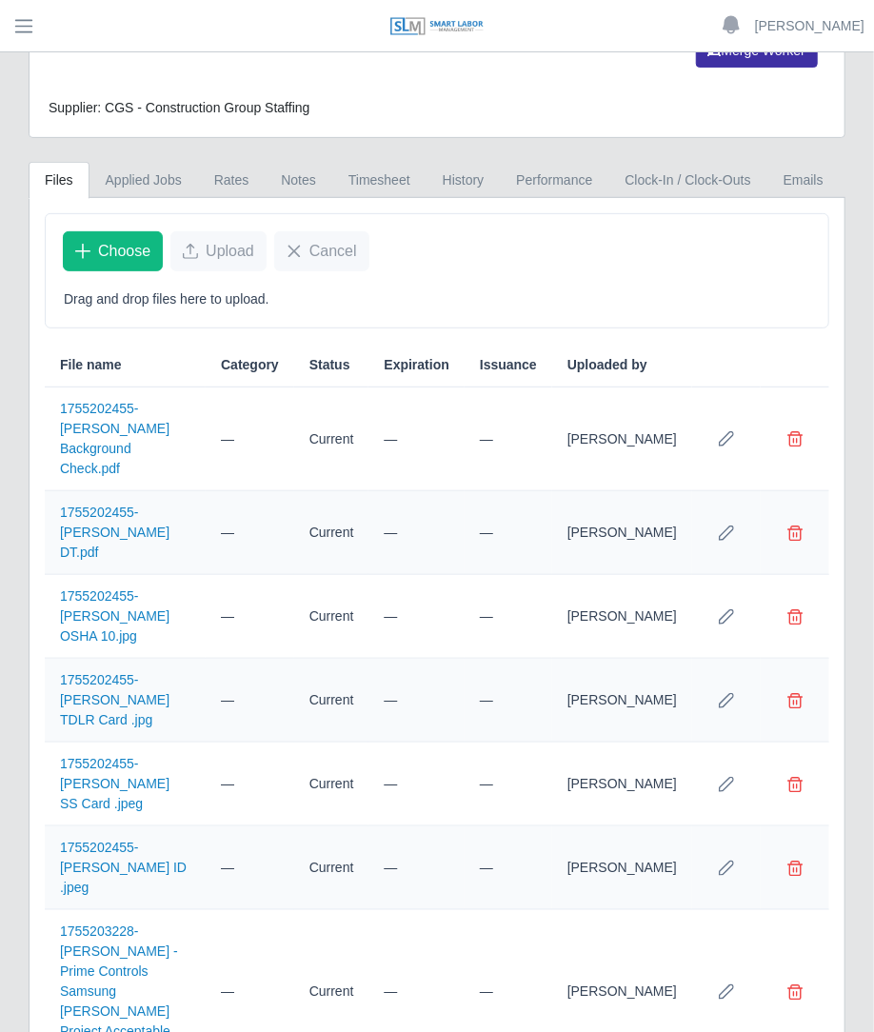
scroll to position [161, 0]
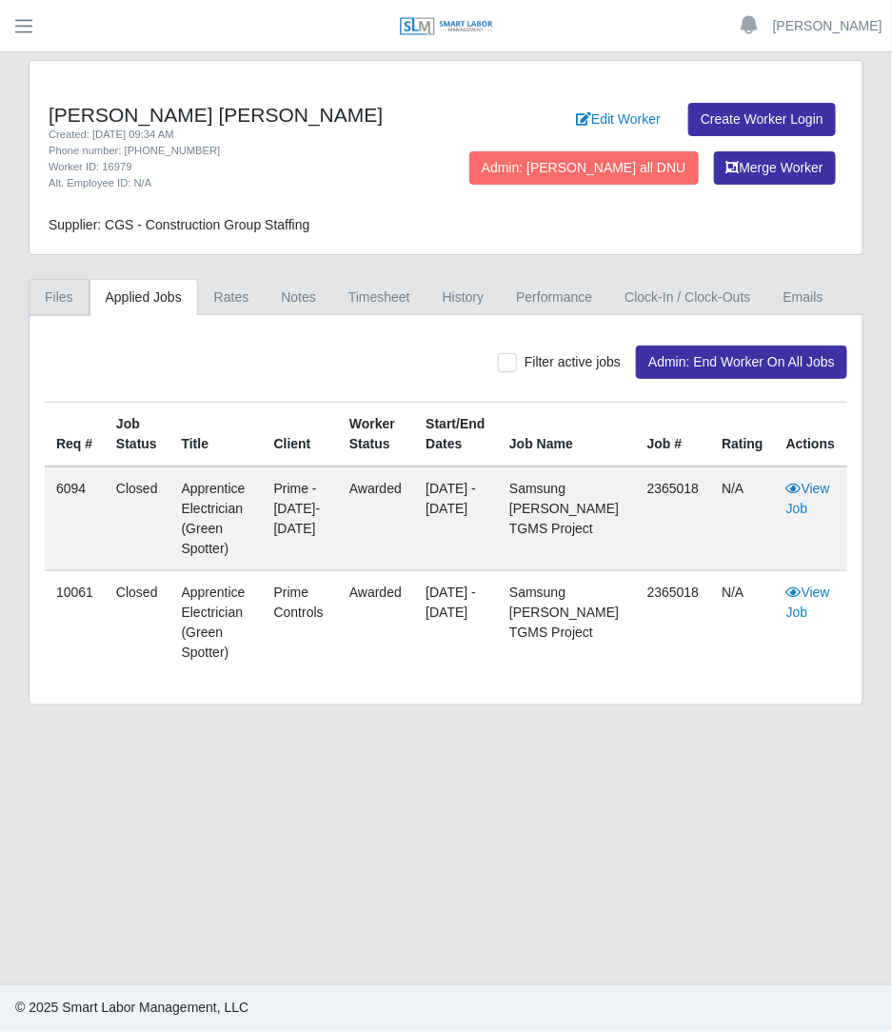
click at [78, 297] on link "Files" at bounding box center [59, 297] width 61 height 37
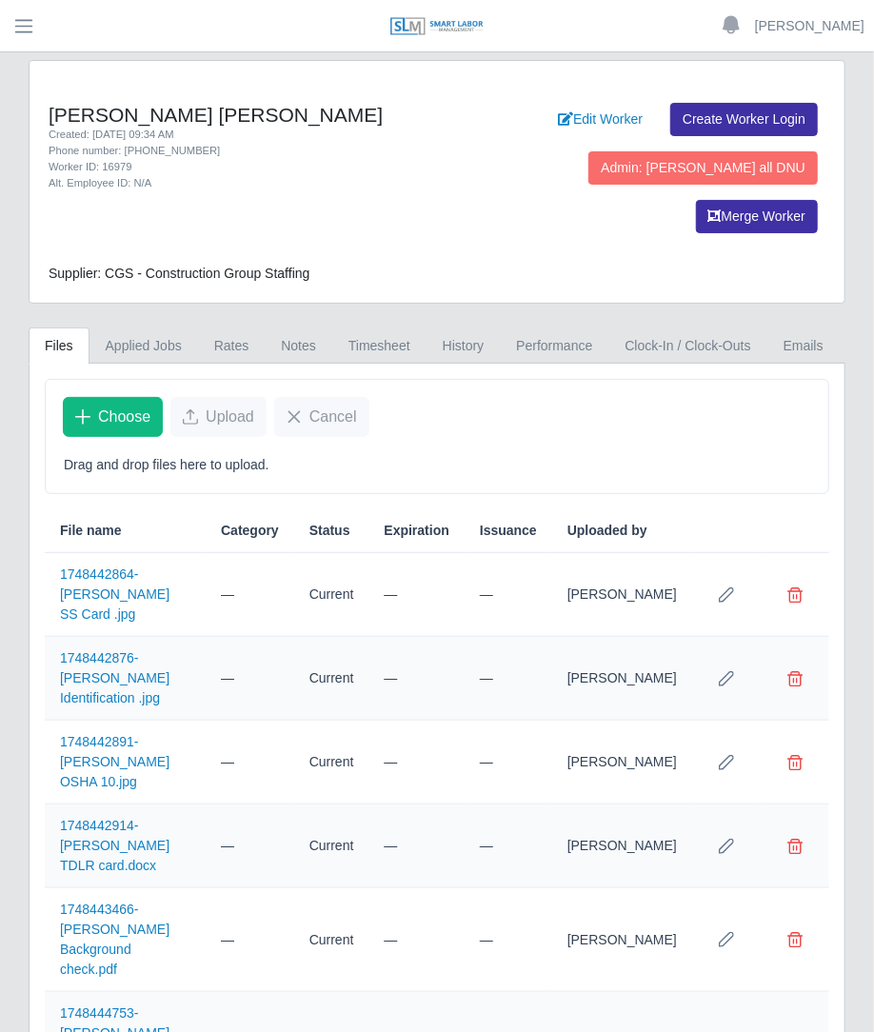
scroll to position [166, 0]
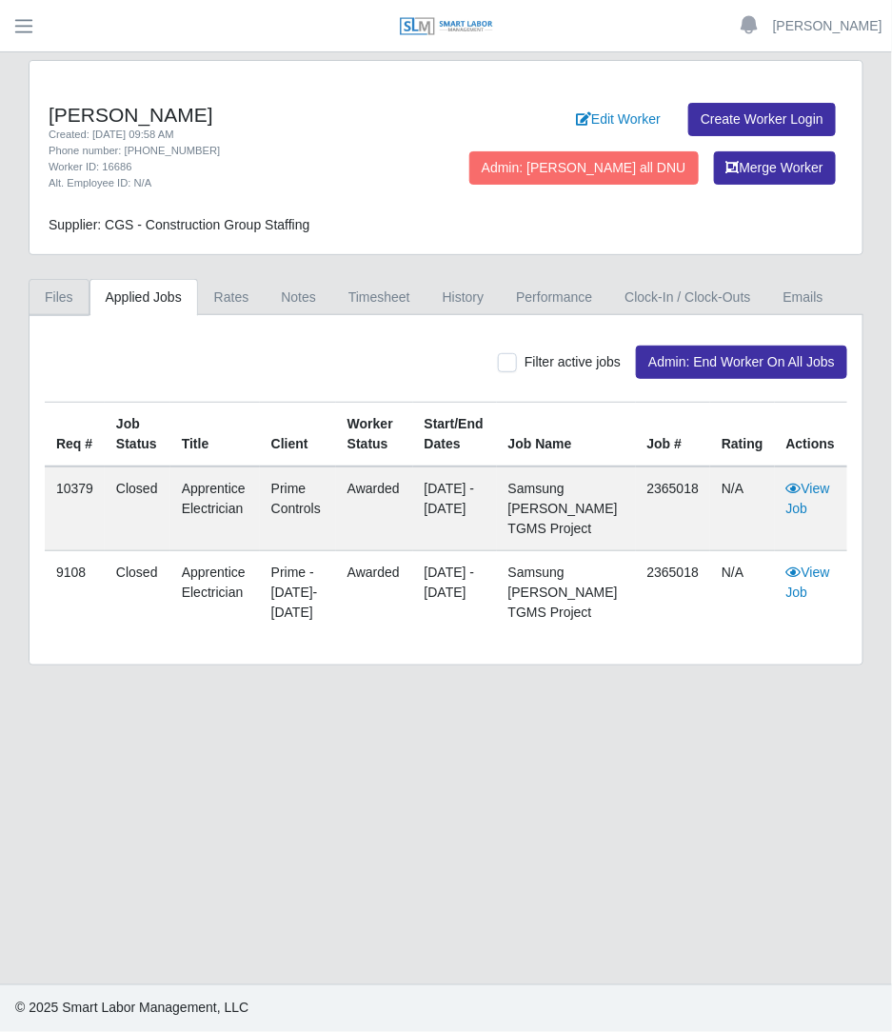
click at [38, 297] on link "Files" at bounding box center [59, 297] width 61 height 37
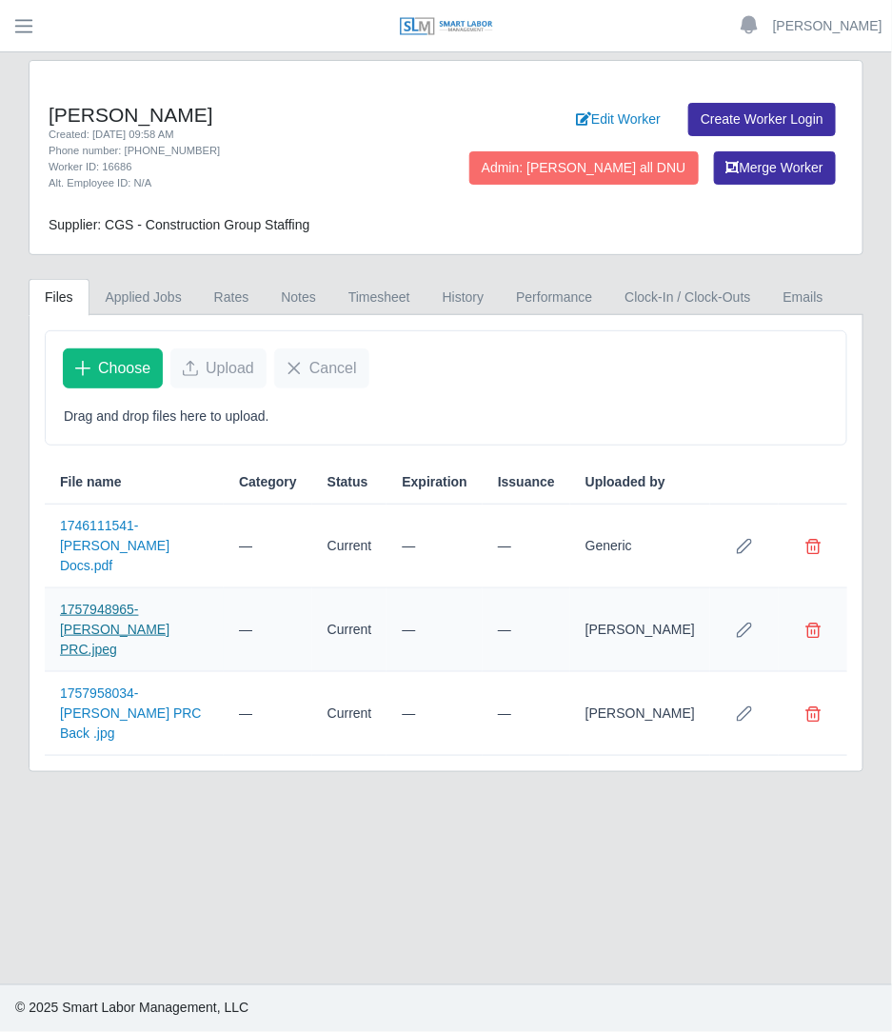
click at [90, 605] on link "1757948965-[PERSON_NAME] PRC.jpeg" at bounding box center [114, 629] width 109 height 55
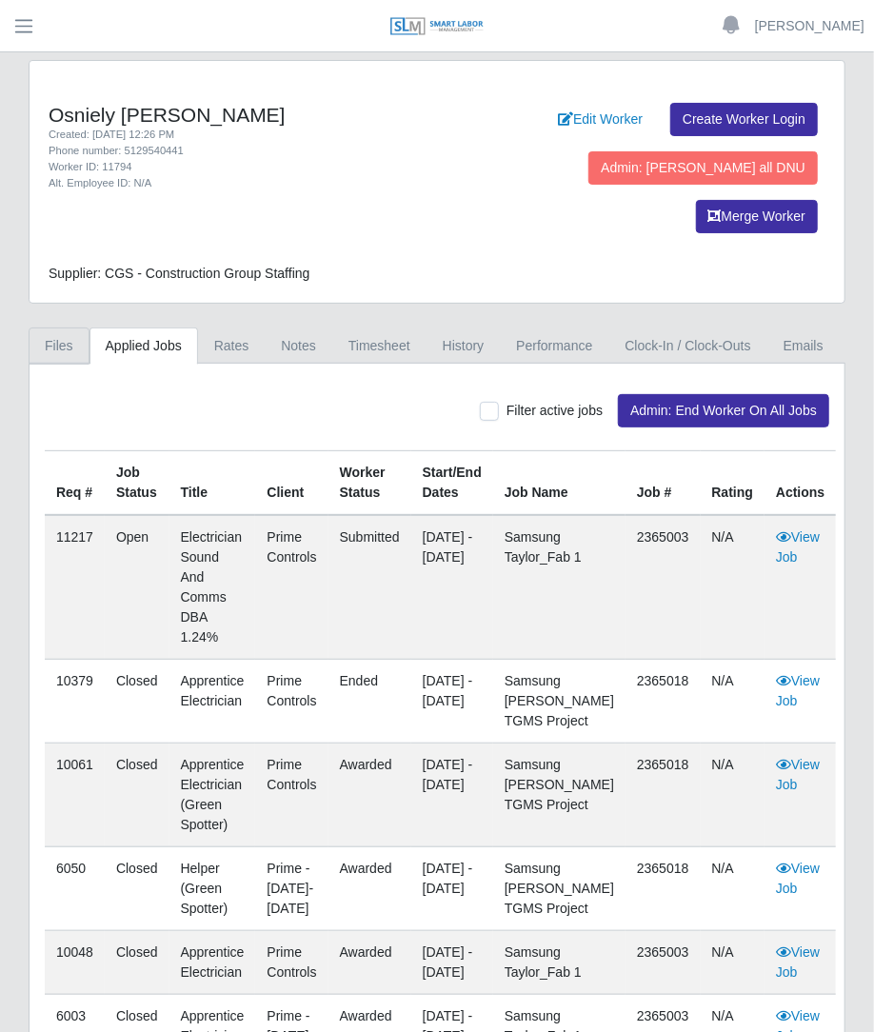
click at [62, 327] on link "Files" at bounding box center [59, 345] width 61 height 37
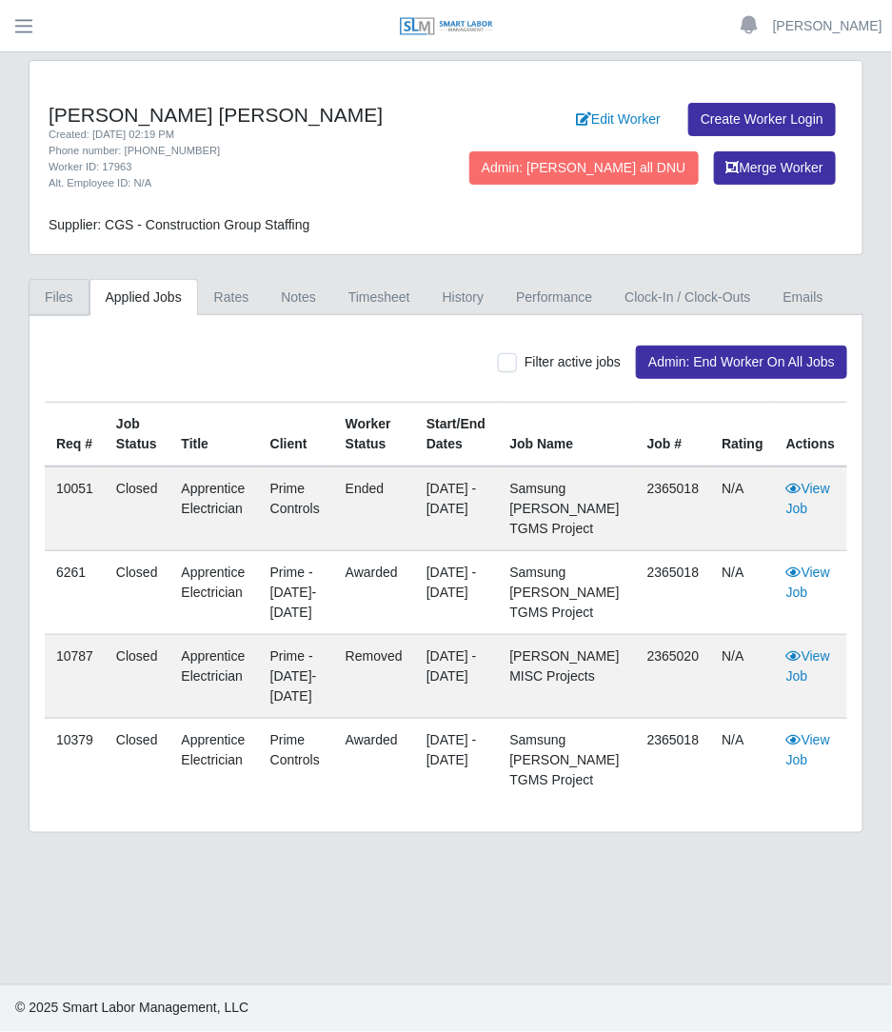
click at [67, 307] on link "Files" at bounding box center [59, 297] width 61 height 37
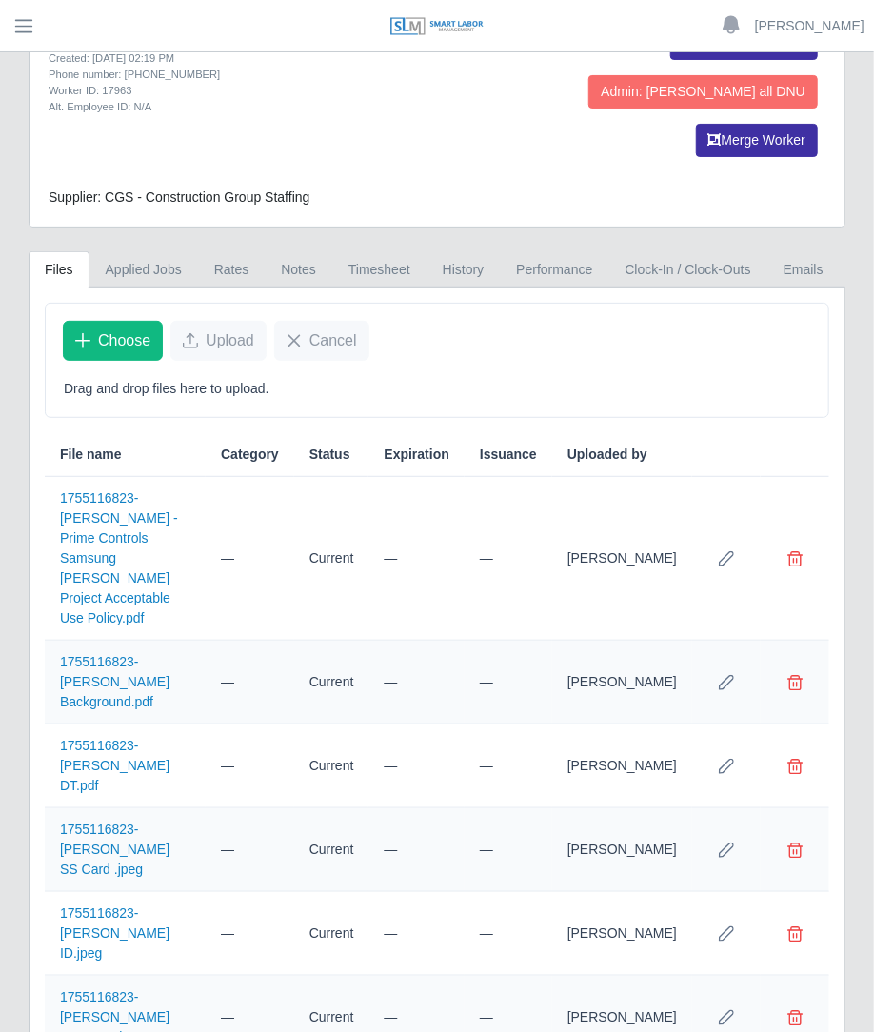
scroll to position [101, 0]
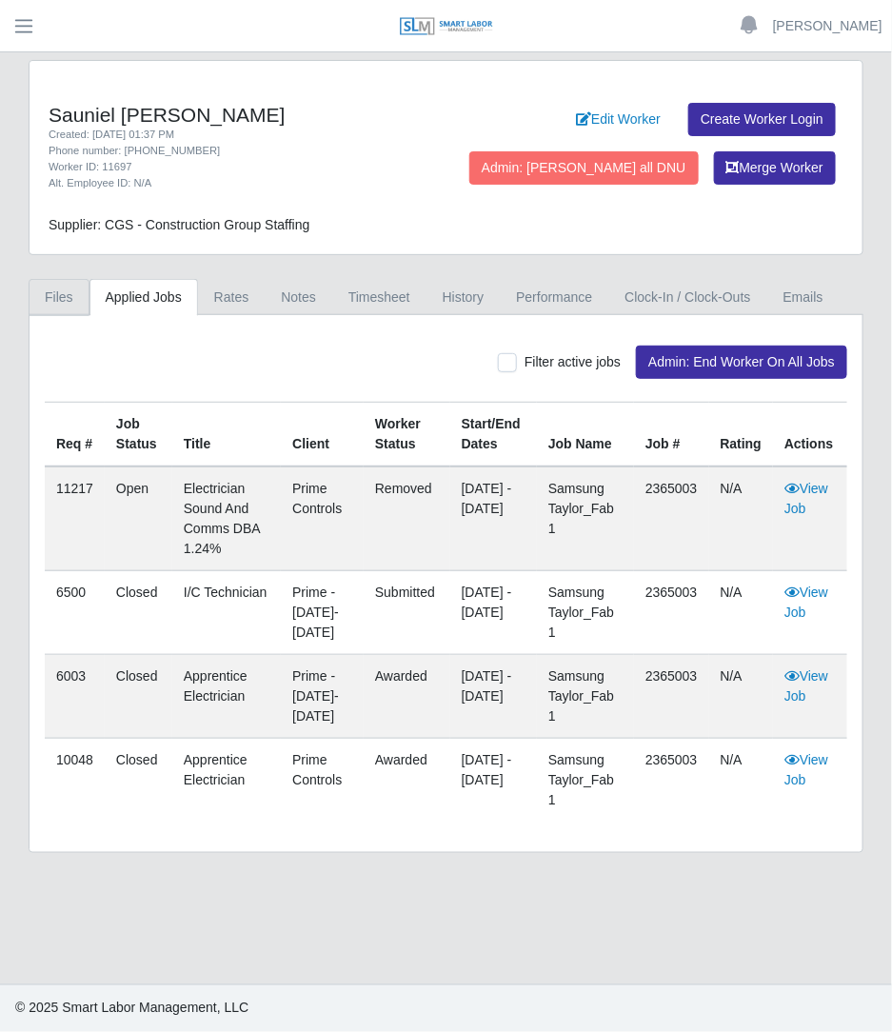
click at [43, 286] on link "Files" at bounding box center [59, 297] width 61 height 37
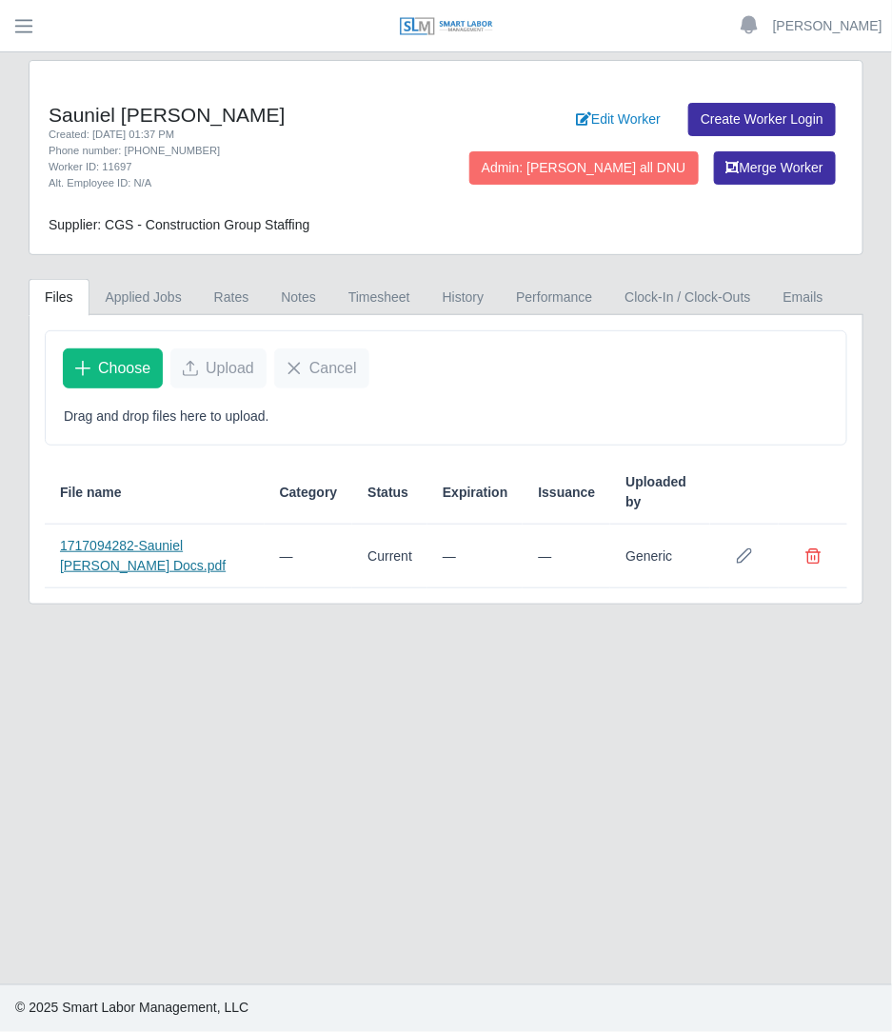
click at [122, 545] on link "1717094282-Sauniel [PERSON_NAME] Docs.pdf" at bounding box center [143, 555] width 166 height 35
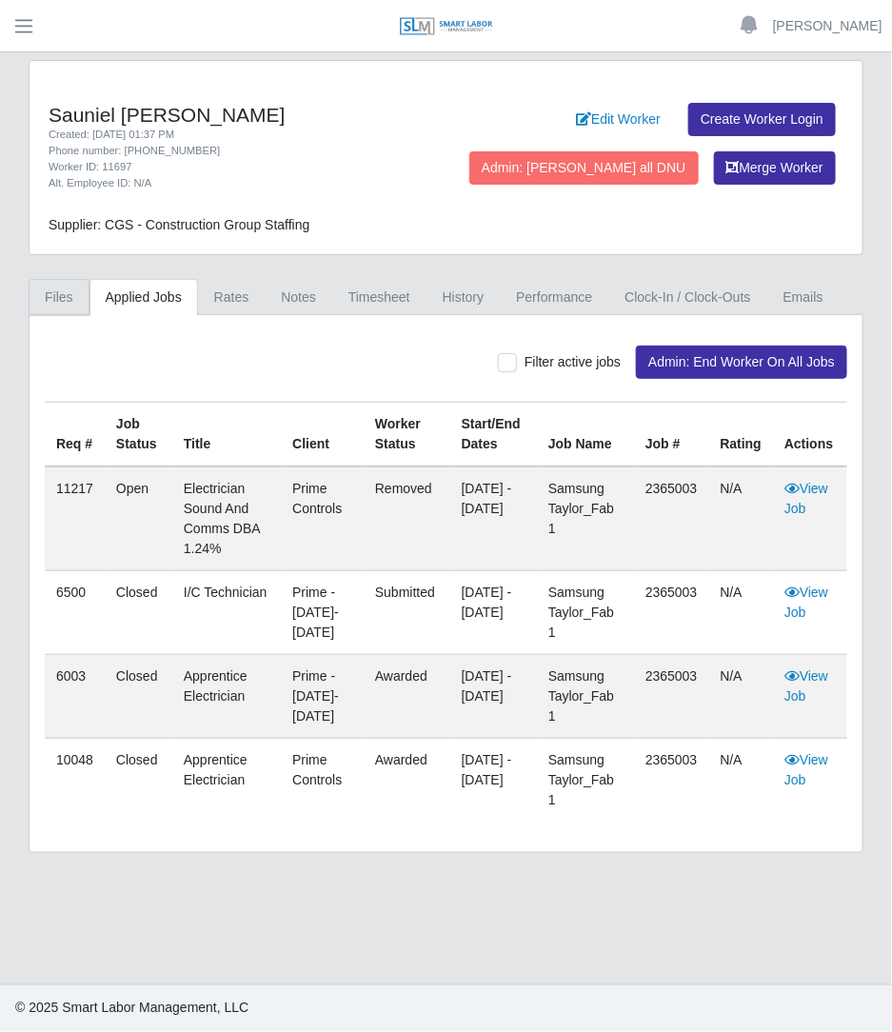
click at [62, 291] on link "Files" at bounding box center [59, 297] width 61 height 37
click at [66, 279] on link "Files" at bounding box center [59, 297] width 61 height 37
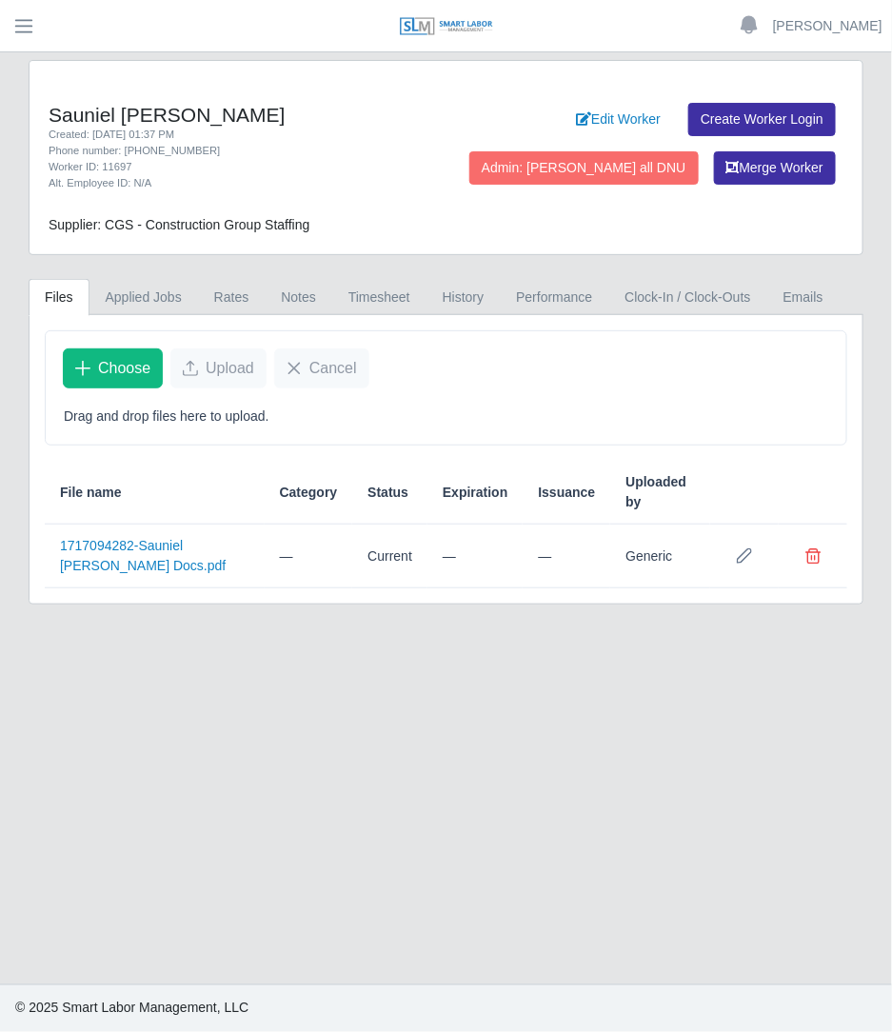
click at [98, 551] on td "1717094282-Sauniel [PERSON_NAME] Docs.pdf" at bounding box center [155, 557] width 220 height 64
click at [89, 556] on link "1717094282-Sauniel [PERSON_NAME] Docs.pdf" at bounding box center [143, 555] width 166 height 35
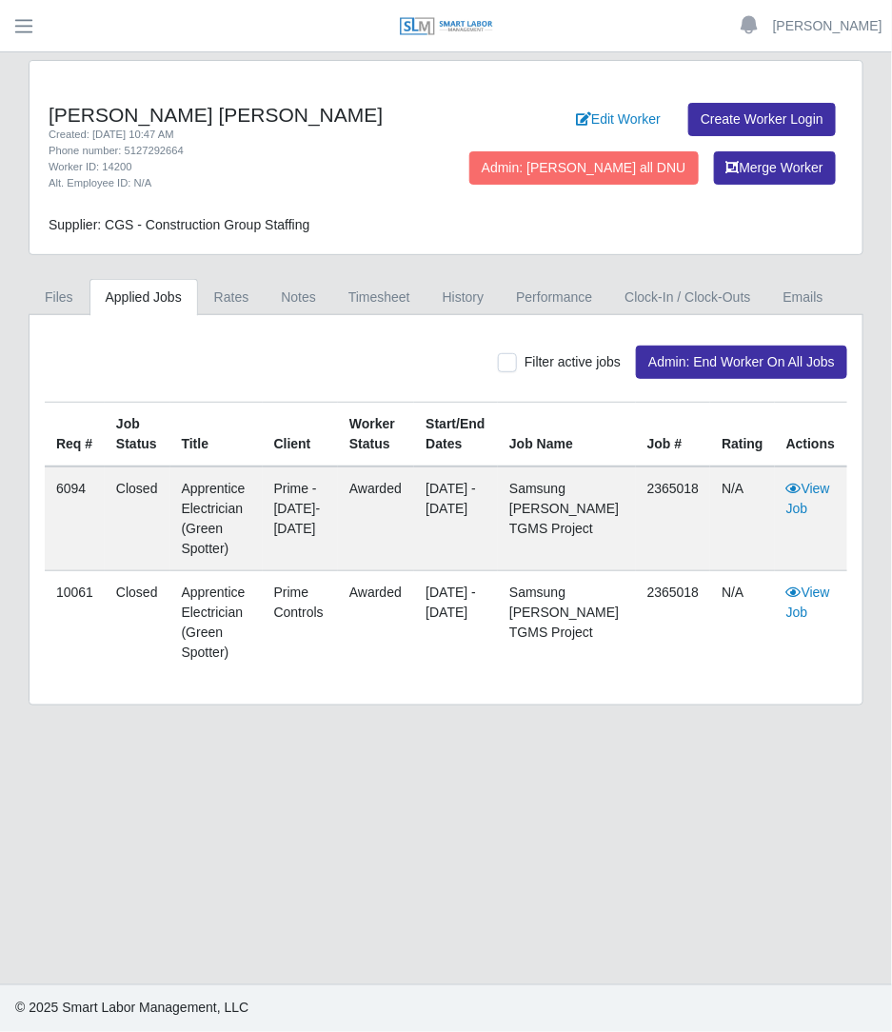
click at [89, 309] on link "Applied Jobs" at bounding box center [143, 297] width 109 height 37
click at [60, 301] on link "Files" at bounding box center [59, 297] width 61 height 37
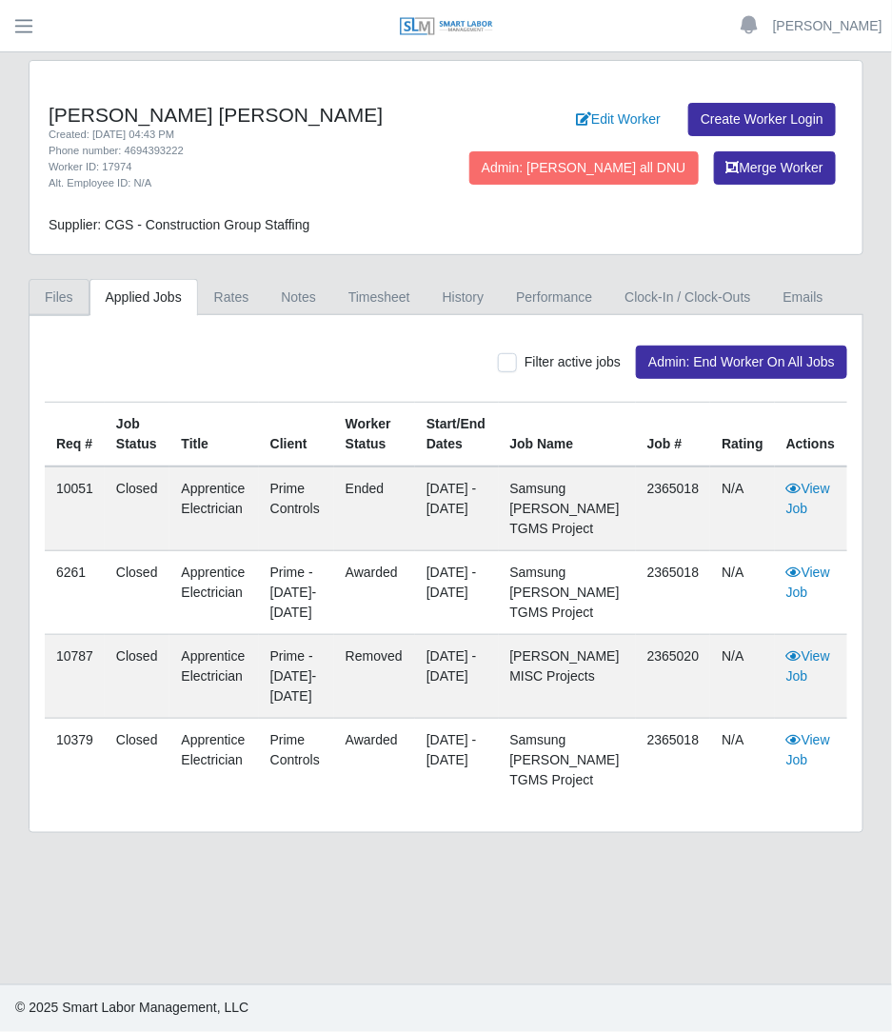
click at [71, 302] on link "Files" at bounding box center [59, 297] width 61 height 37
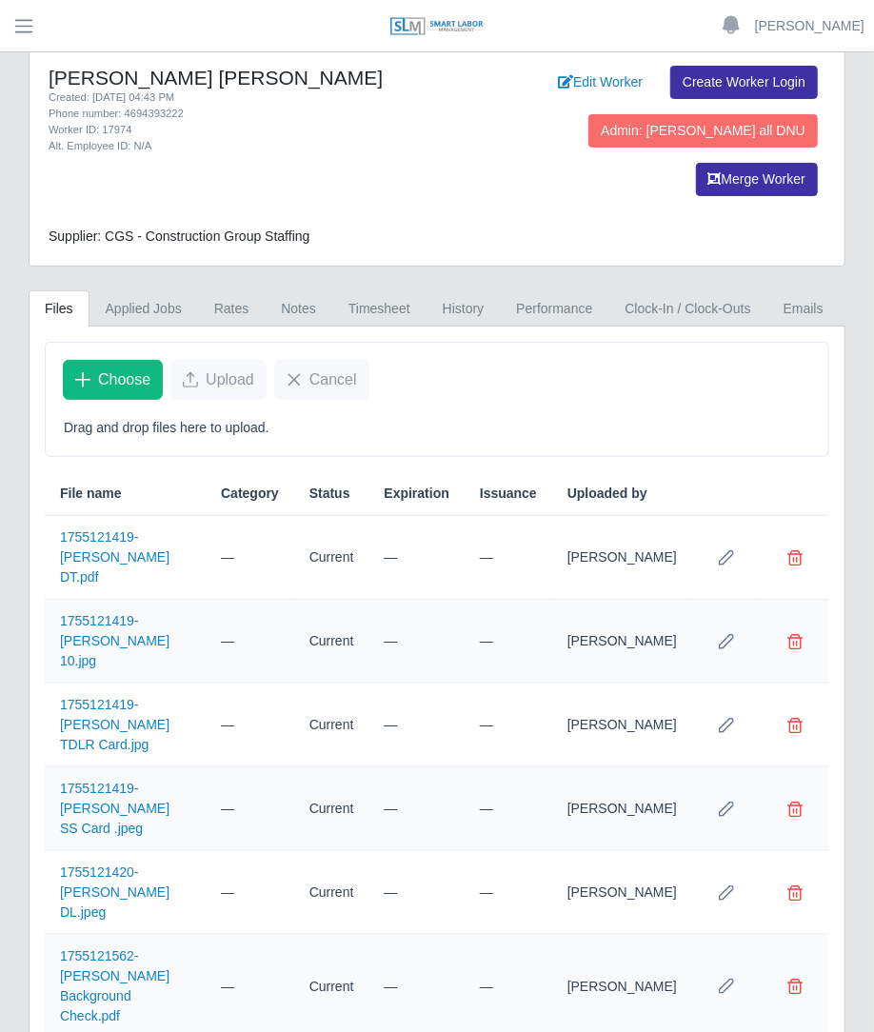
scroll to position [101, 0]
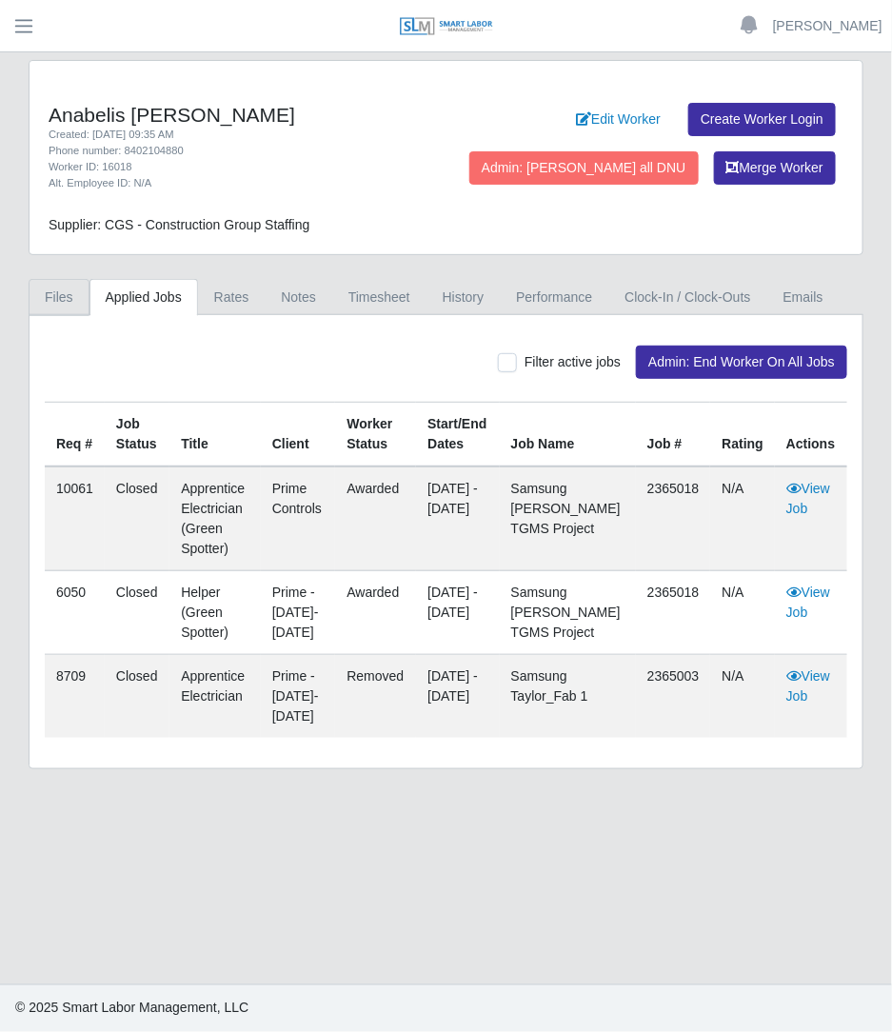
click at [62, 294] on link "Files" at bounding box center [59, 297] width 61 height 37
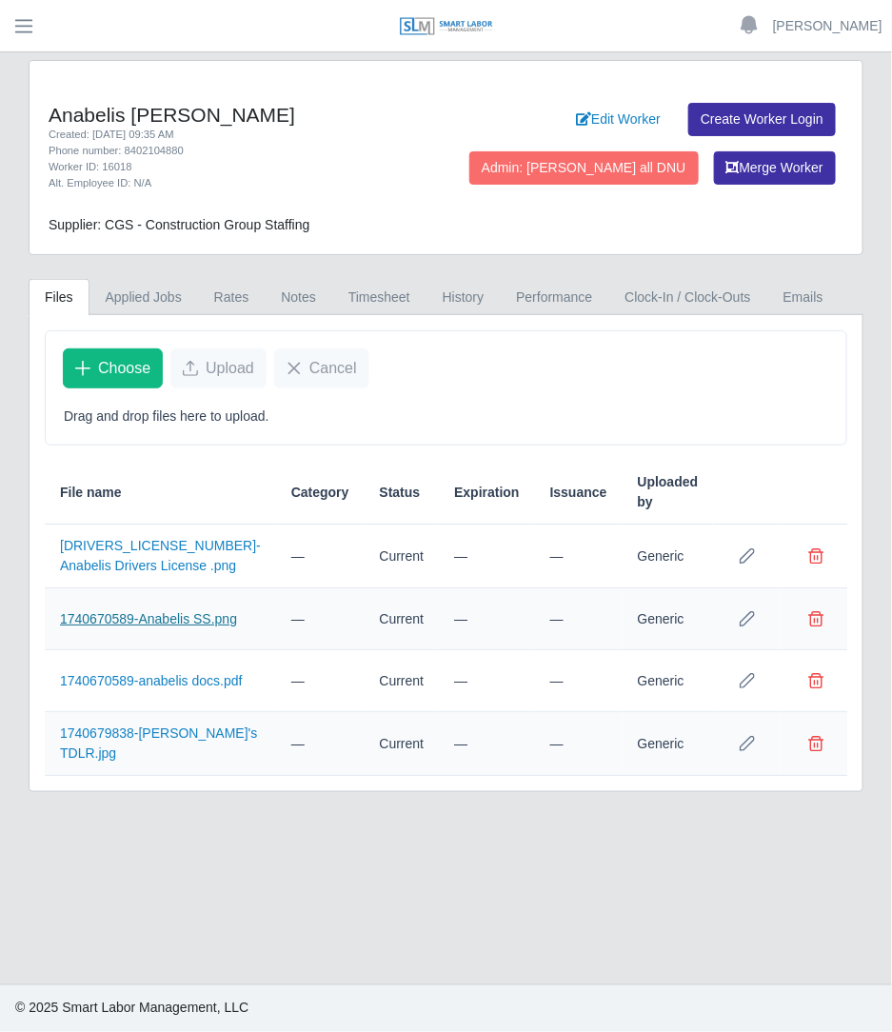
click at [187, 624] on link "1740670589-Anabelis SS.png" at bounding box center [148, 618] width 177 height 15
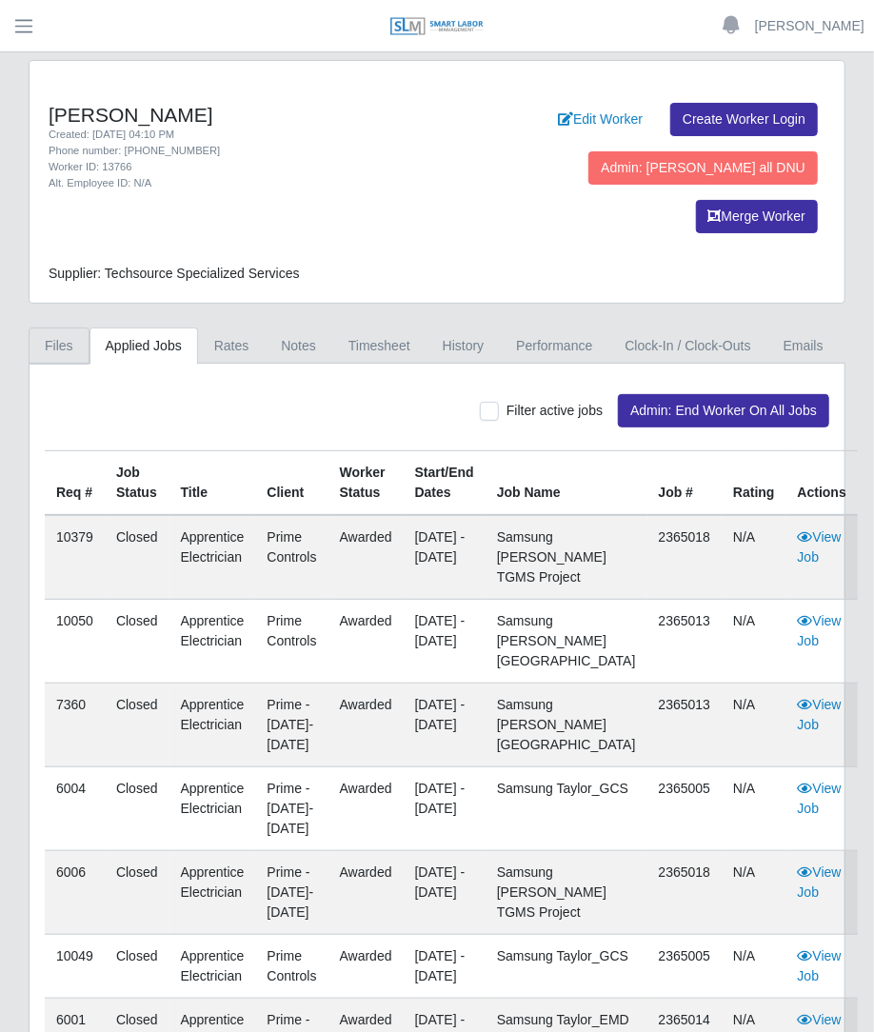
click at [76, 327] on link "Files" at bounding box center [59, 345] width 61 height 37
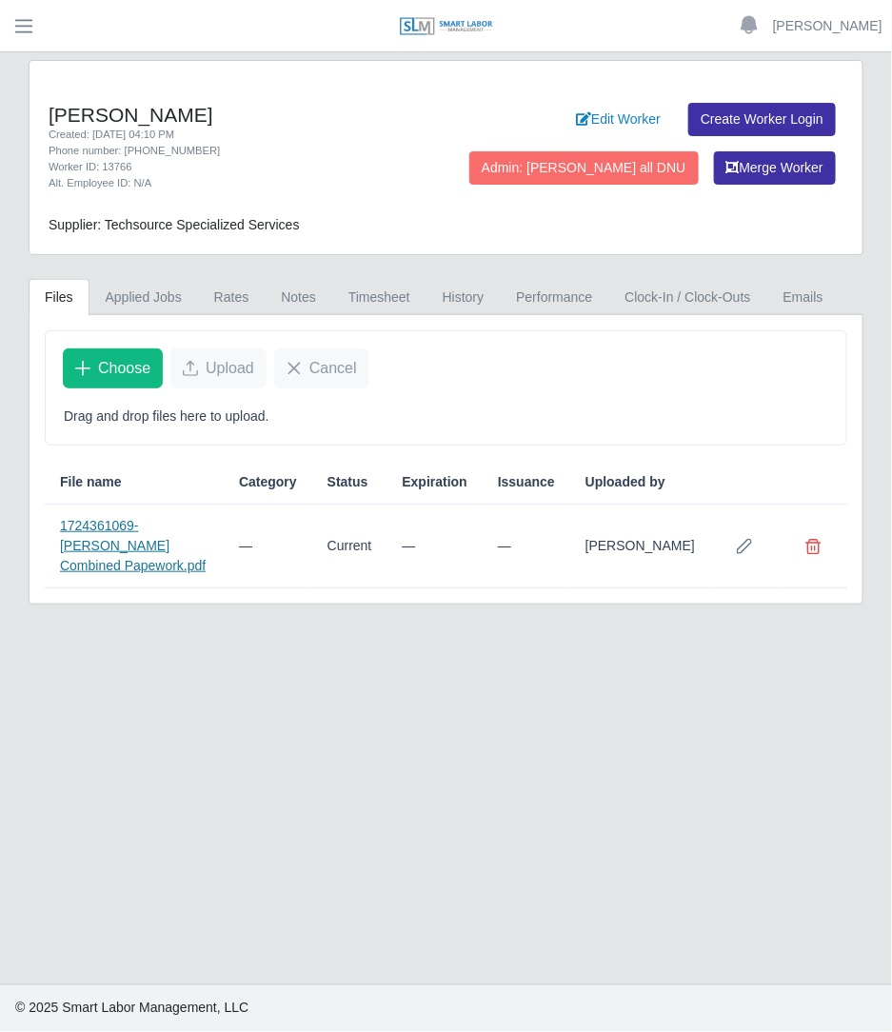
click at [165, 557] on link "1724361069-Cristian Hernandez Combined Papework.pdf" at bounding box center [133, 545] width 146 height 55
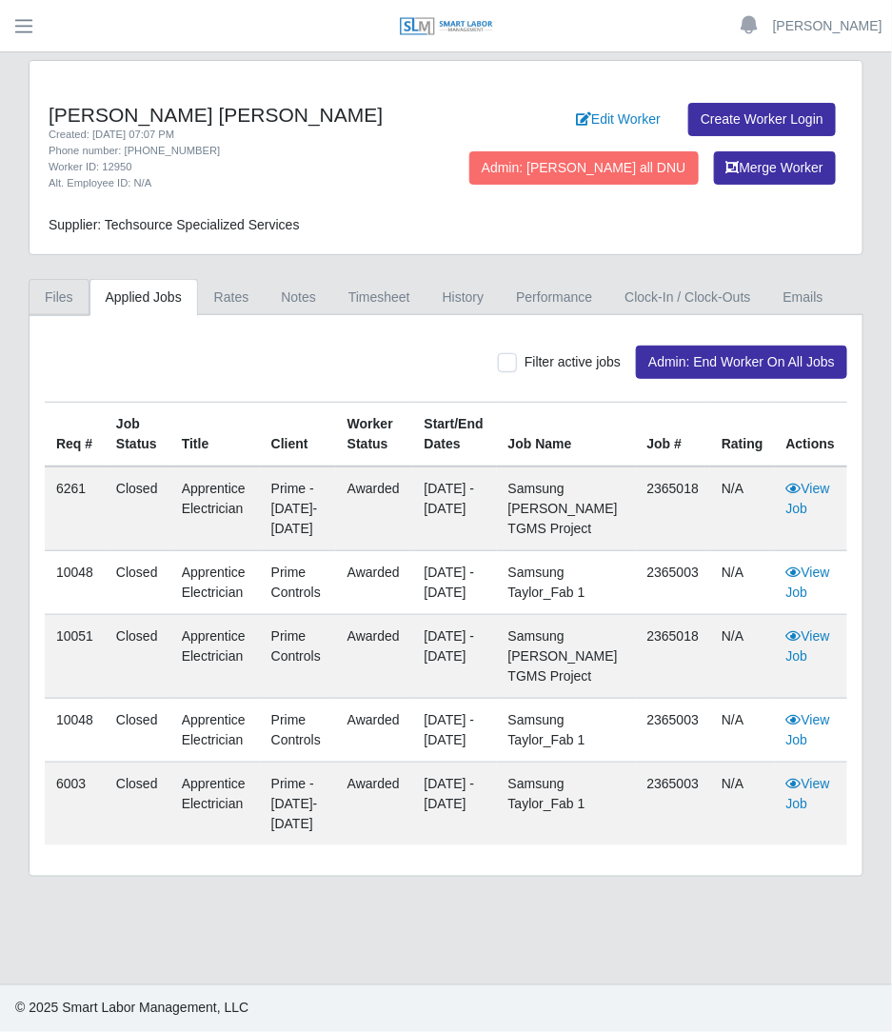
click at [70, 282] on link "Files" at bounding box center [59, 297] width 61 height 37
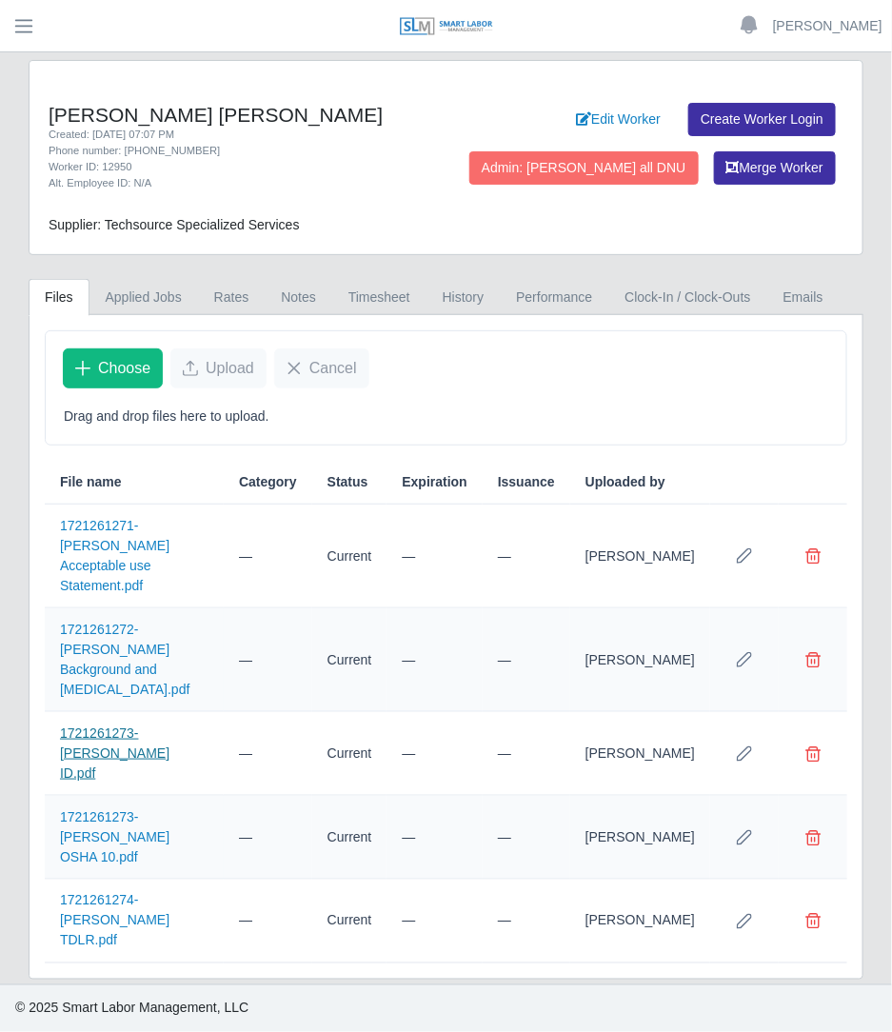
click at [87, 725] on link "1721261273-[PERSON_NAME] ID.pdf" at bounding box center [114, 752] width 109 height 55
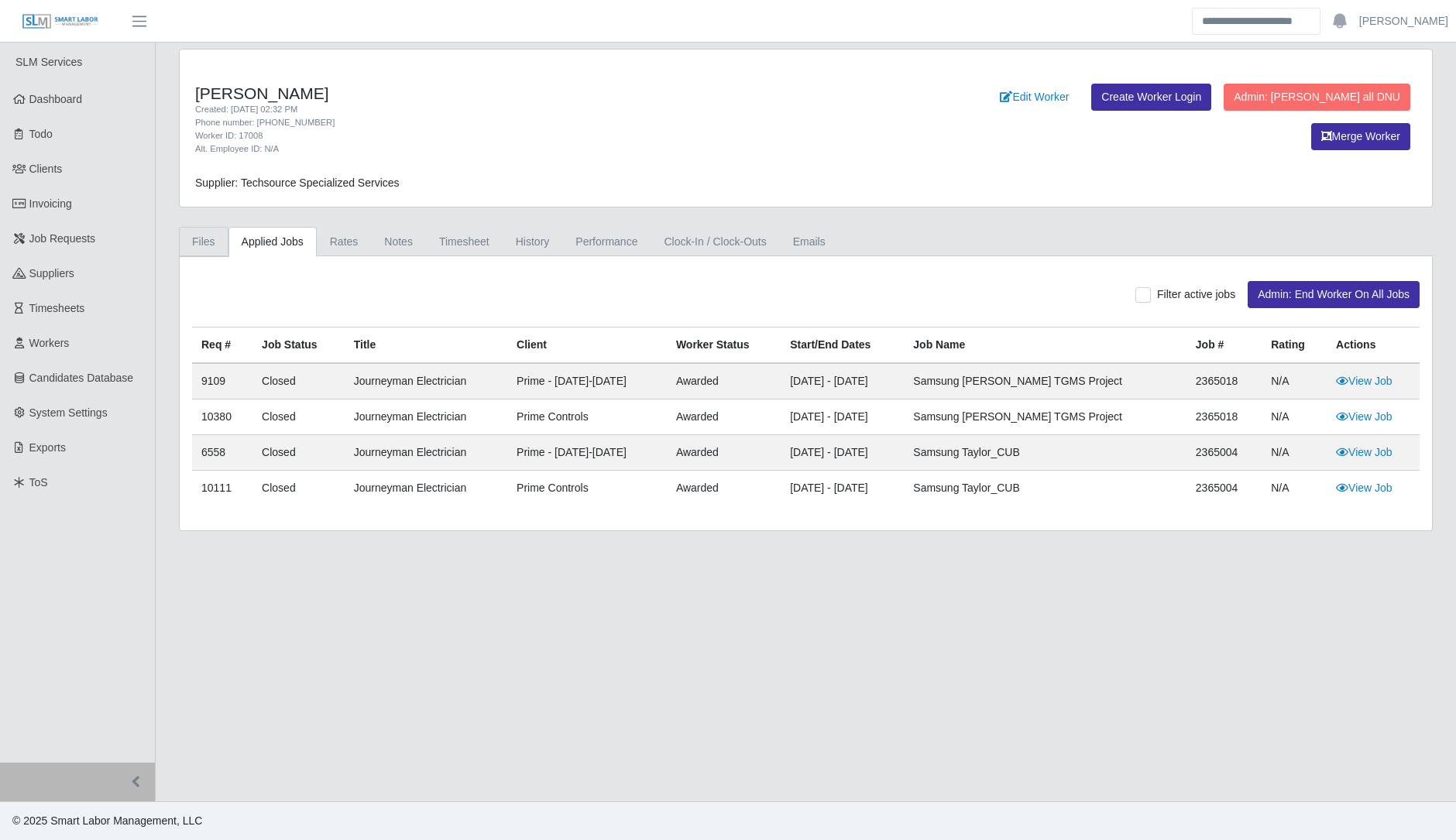
click at [203, 240] on link "Files" at bounding box center [203, 242] width 50 height 30
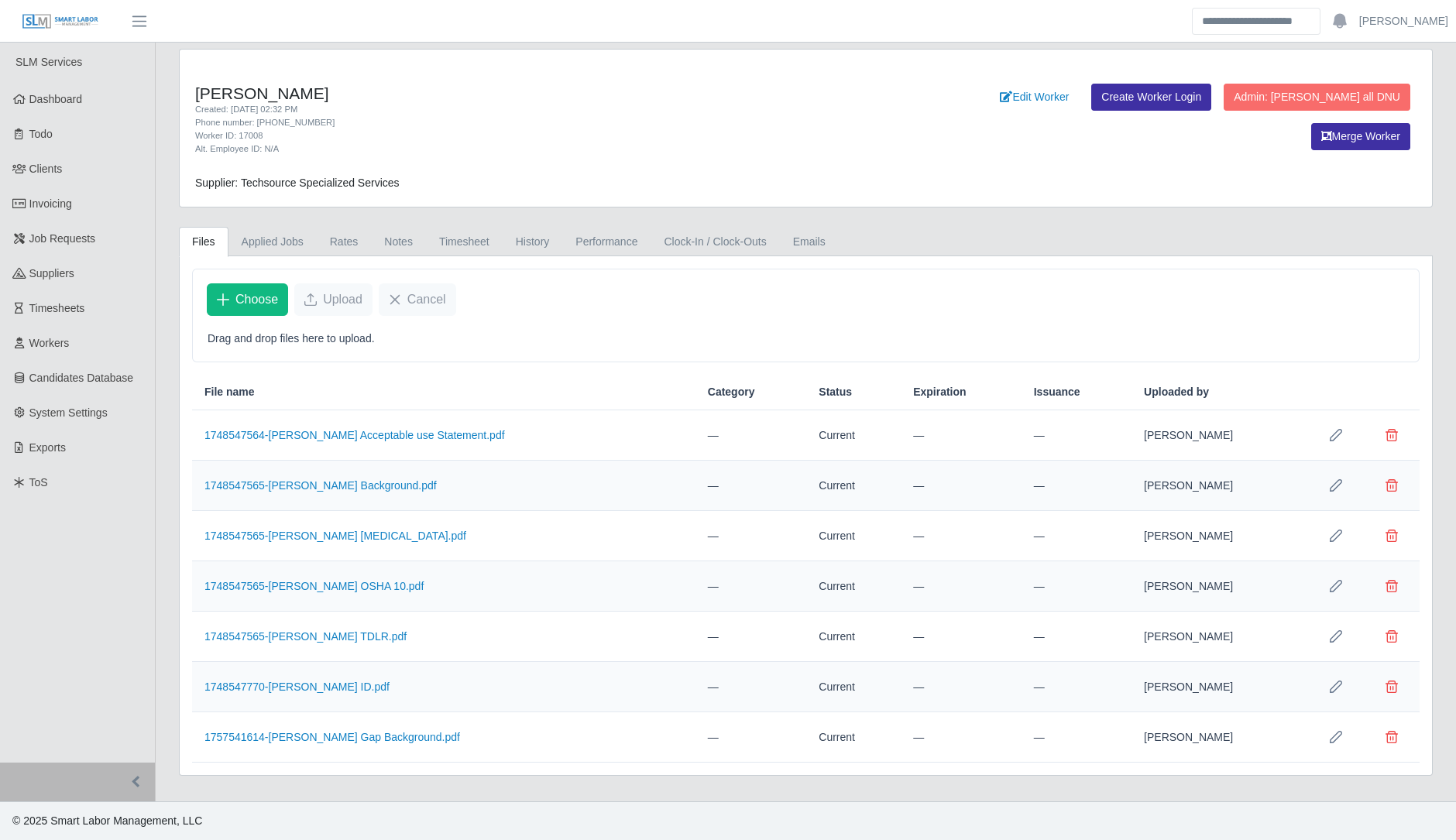
click at [330, 669] on td "1748547770-[PERSON_NAME] ID.pdf" at bounding box center [443, 687] width 503 height 50
click at [327, 687] on link "1748547770-[PERSON_NAME] ID.pdf" at bounding box center [297, 686] width 185 height 12
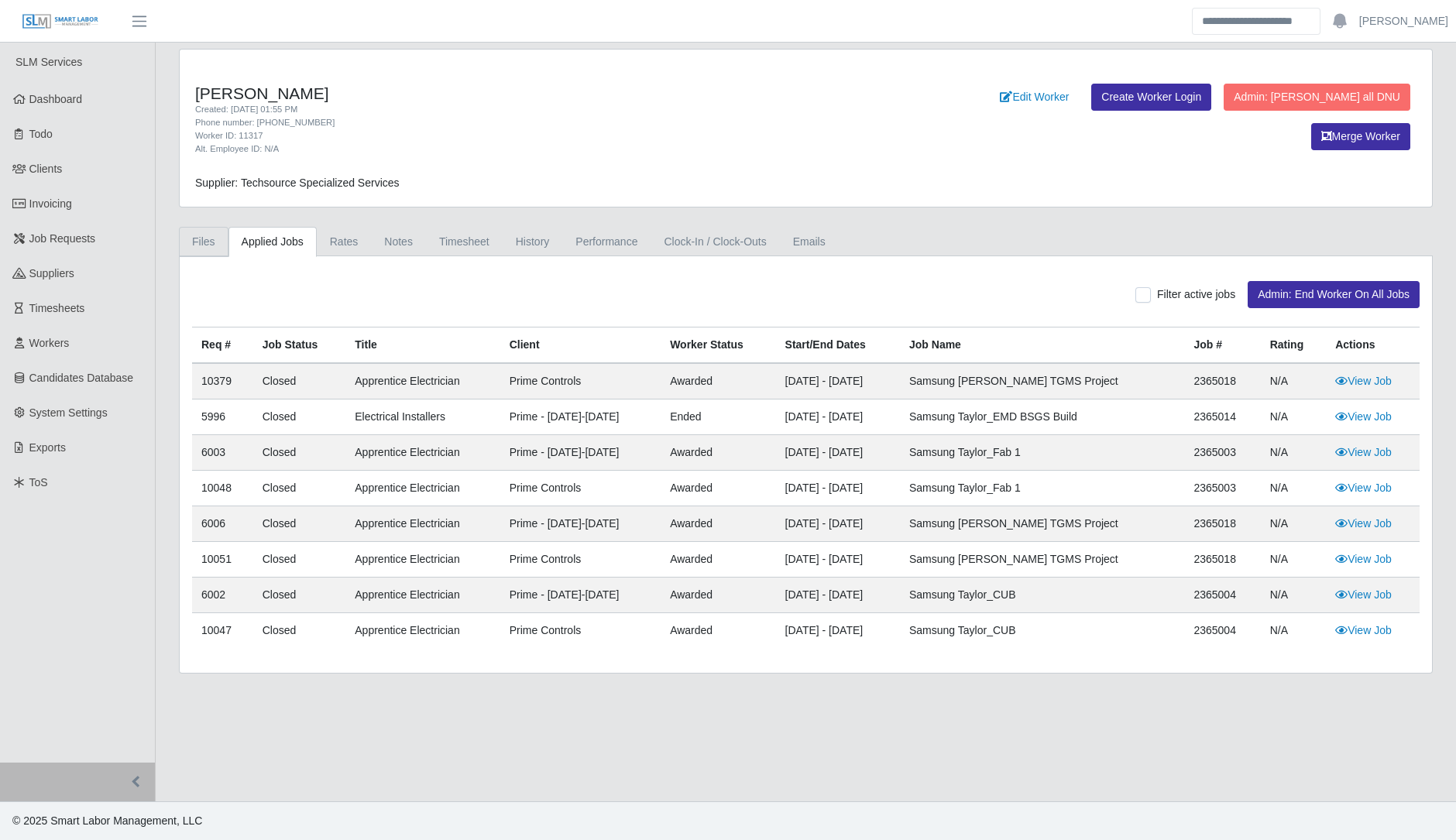
click at [213, 241] on link "Files" at bounding box center [203, 242] width 50 height 30
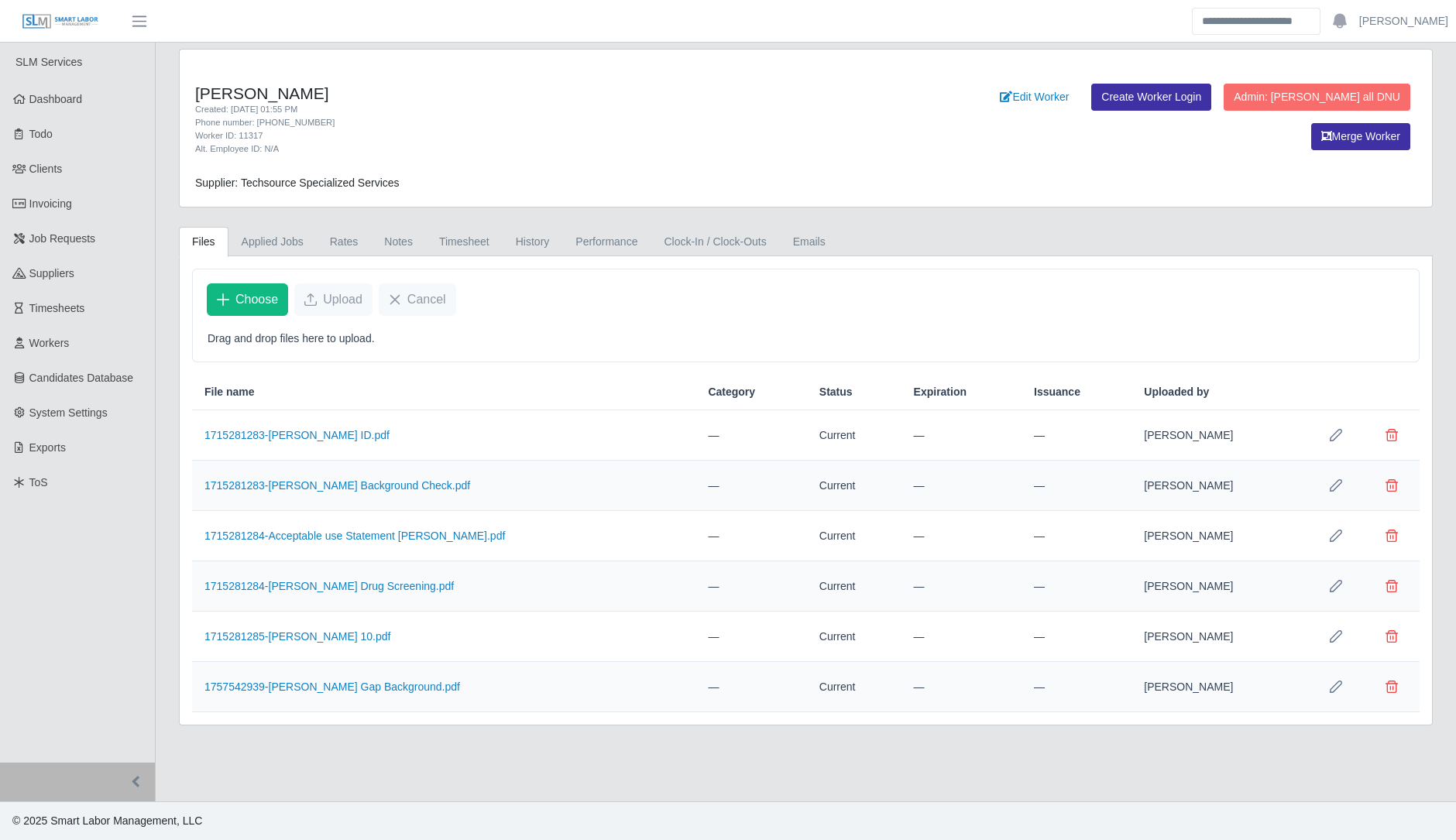
click at [349, 443] on td "1715281283-[PERSON_NAME] ID.pdf" at bounding box center [443, 436] width 503 height 50
click at [349, 439] on td "1715281283-[PERSON_NAME] ID.pdf" at bounding box center [443, 436] width 503 height 50
click at [351, 435] on link "1715281283-[PERSON_NAME] ID.pdf" at bounding box center [297, 434] width 185 height 12
click at [344, 682] on link "1757542939-[PERSON_NAME] Gap Background.pdf" at bounding box center [332, 686] width 255 height 12
click at [338, 434] on link "1715281283-[PERSON_NAME] ID.pdf" at bounding box center [297, 434] width 185 height 12
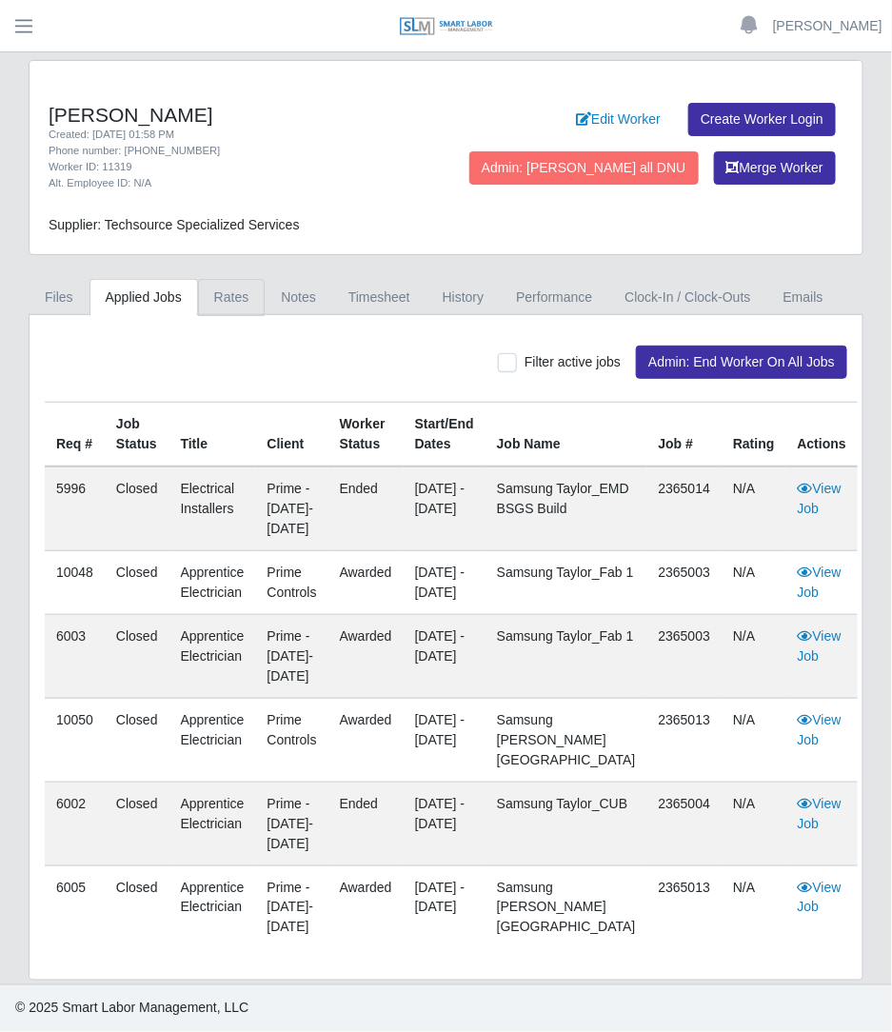
click at [231, 302] on link "Rates" at bounding box center [232, 297] width 68 height 37
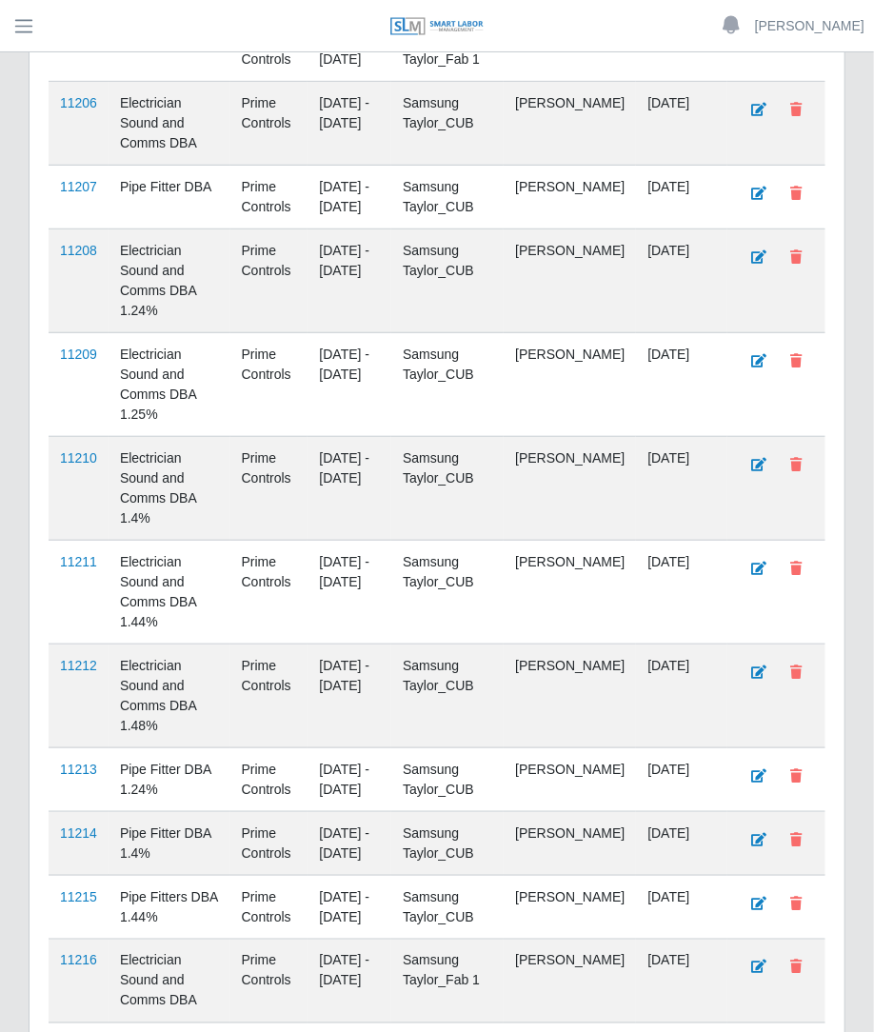
scroll to position [364, 0]
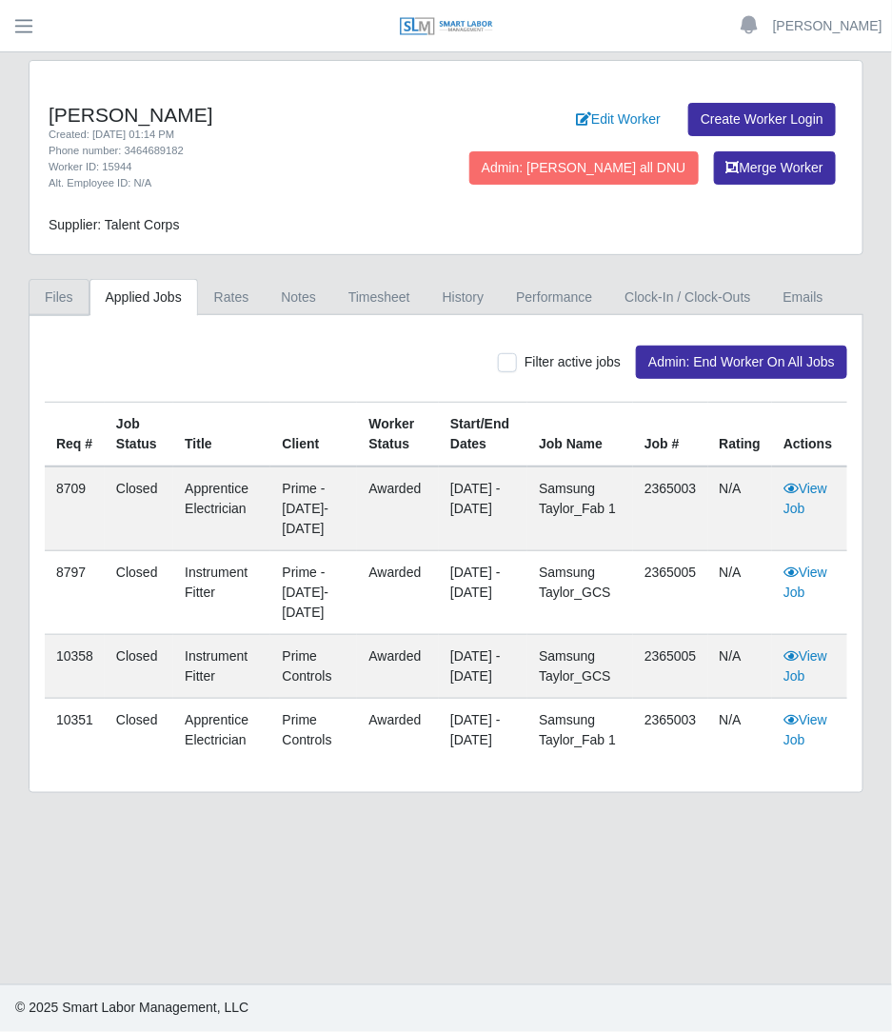
click at [62, 303] on link "Files" at bounding box center [59, 297] width 61 height 37
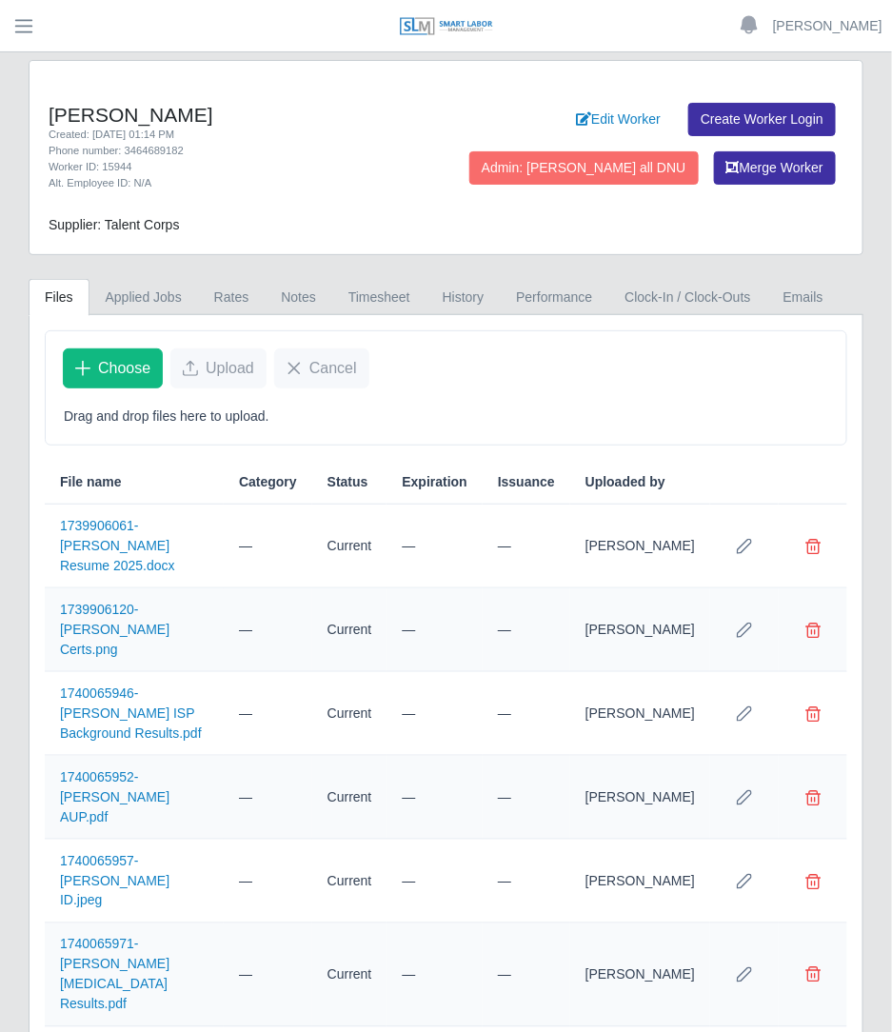
click at [162, 840] on td "1740065957-Leonel ID.jpeg" at bounding box center [134, 882] width 179 height 84
click at [161, 853] on link "1740065957-Leonel ID.jpeg" at bounding box center [114, 880] width 109 height 55
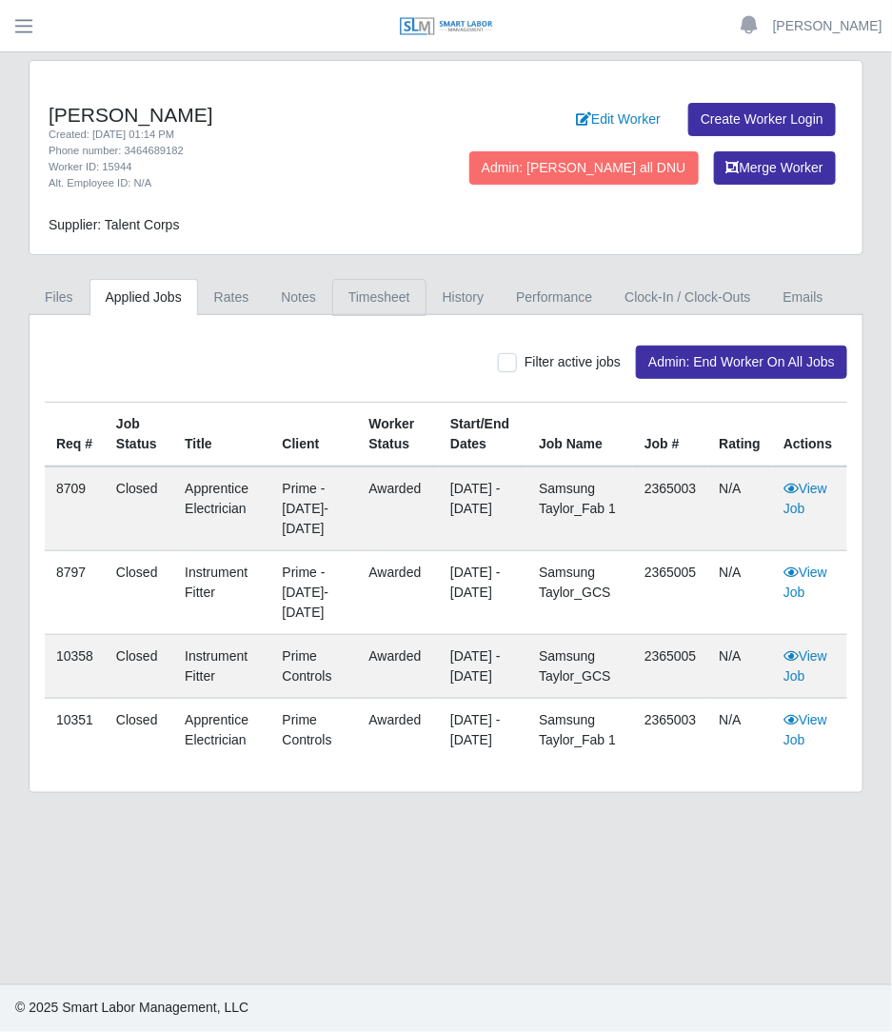
click at [352, 311] on link "Timesheet" at bounding box center [379, 297] width 94 height 37
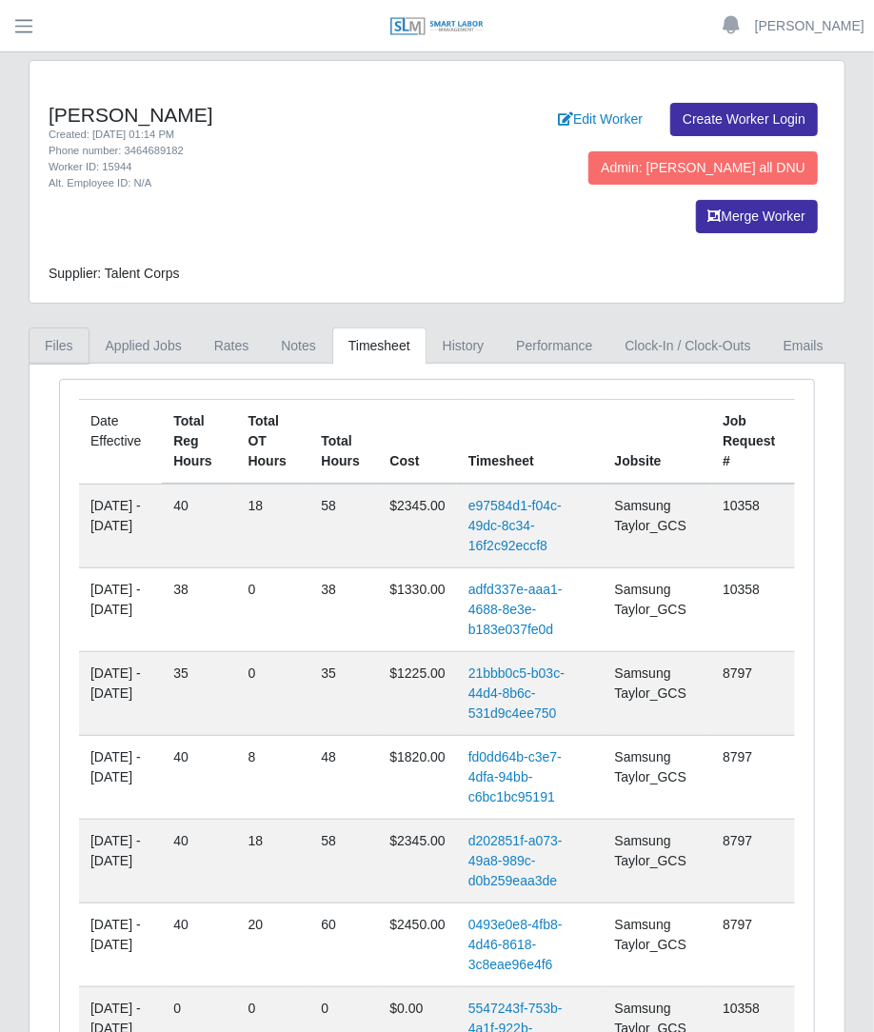
click at [65, 327] on link "Files" at bounding box center [59, 345] width 61 height 37
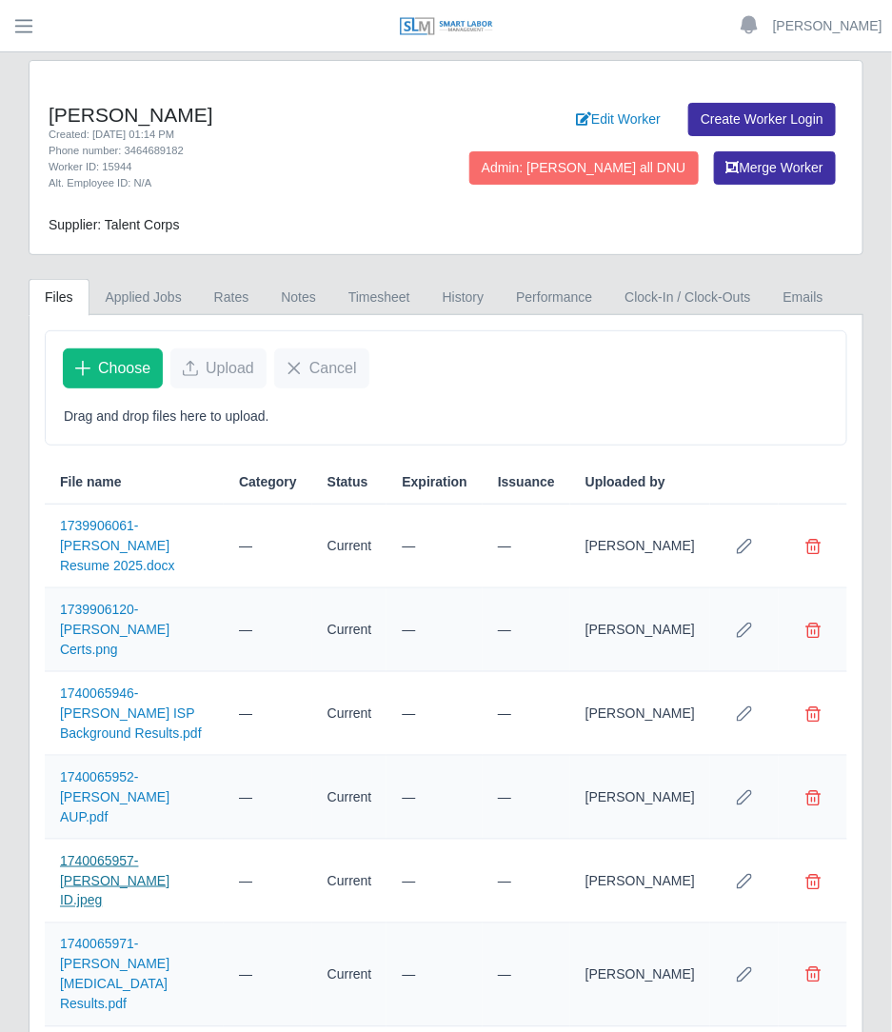
click at [148, 853] on link "1740065957-[PERSON_NAME] ID.jpeg" at bounding box center [114, 880] width 109 height 55
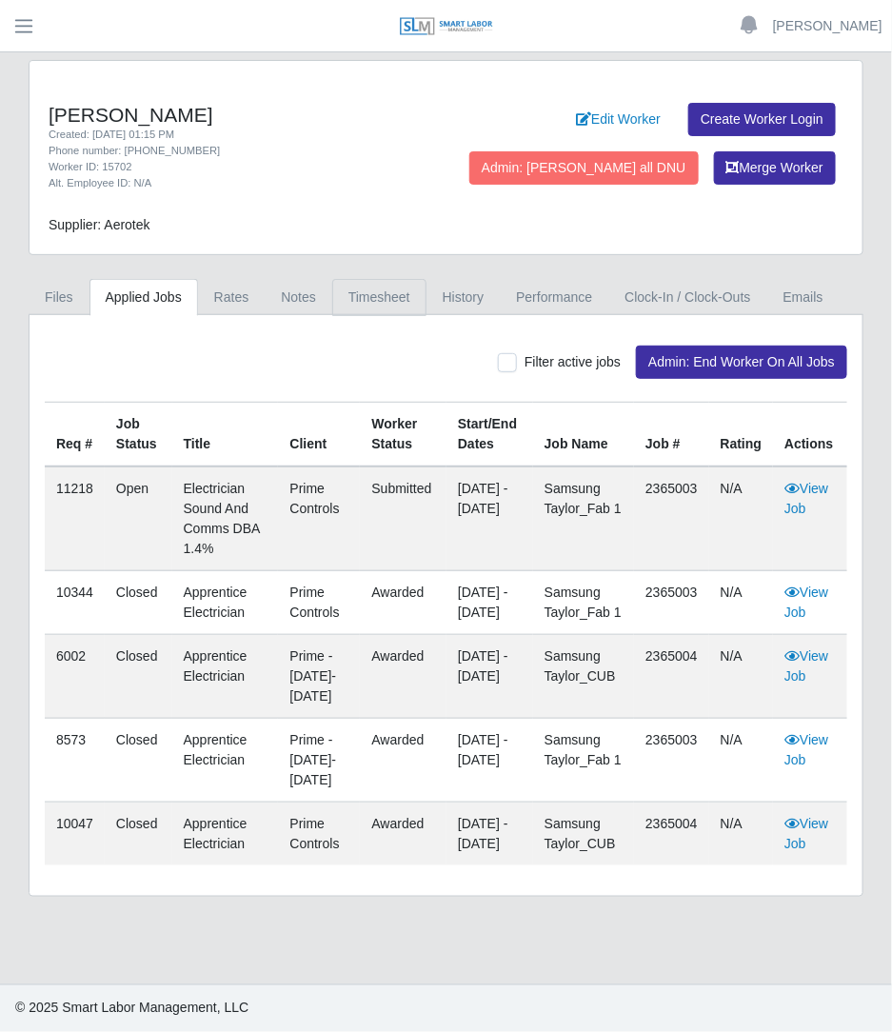
click at [374, 298] on link "Timesheet" at bounding box center [379, 297] width 94 height 37
